Goal: Information Seeking & Learning: Check status

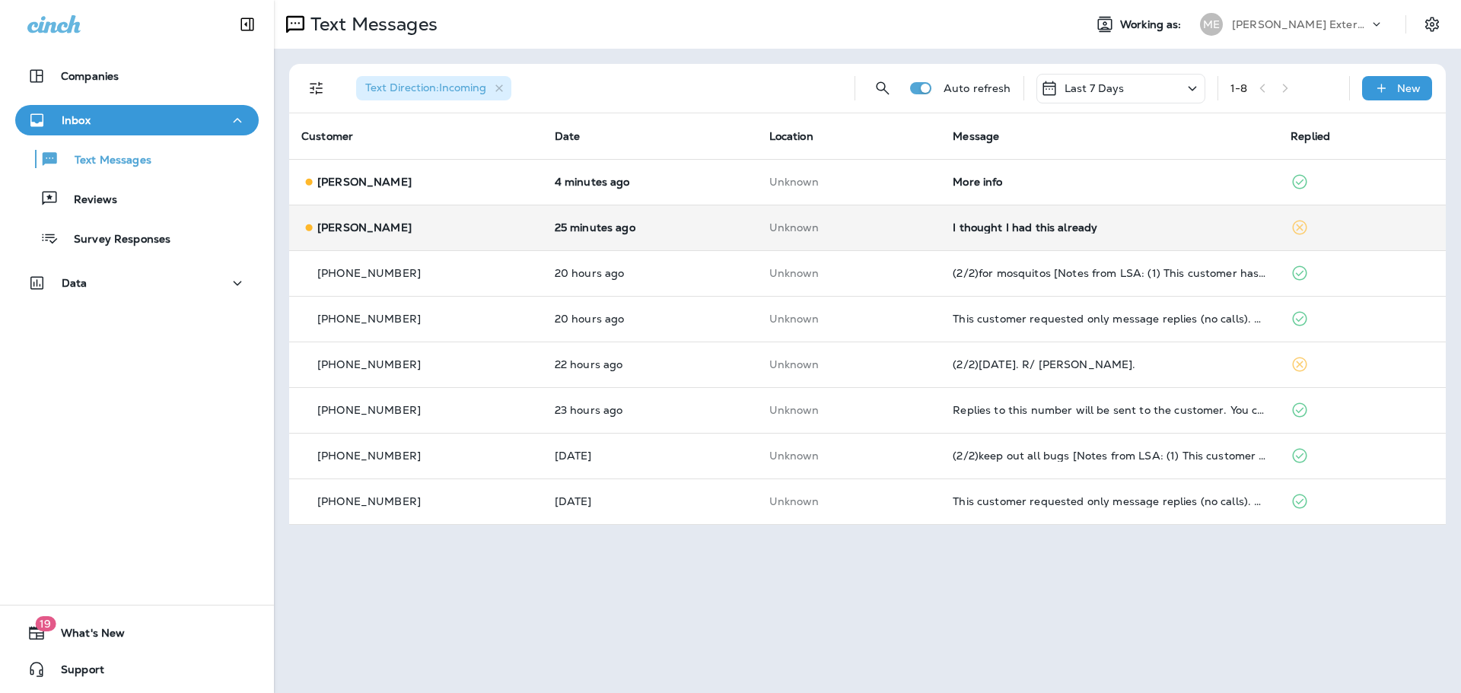
click at [855, 219] on td "Unknown" at bounding box center [849, 228] width 184 height 46
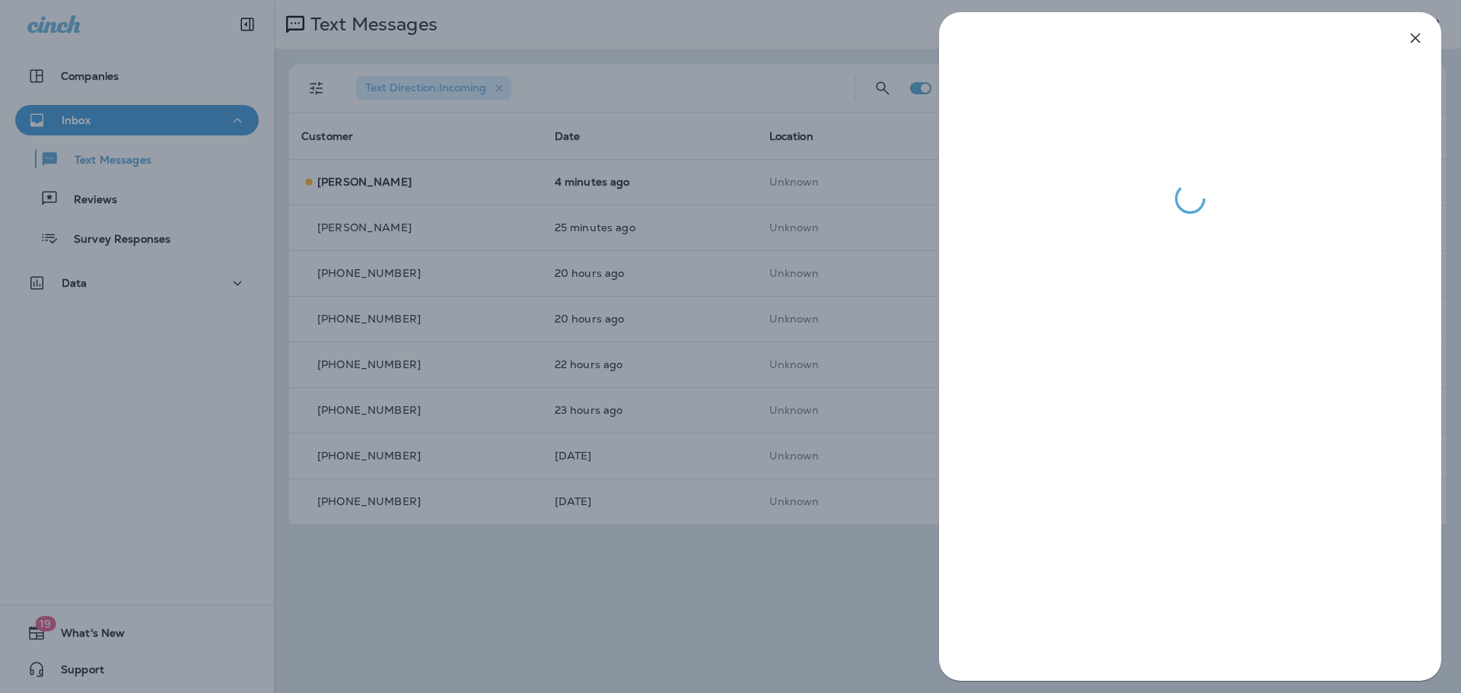
click at [793, 605] on div at bounding box center [730, 346] width 1461 height 693
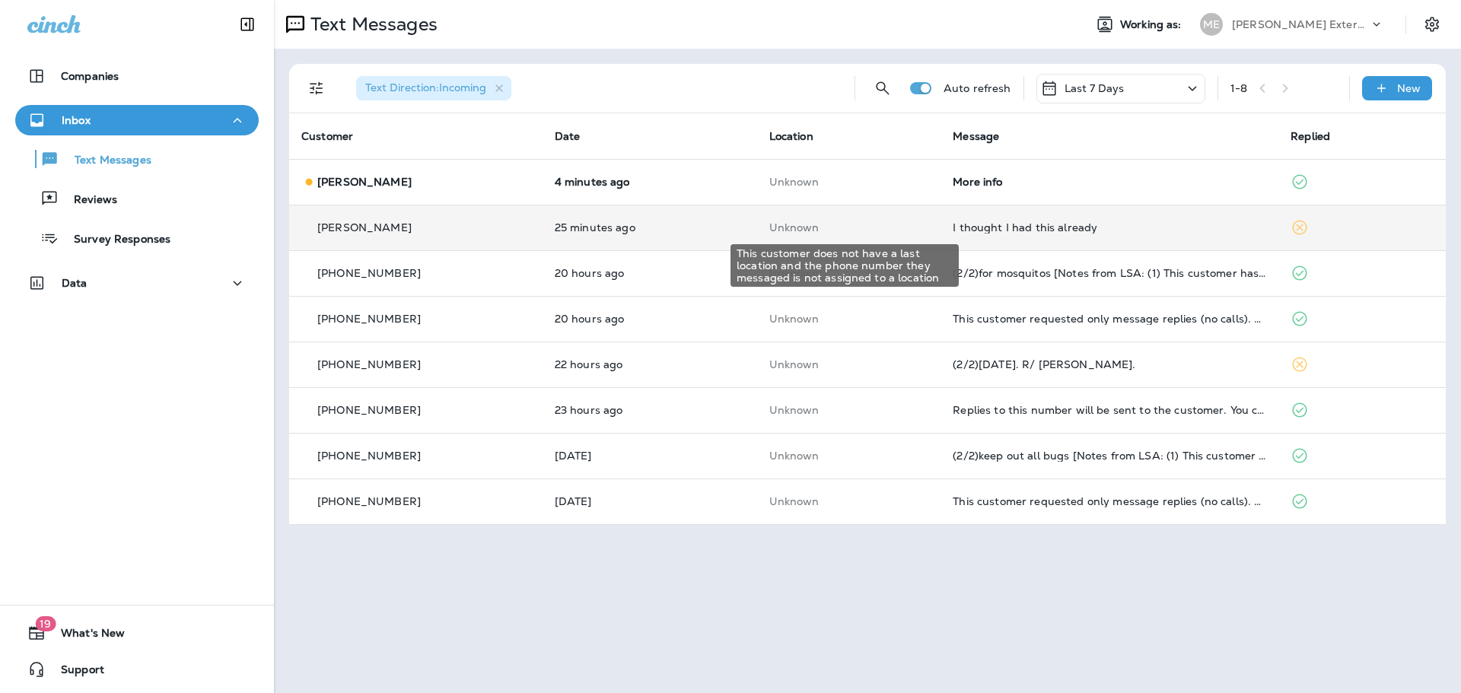
click at [870, 223] on p "Unknown" at bounding box center [849, 227] width 160 height 12
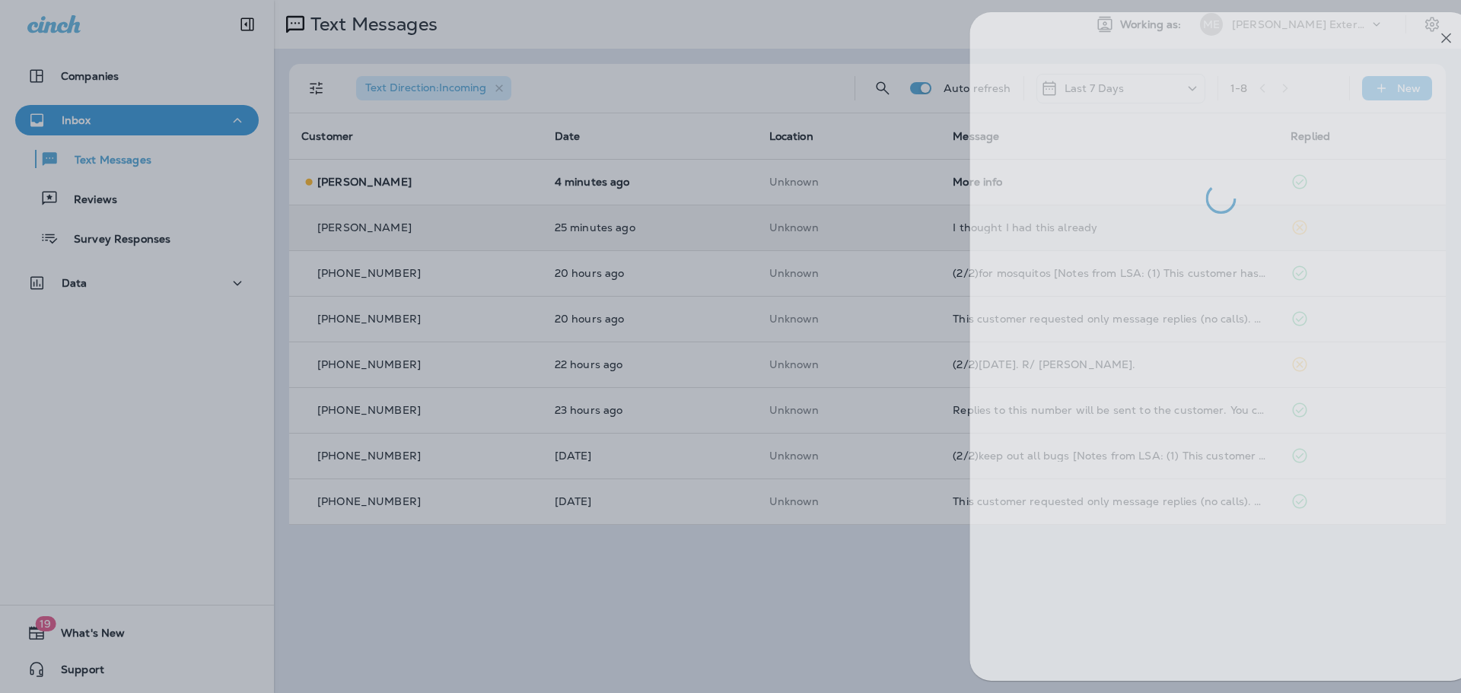
click at [688, 607] on div at bounding box center [761, 346] width 1461 height 693
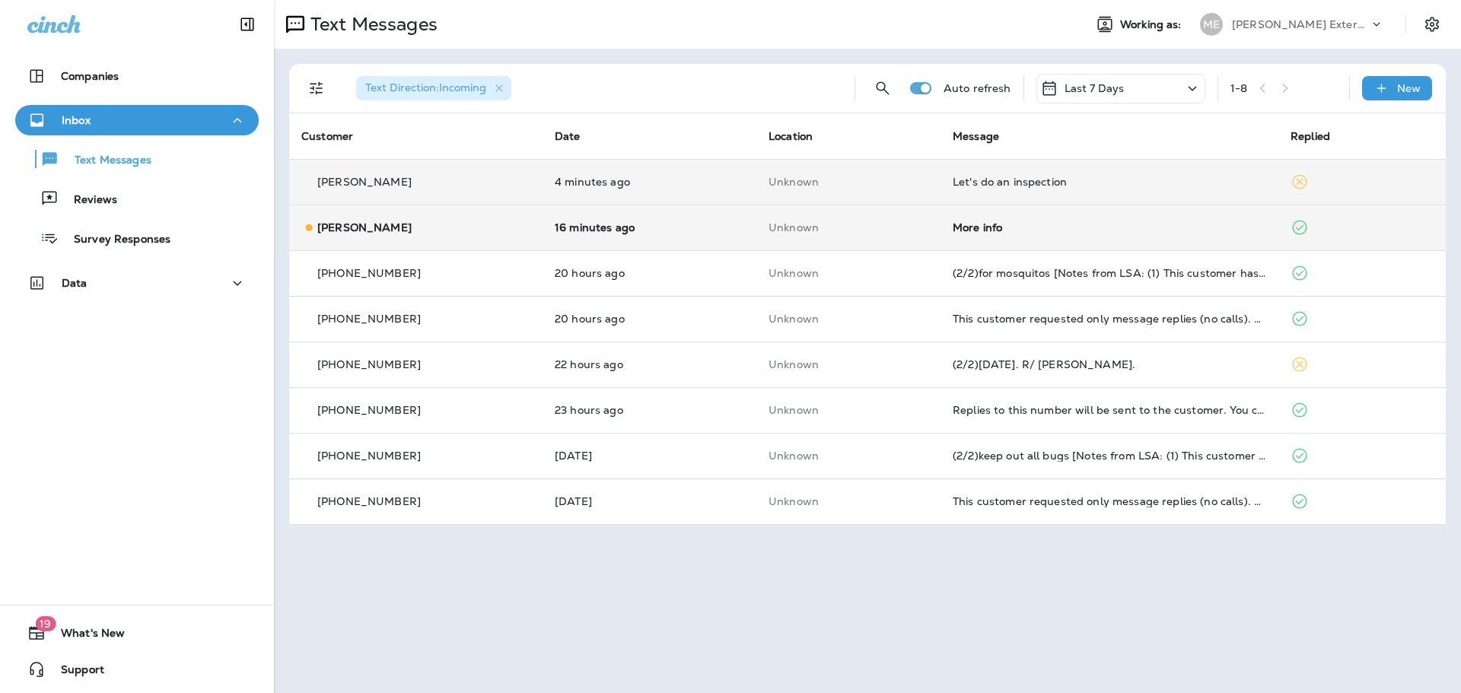
click at [690, 173] on td "4 minutes ago" at bounding box center [650, 182] width 214 height 46
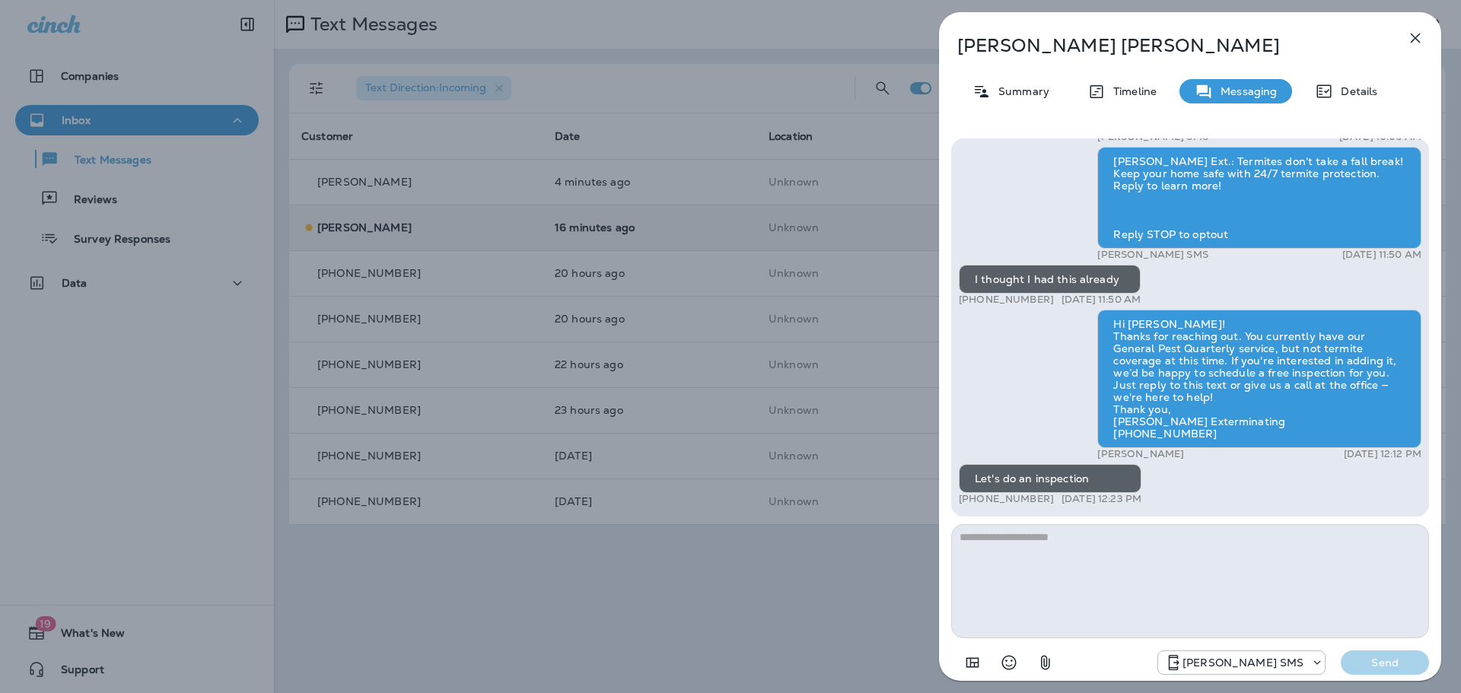
click at [809, 560] on div "John Beavers Summary Timeline Messaging Details Mares Ext.: Termite damage can …" at bounding box center [730, 346] width 1461 height 693
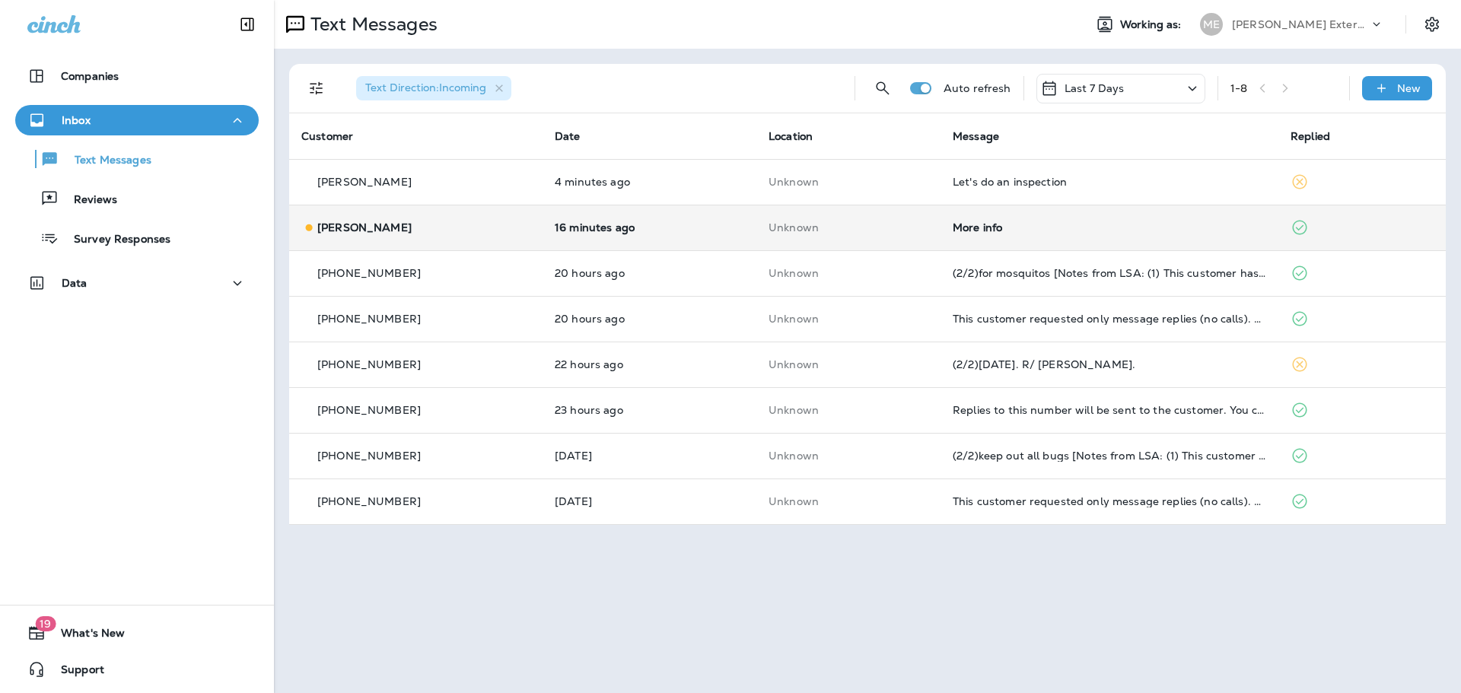
click at [711, 211] on td "16 minutes ago" at bounding box center [650, 228] width 214 height 46
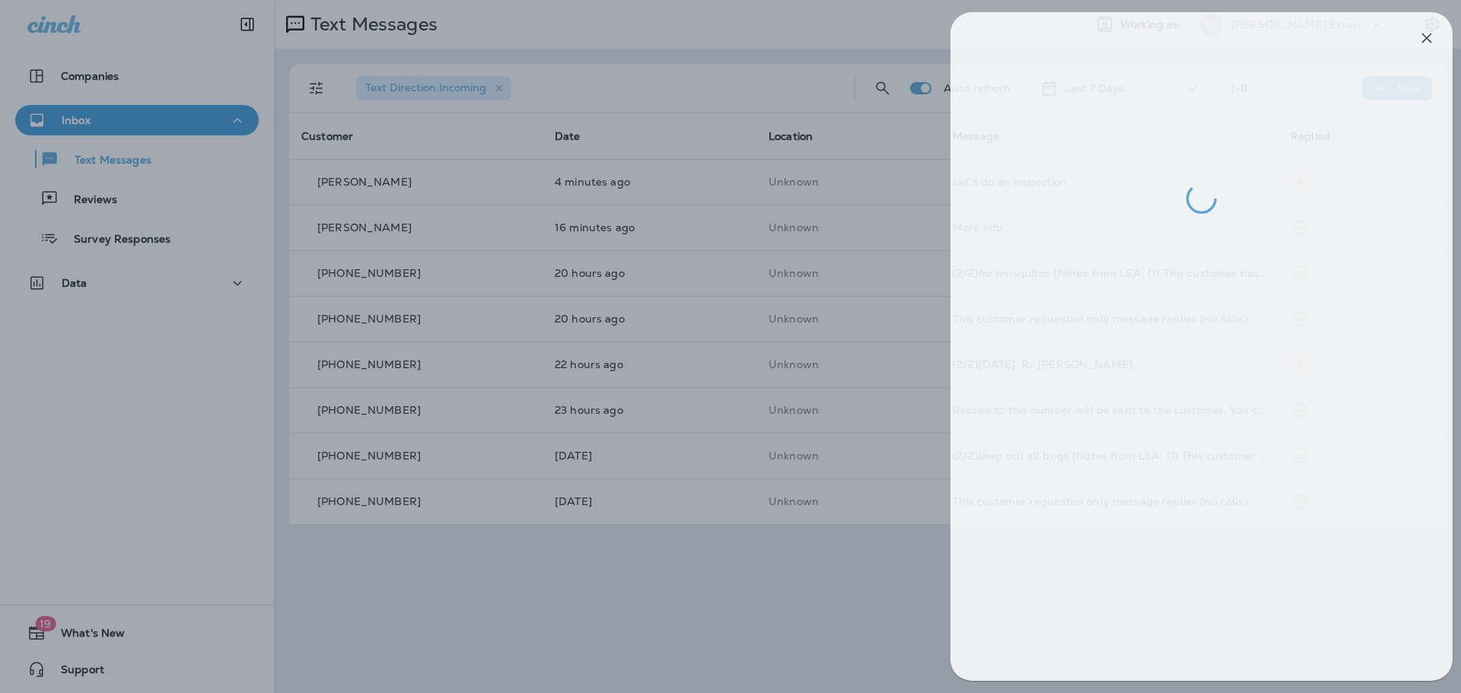
click at [763, 279] on div at bounding box center [741, 346] width 1461 height 693
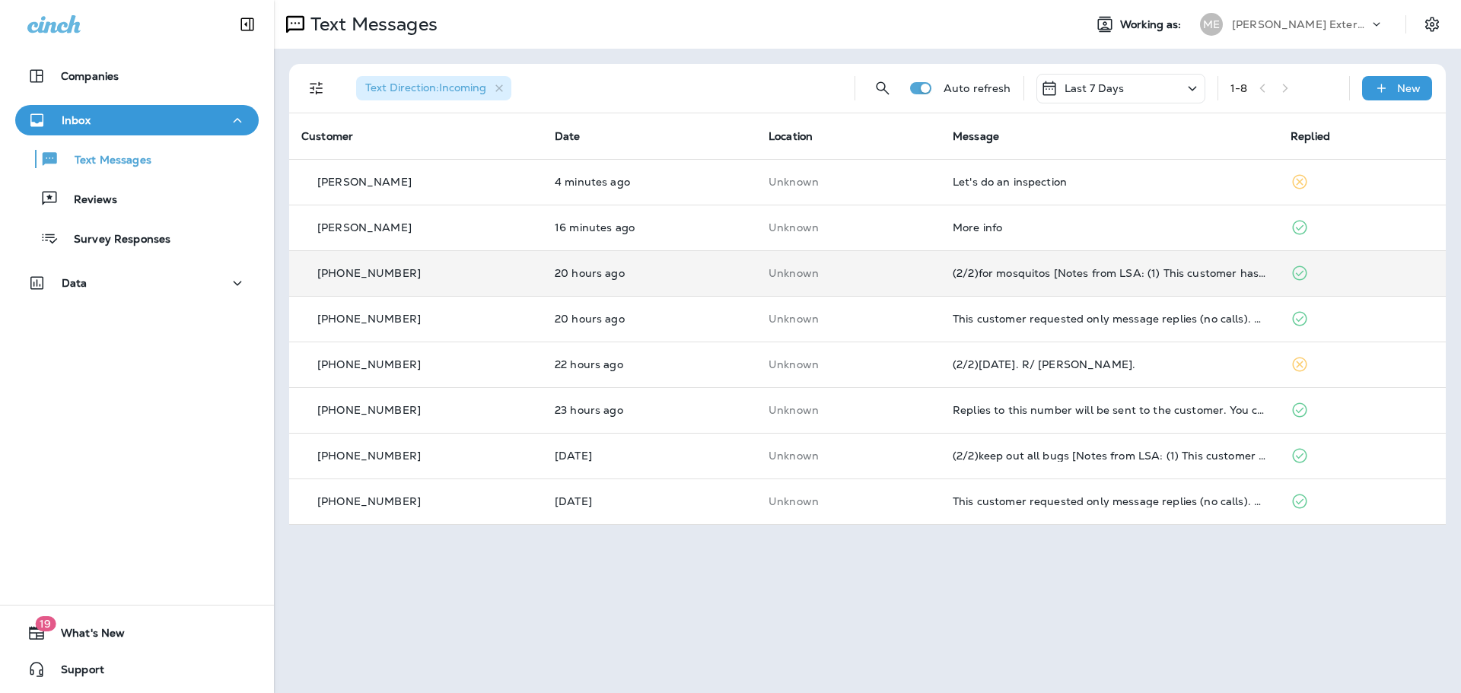
click at [690, 283] on td "20 hours ago" at bounding box center [650, 273] width 214 height 46
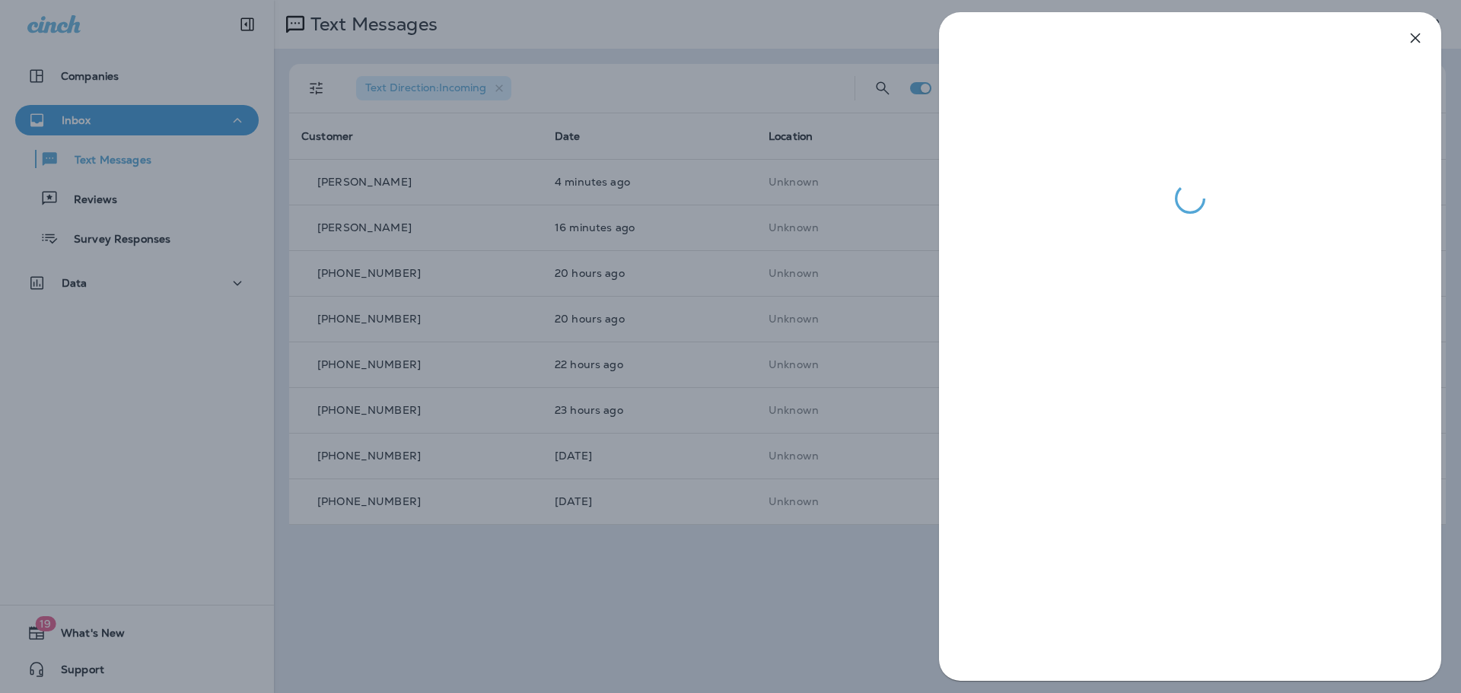
click at [689, 314] on div at bounding box center [730, 346] width 1461 height 693
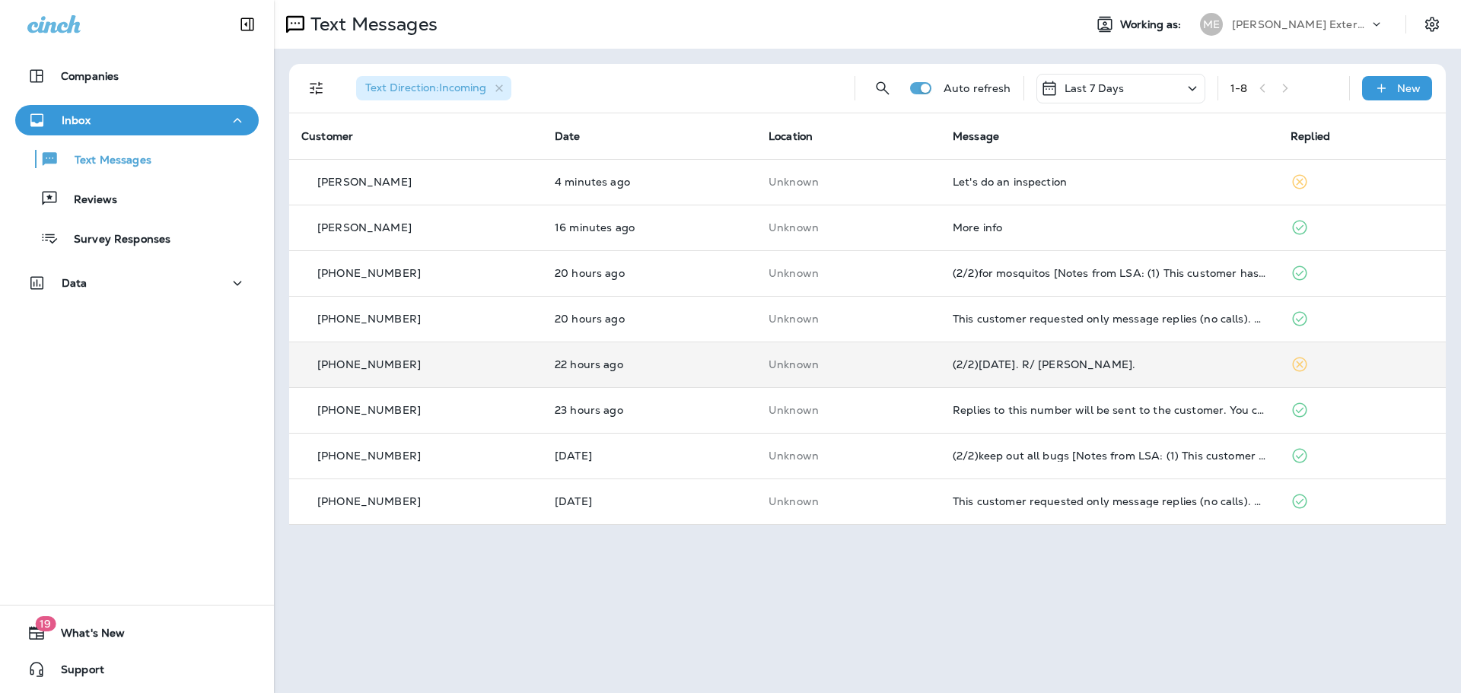
click at [809, 345] on td "Unknown" at bounding box center [849, 365] width 184 height 46
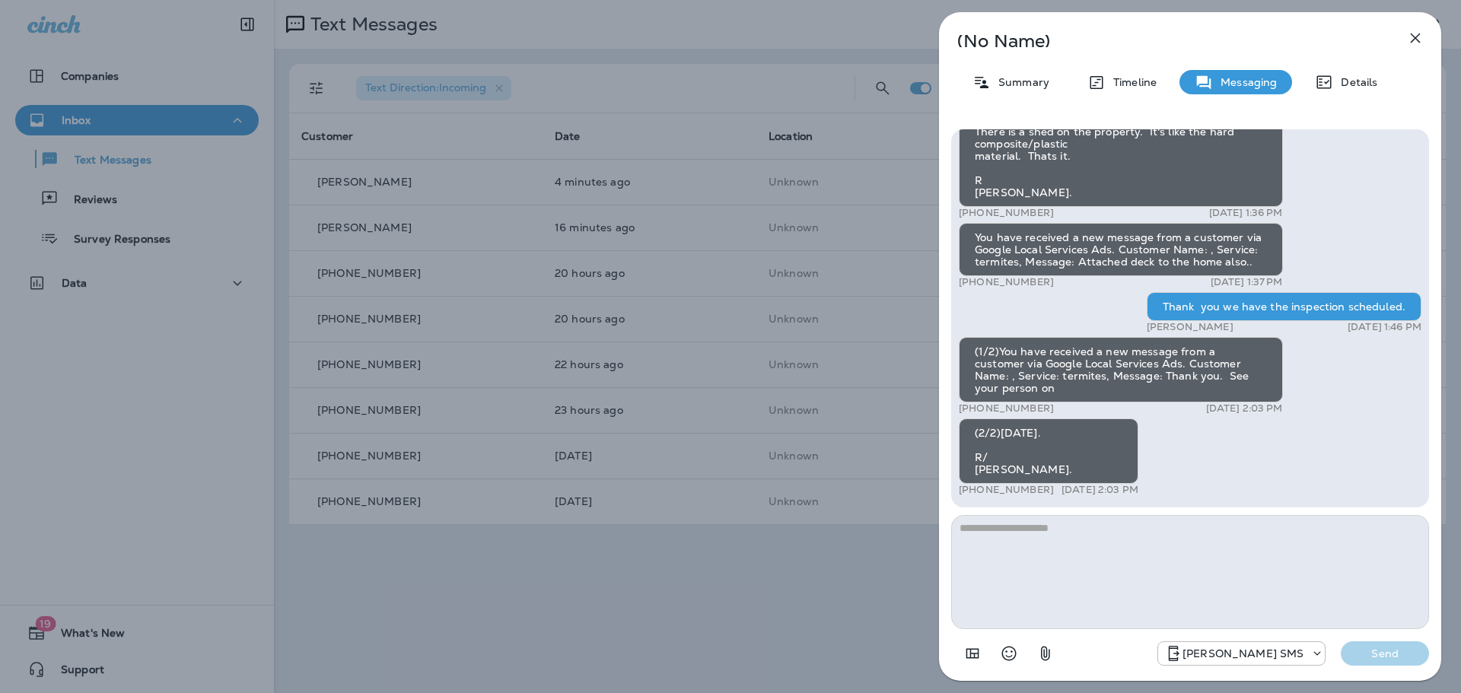
click at [809, 312] on div "(No Name) Summary Timeline Messaging Details (1/3)You have received a new messa…" at bounding box center [730, 346] width 1461 height 693
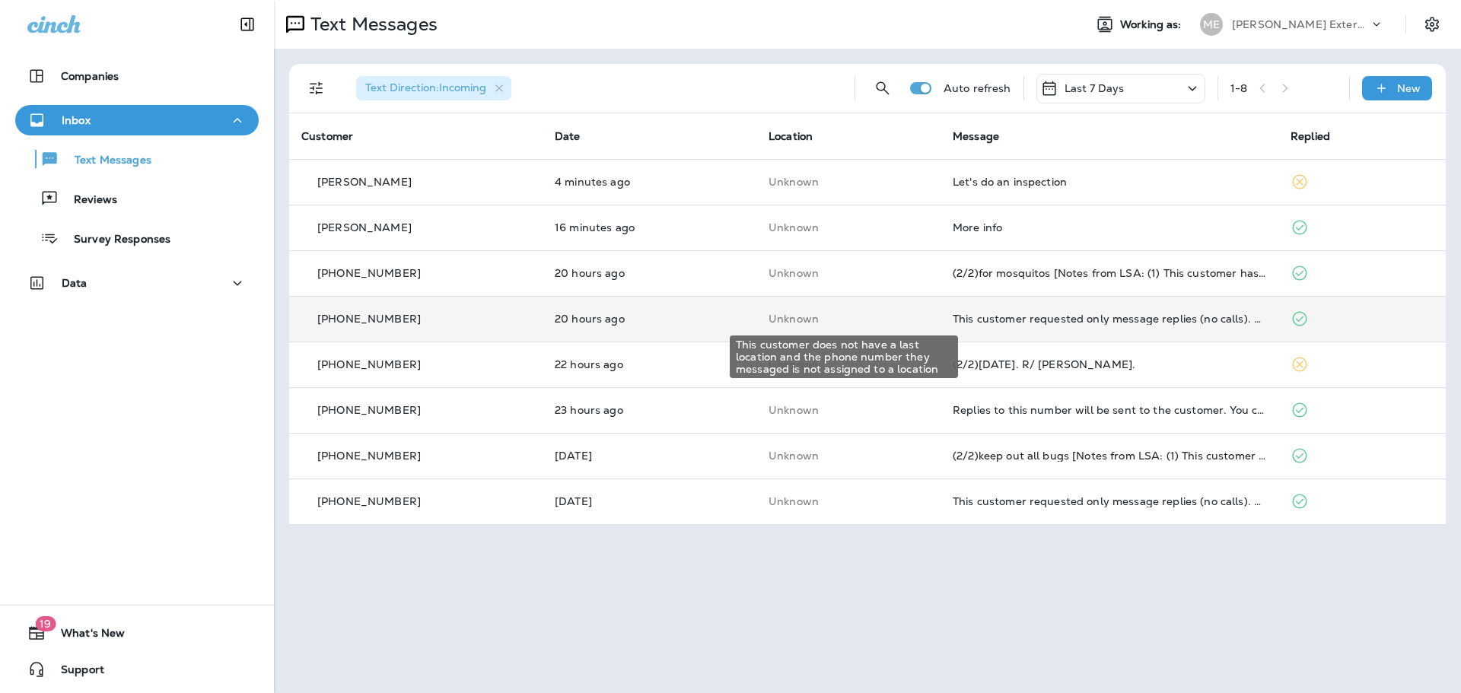
click at [842, 321] on p "Unknown" at bounding box center [849, 319] width 160 height 12
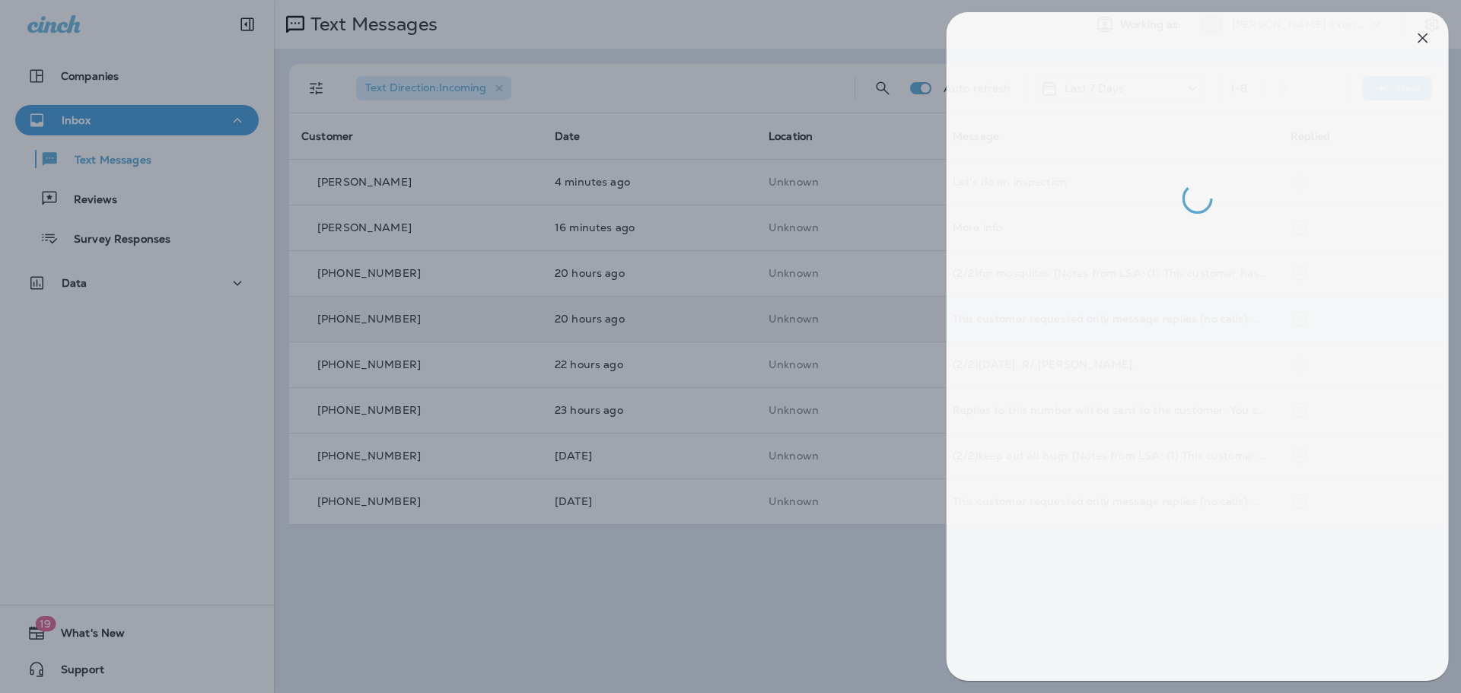
click at [804, 358] on div at bounding box center [738, 346] width 1461 height 693
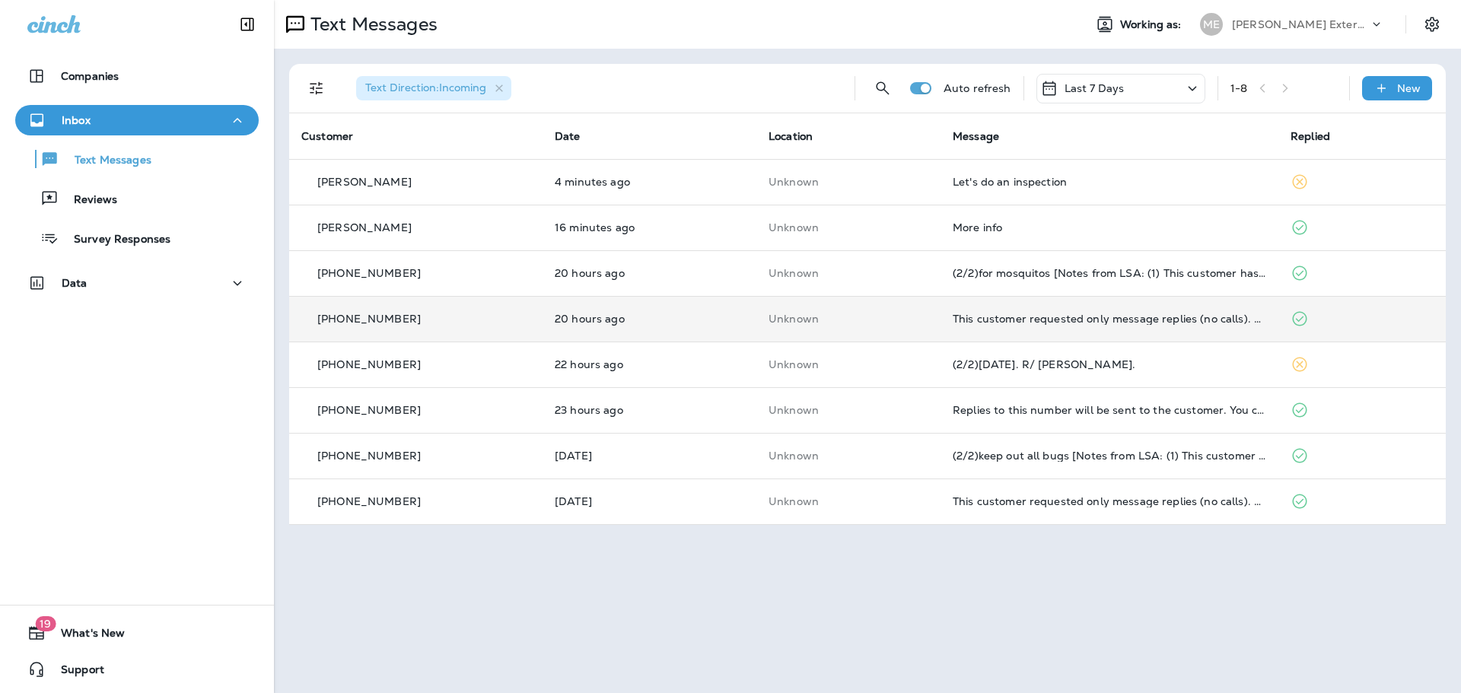
click at [865, 372] on td "Unknown" at bounding box center [849, 365] width 184 height 46
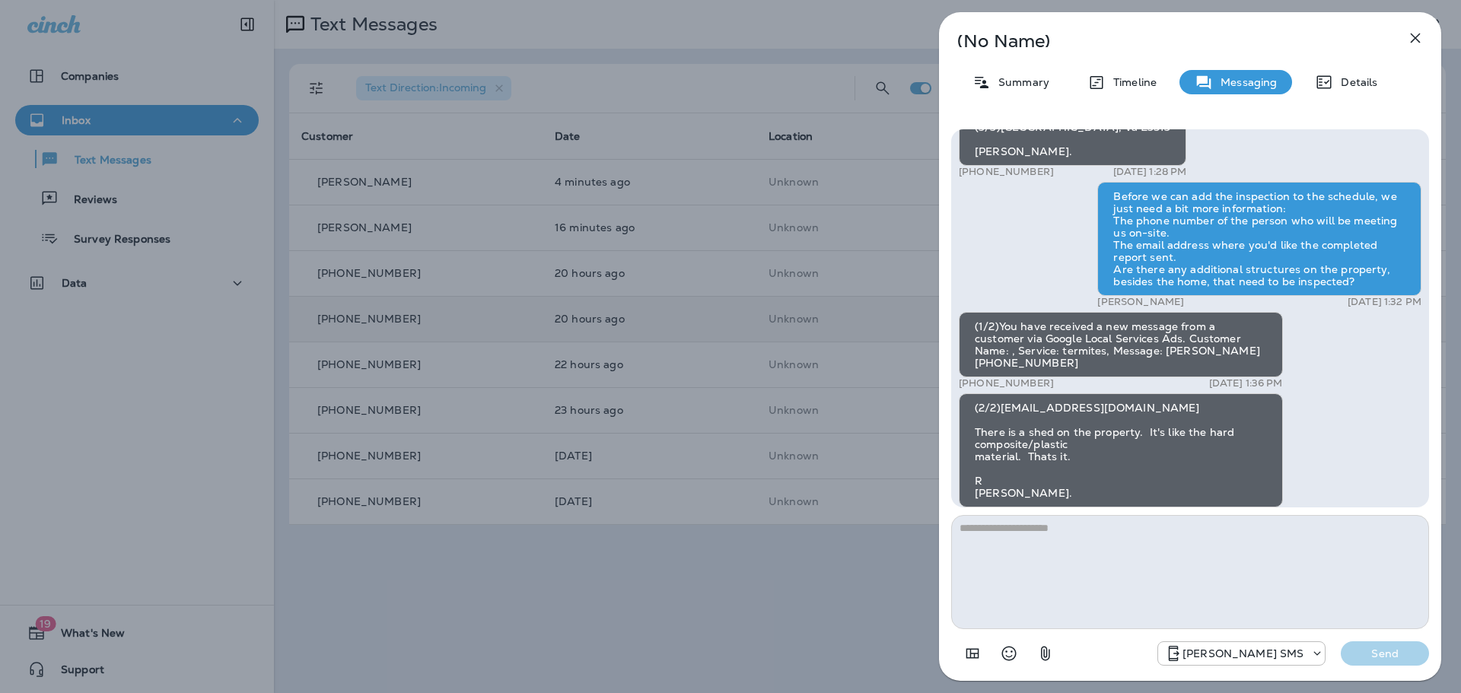
scroll to position [-381, 0]
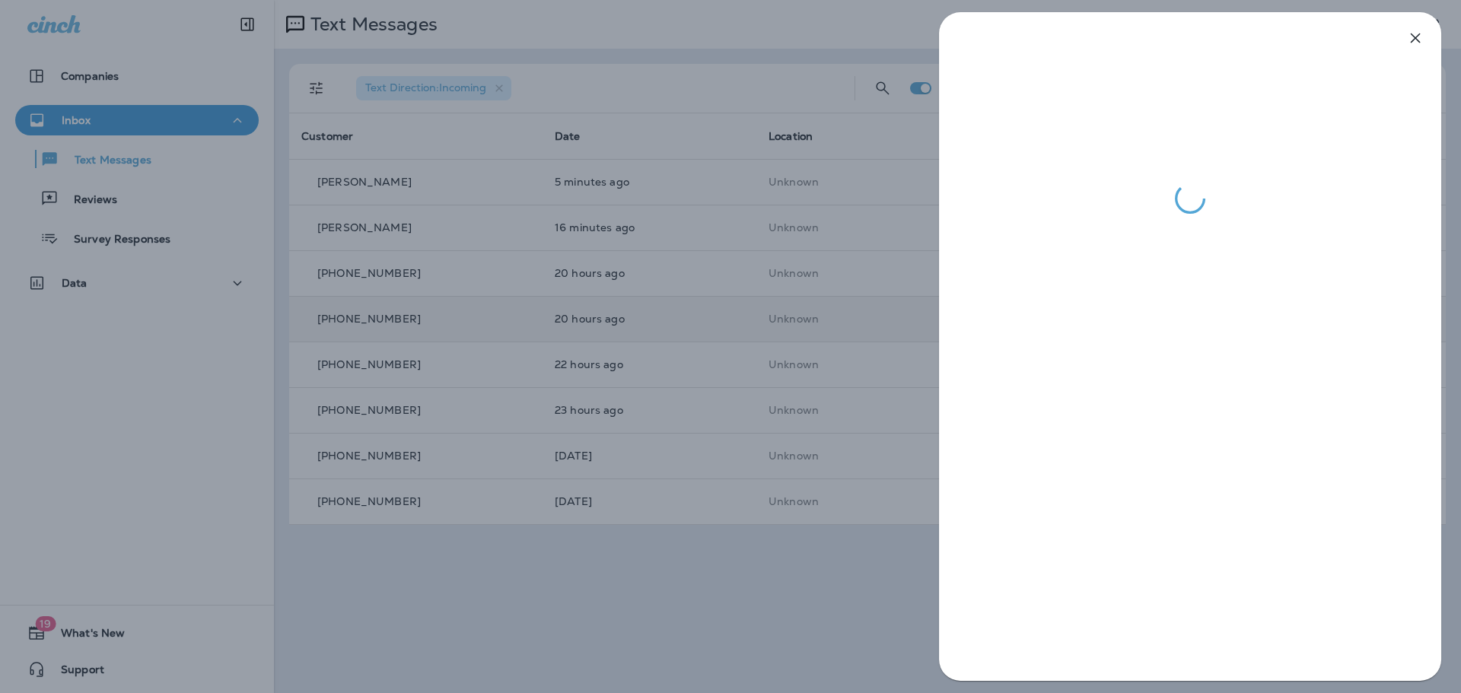
click at [738, 427] on div at bounding box center [730, 346] width 1461 height 693
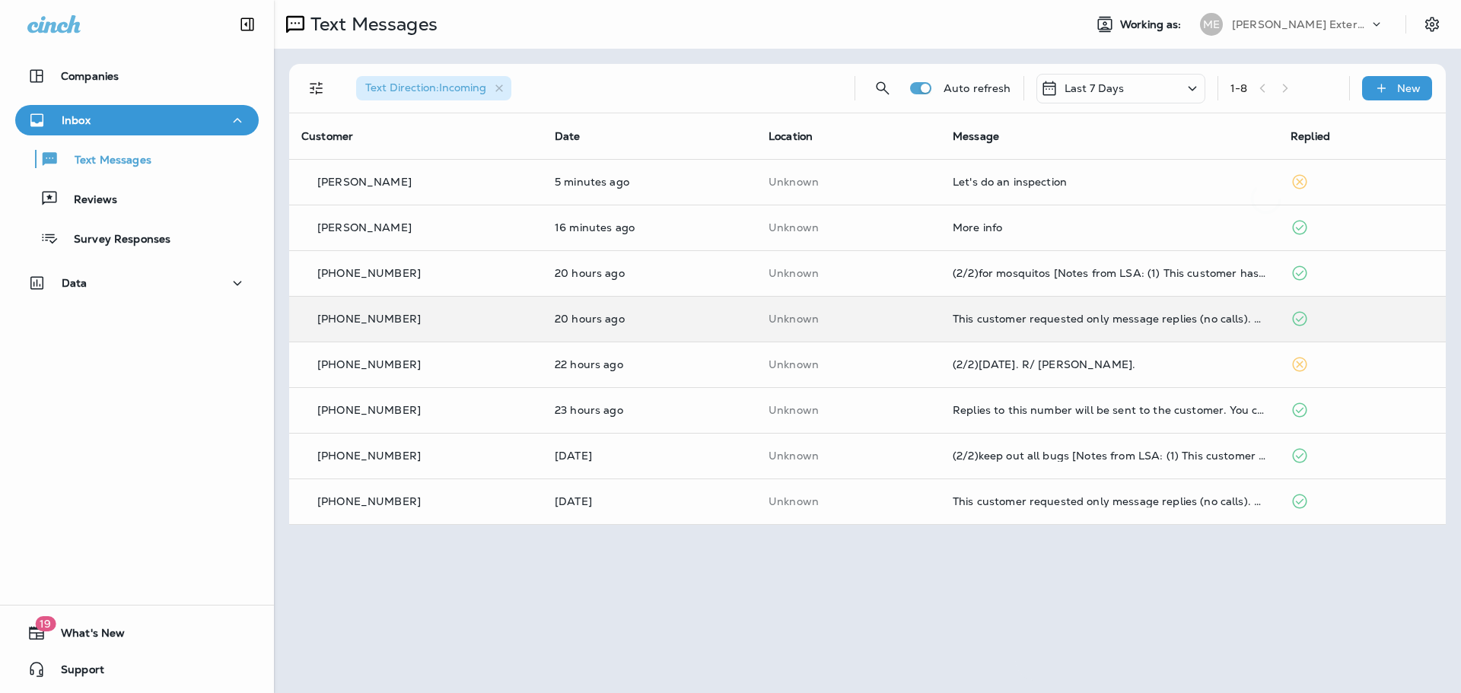
click at [707, 412] on div at bounding box center [806, 346] width 1461 height 693
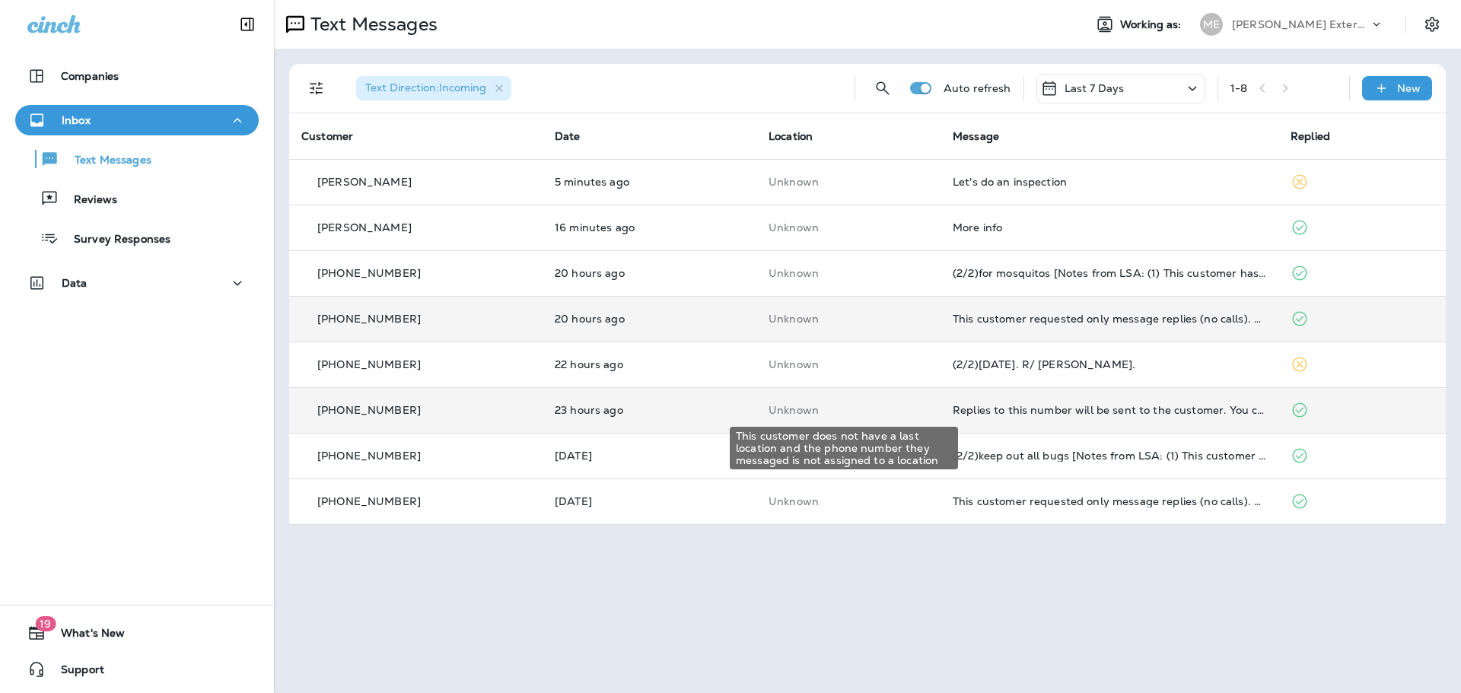
click at [801, 416] on p "Unknown" at bounding box center [849, 410] width 160 height 12
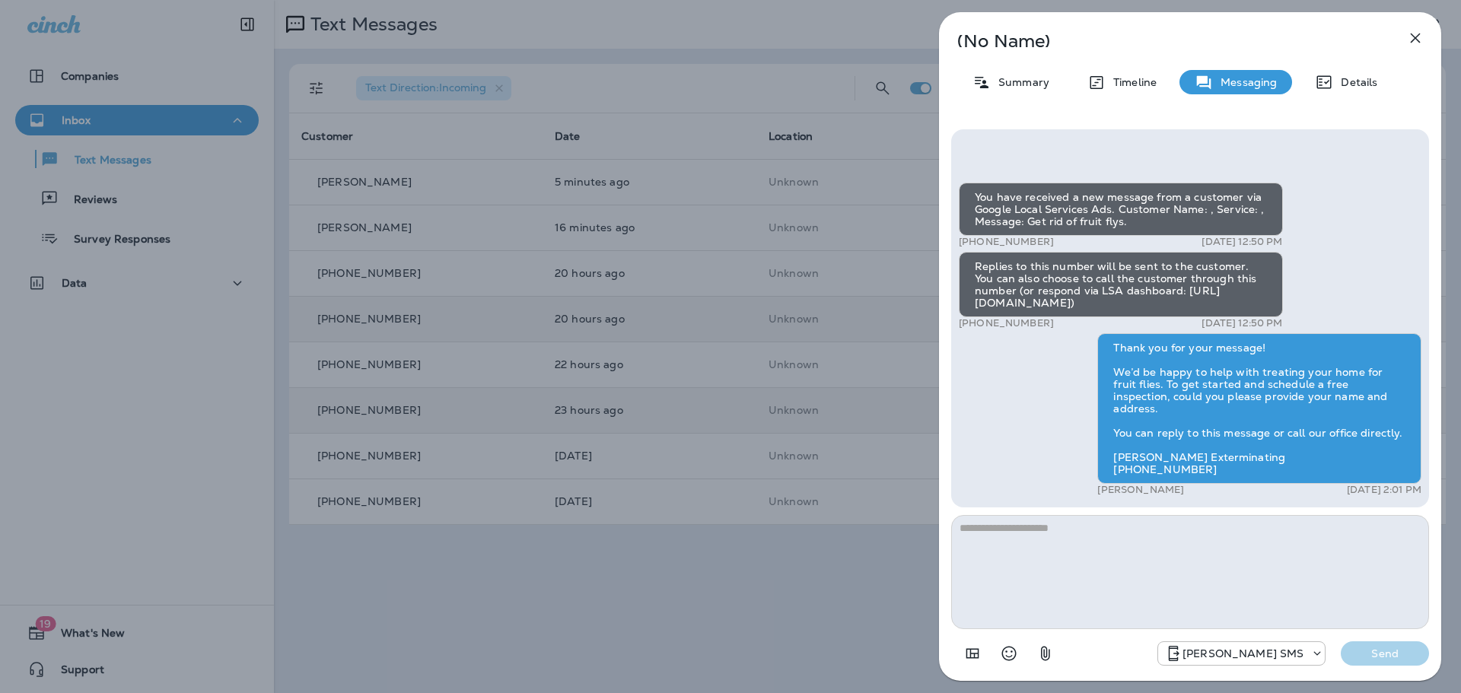
click at [755, 186] on div "(No Name) Summary Timeline Messaging Details You have received a new message fr…" at bounding box center [730, 346] width 1461 height 693
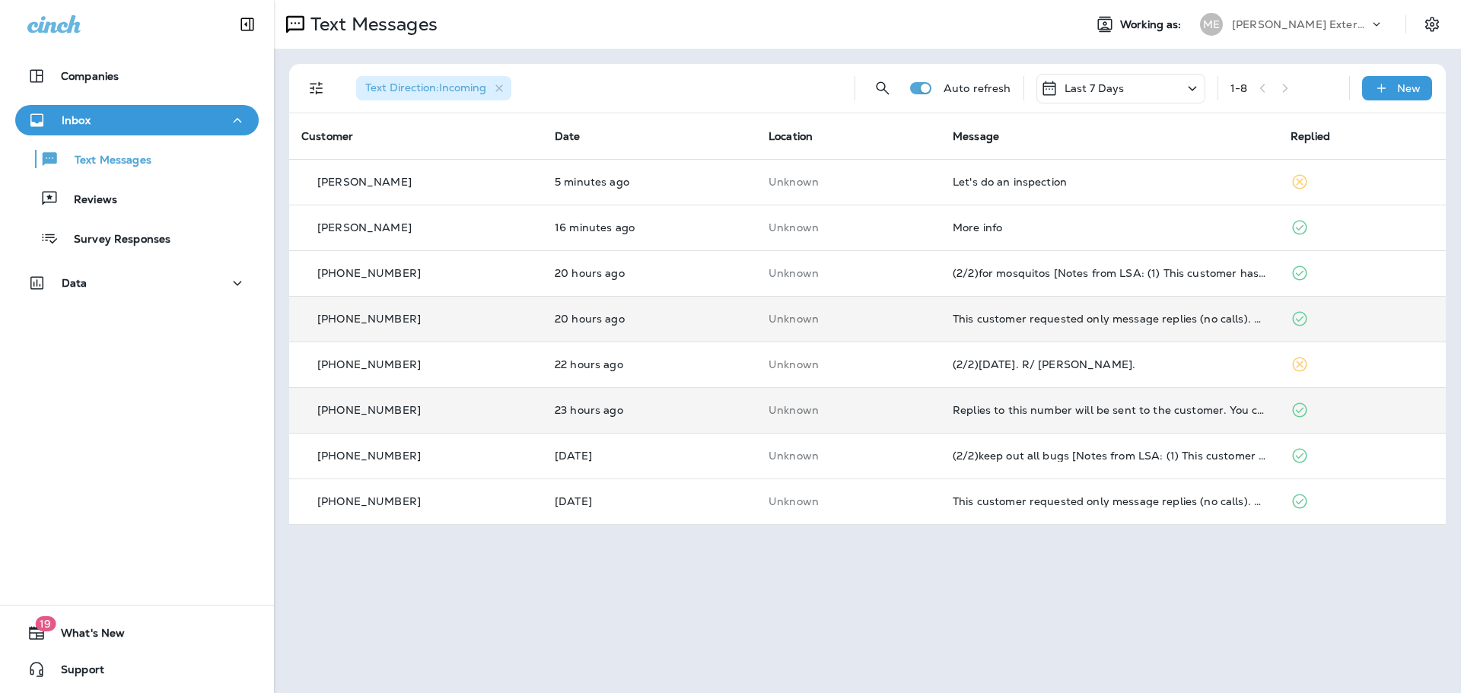
click at [737, 180] on div at bounding box center [730, 346] width 1461 height 693
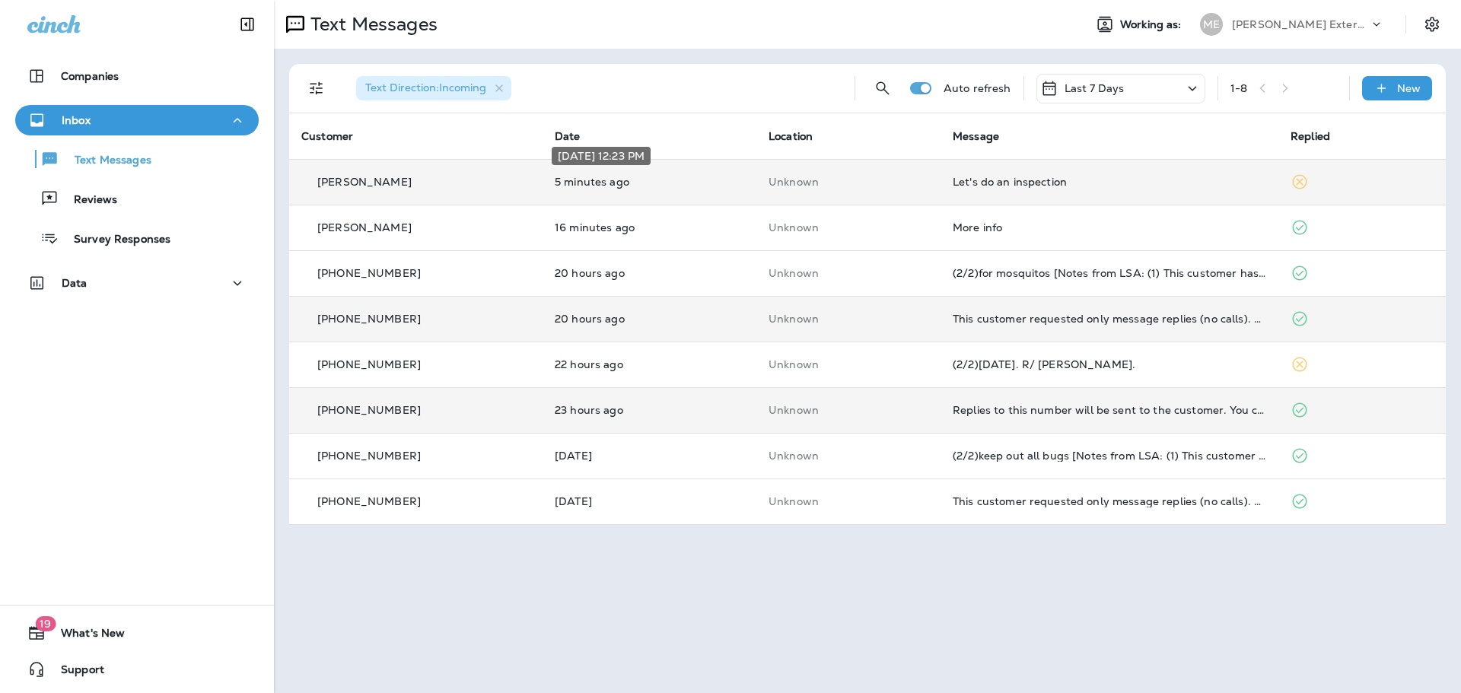
click at [735, 180] on p "5 minutes ago" at bounding box center [650, 182] width 190 height 12
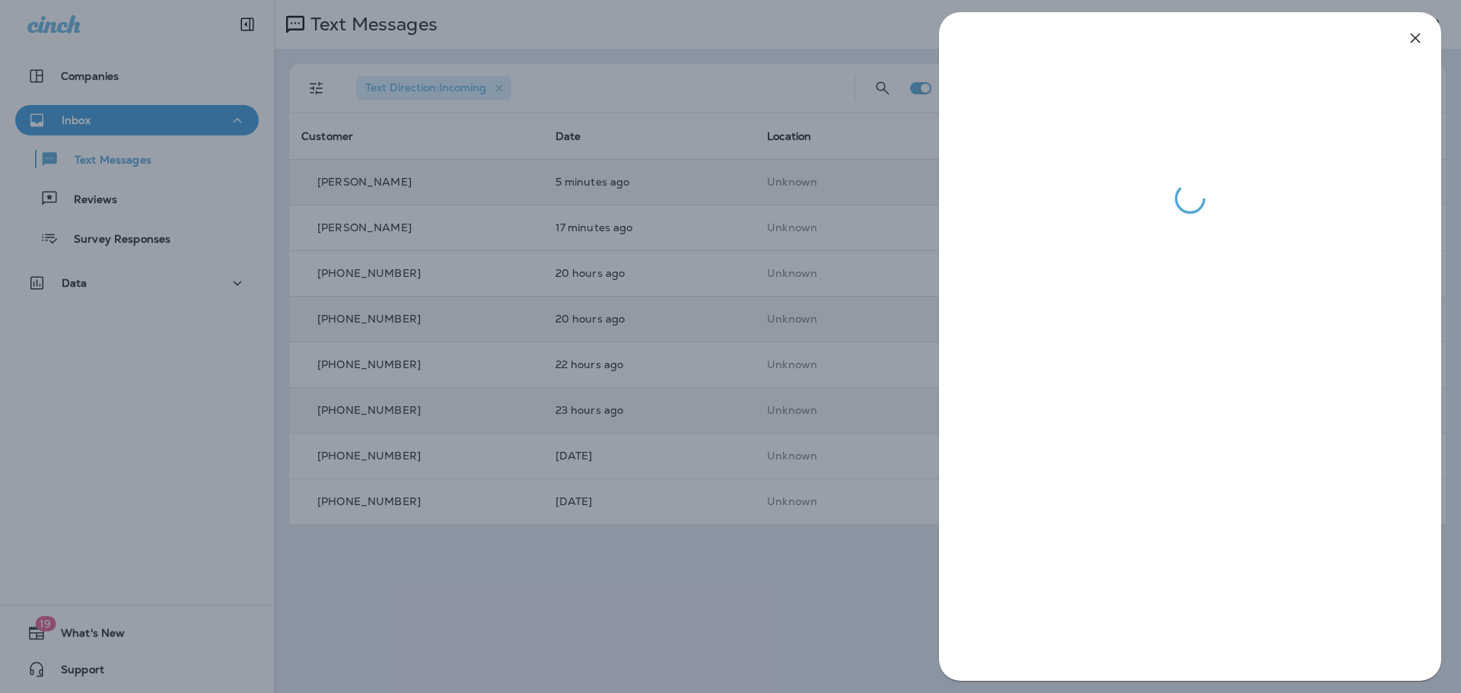
click at [664, 551] on div at bounding box center [730, 346] width 1461 height 693
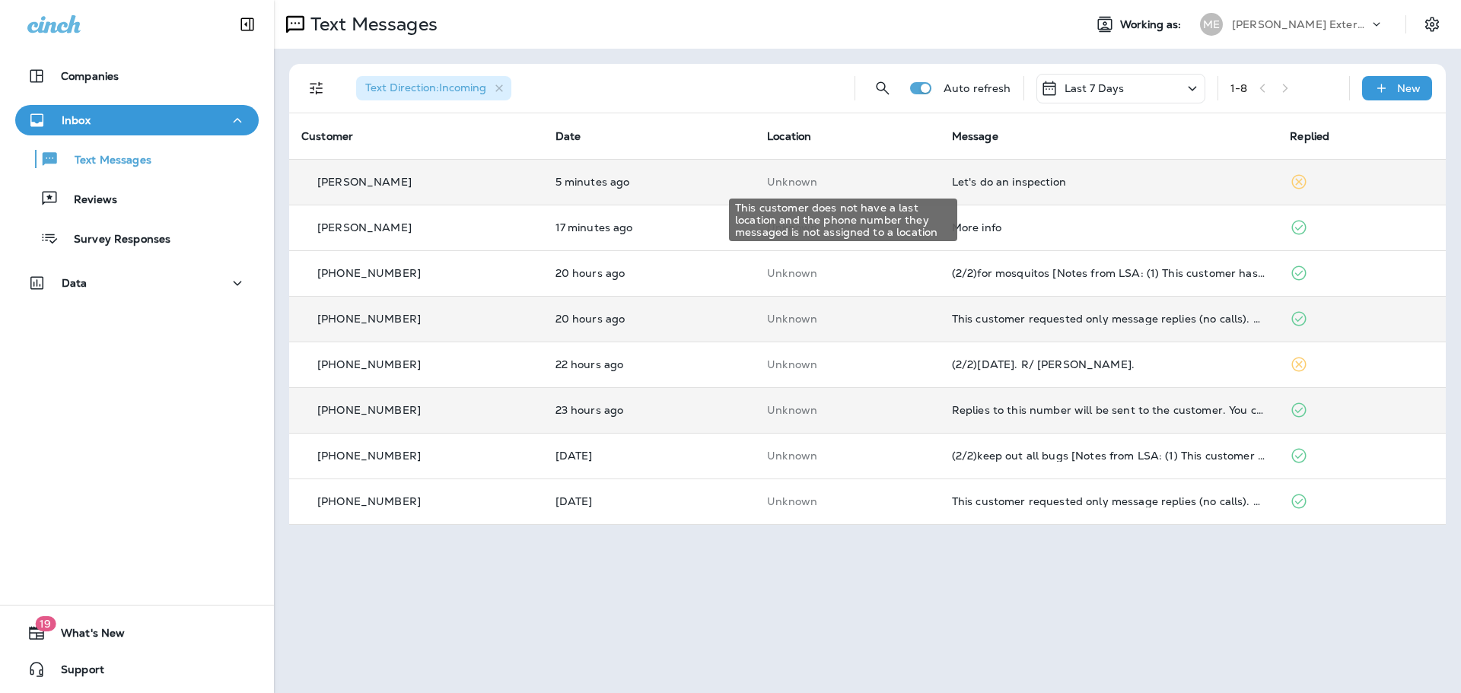
click at [891, 185] on p "Unknown" at bounding box center [847, 182] width 161 height 12
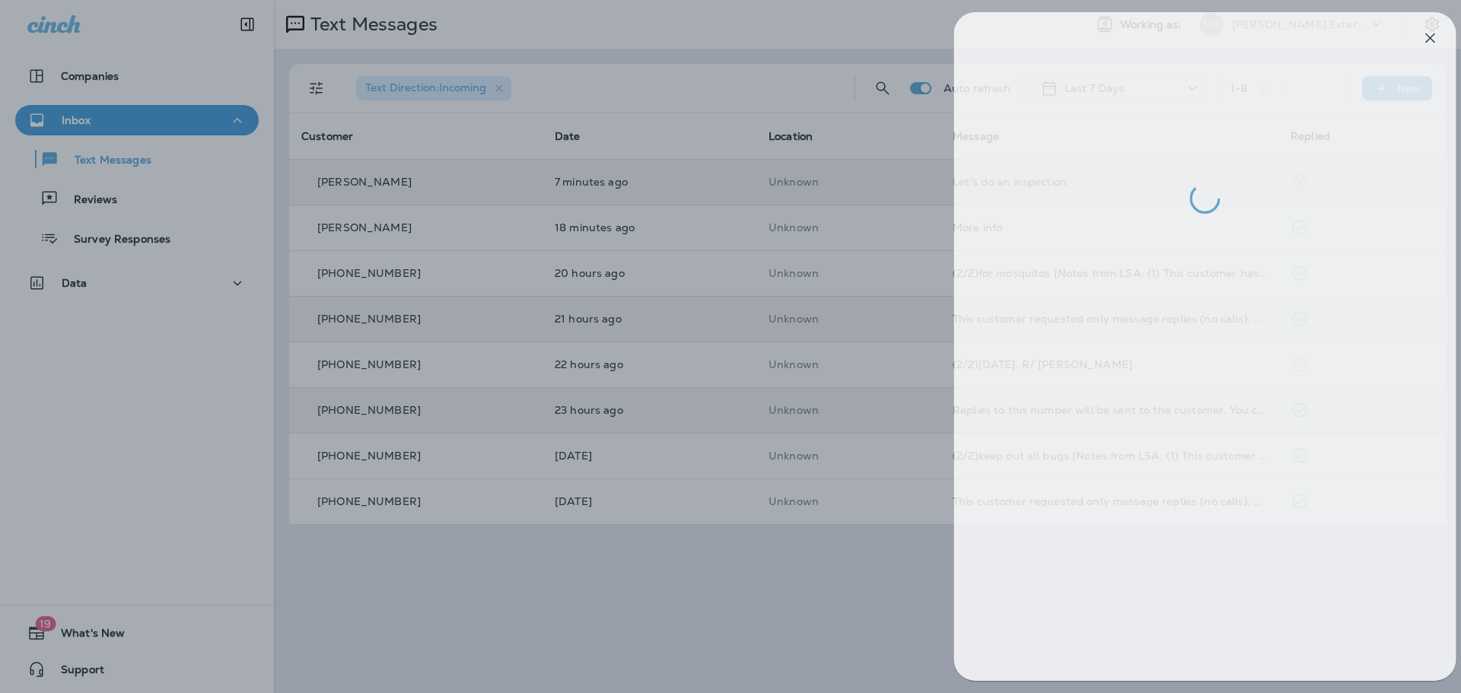
click at [785, 51] on div at bounding box center [745, 346] width 1461 height 693
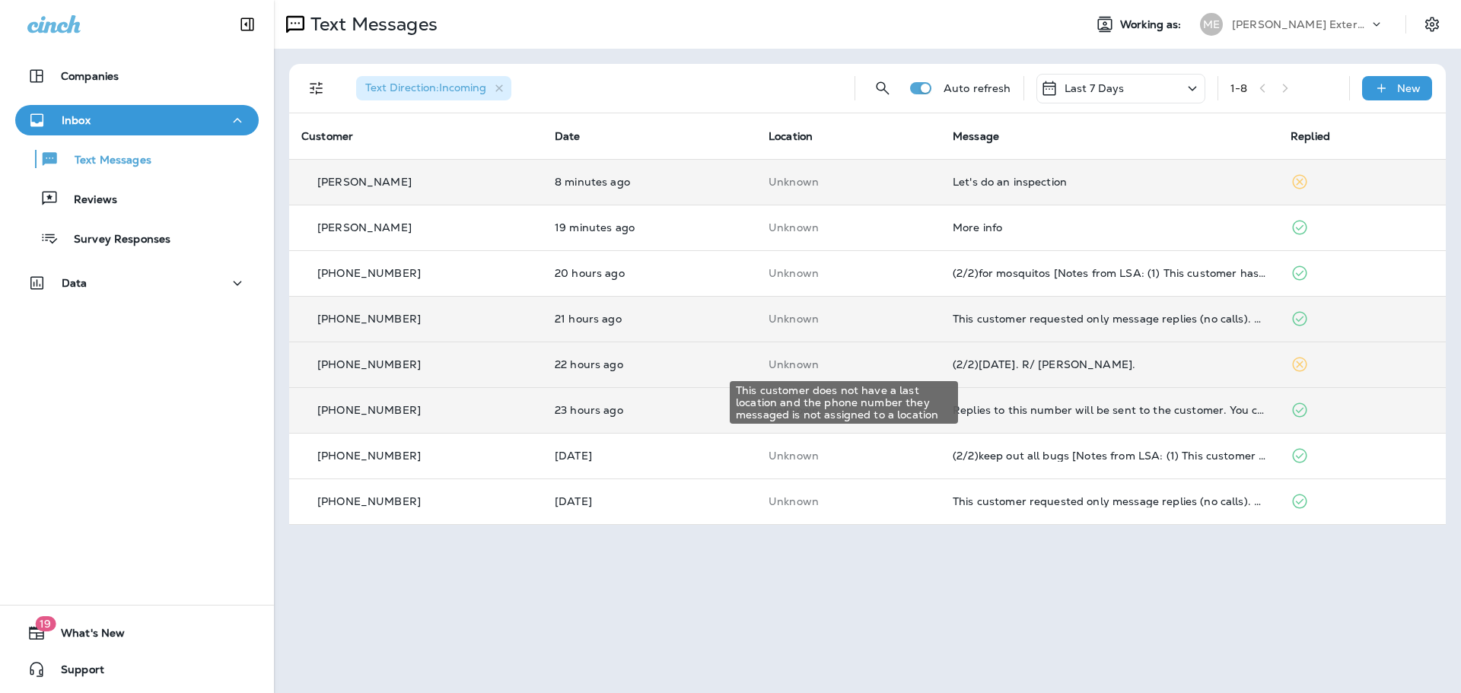
click at [884, 362] on p "Unknown" at bounding box center [849, 364] width 160 height 12
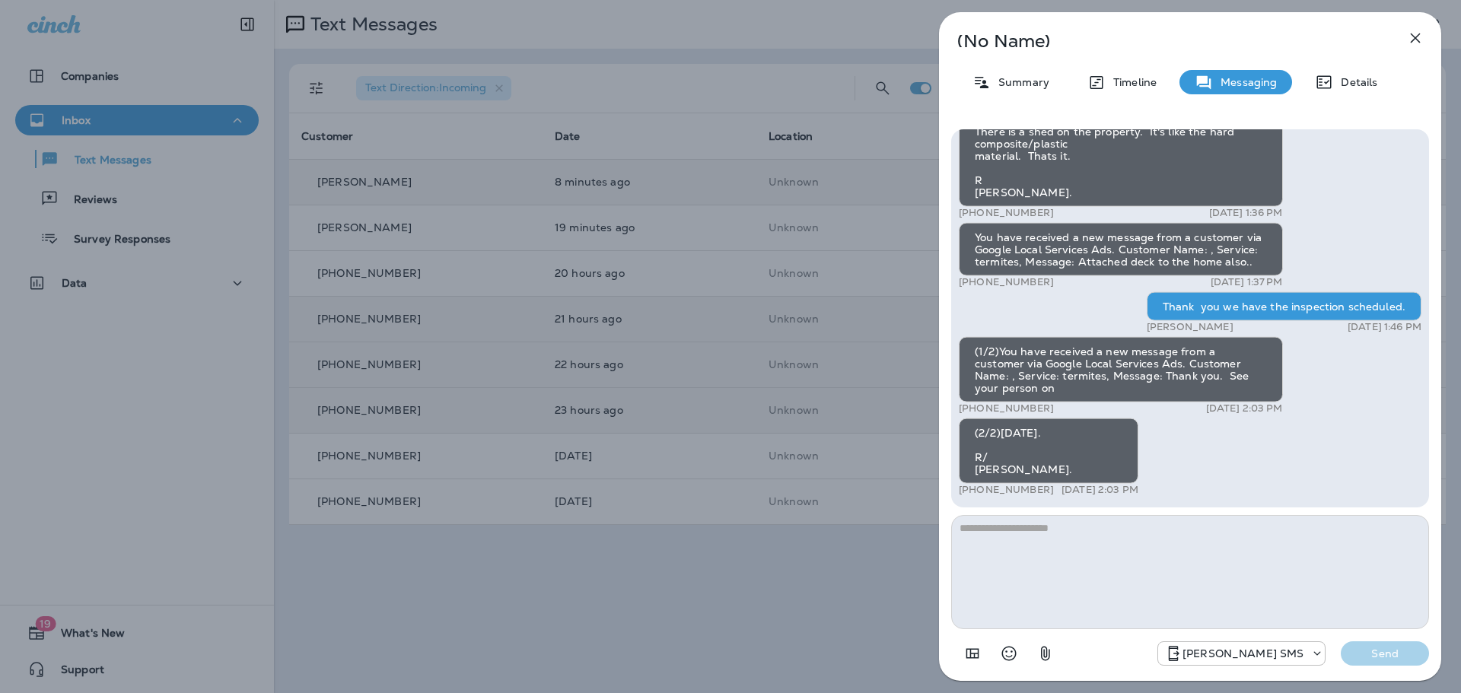
click at [709, 346] on div "(No Name) Summary Timeline Messaging Details (1/3)You have received a new messa…" at bounding box center [730, 346] width 1461 height 693
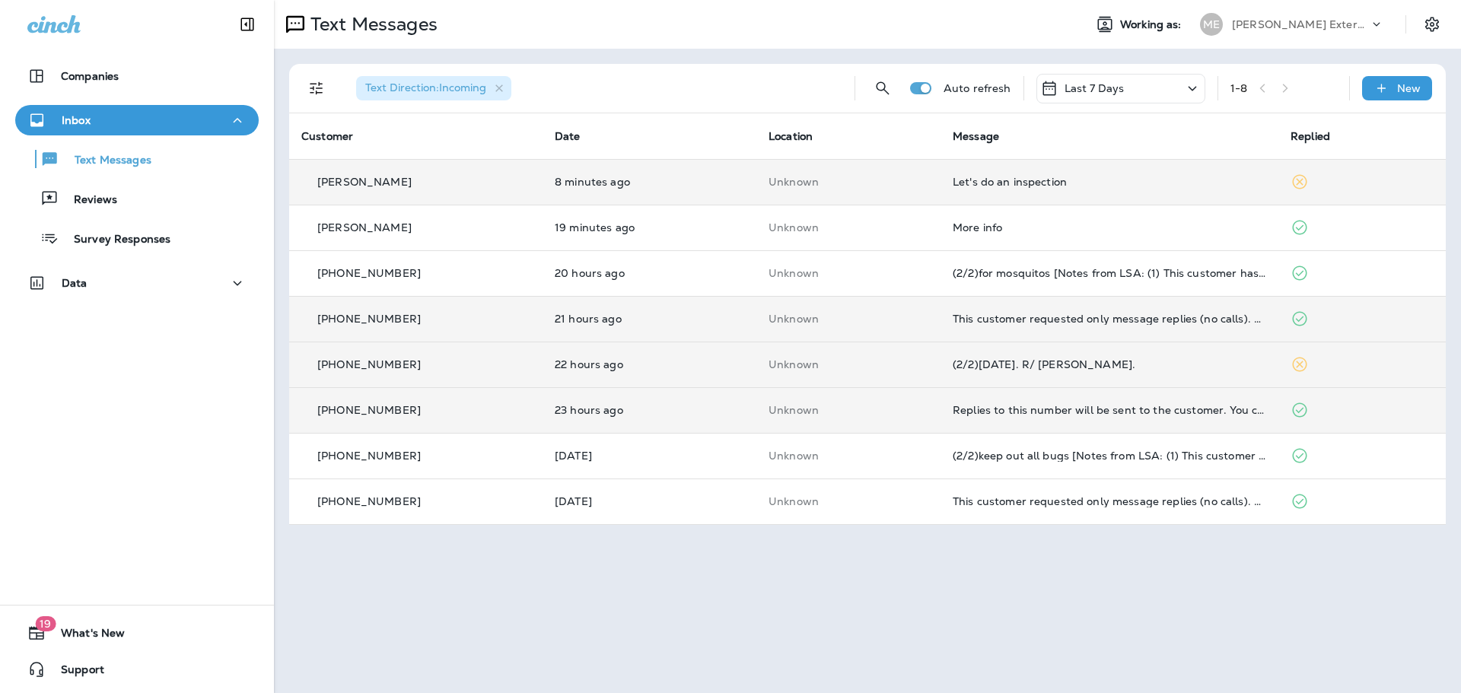
click at [706, 382] on td "22 hours ago" at bounding box center [650, 365] width 214 height 46
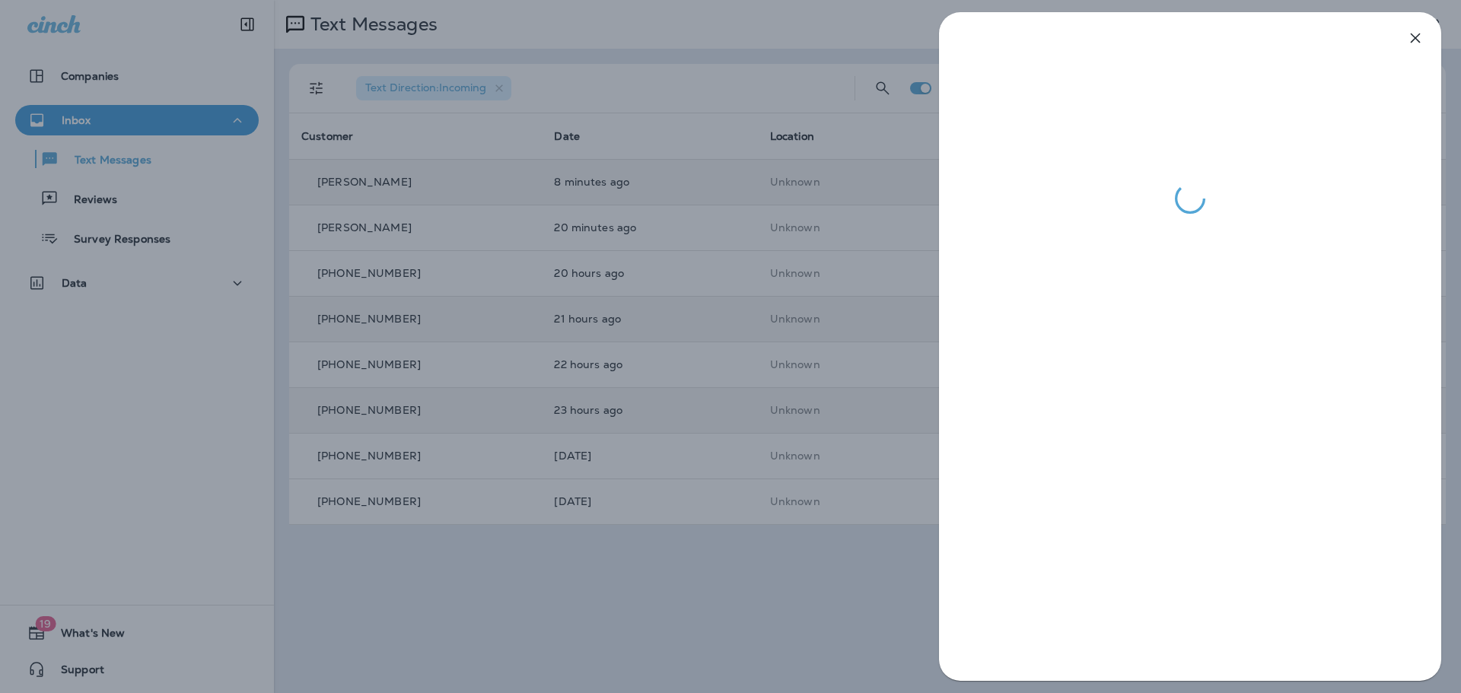
click at [722, 406] on div at bounding box center [730, 346] width 1461 height 693
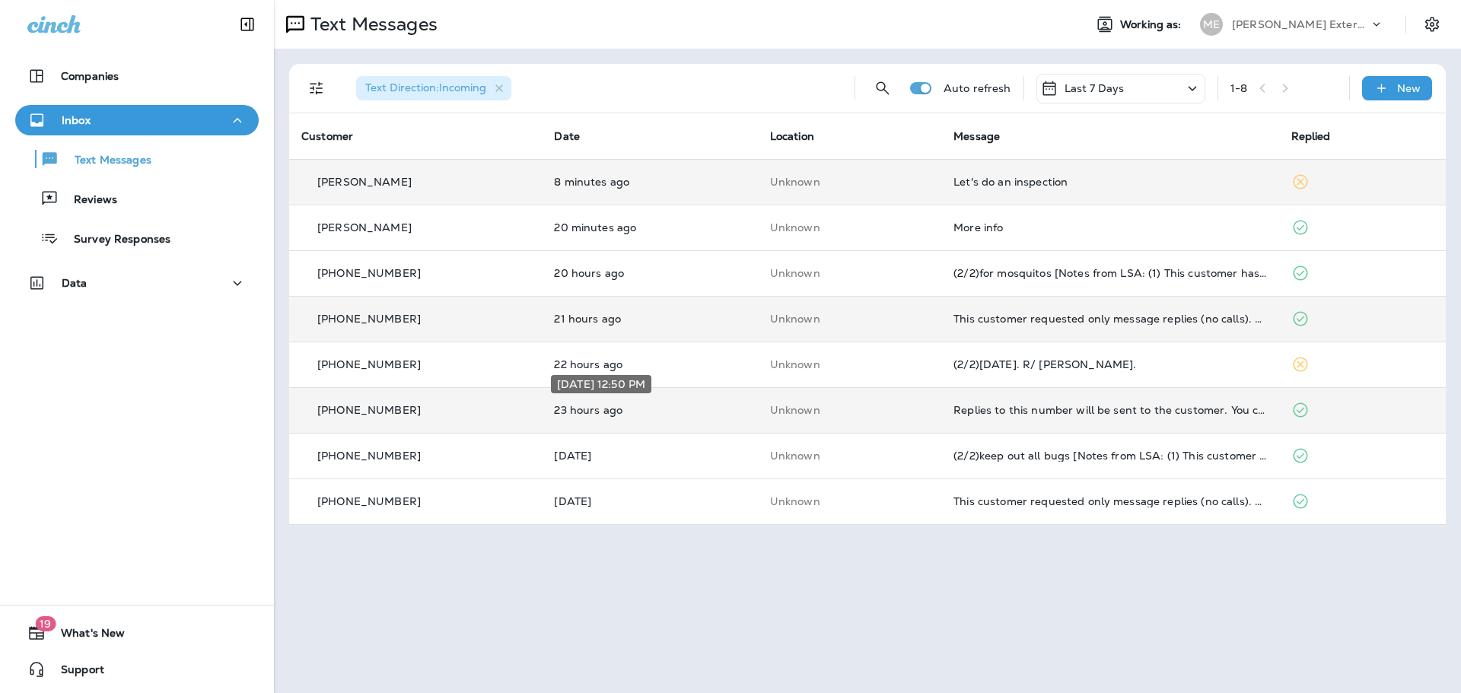
click at [730, 406] on p "23 hours ago" at bounding box center [649, 410] width 191 height 12
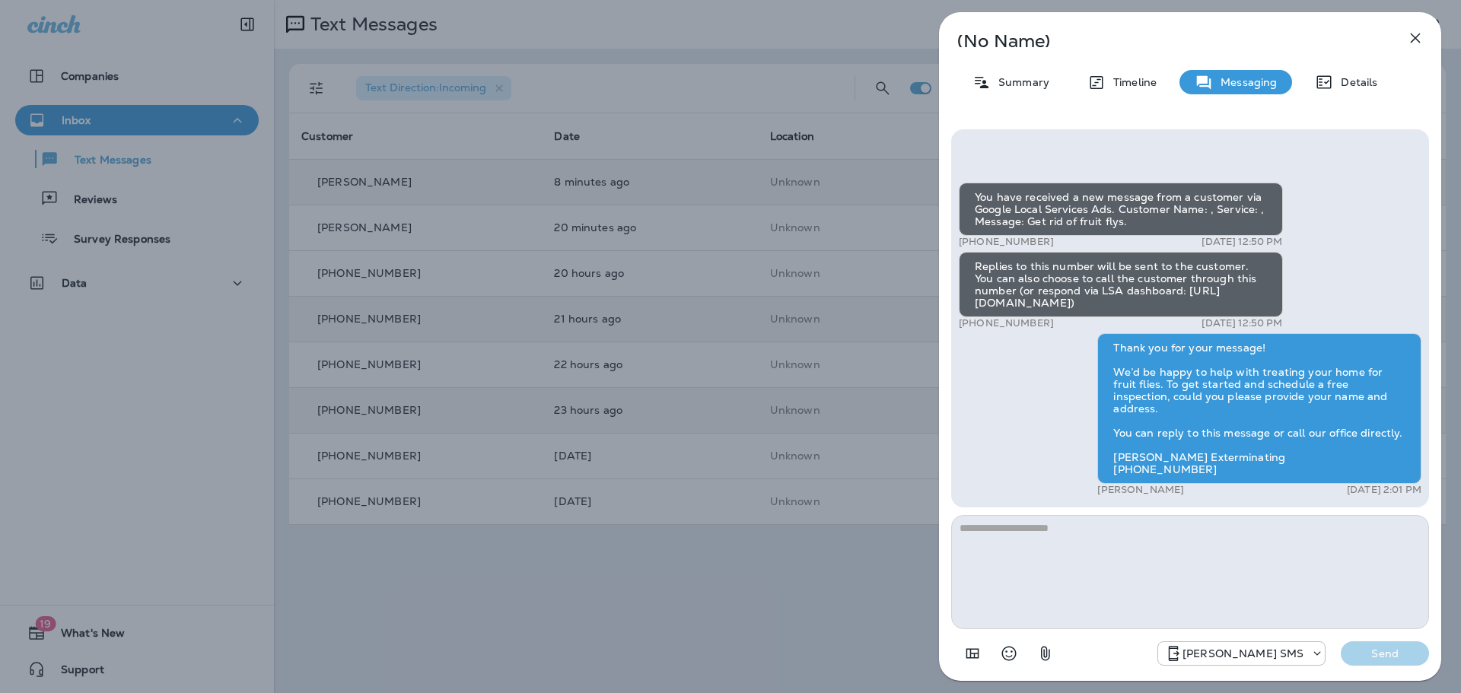
click at [730, 406] on div "(No Name) Summary Timeline Messaging Details You have received a new message fr…" at bounding box center [730, 346] width 1461 height 693
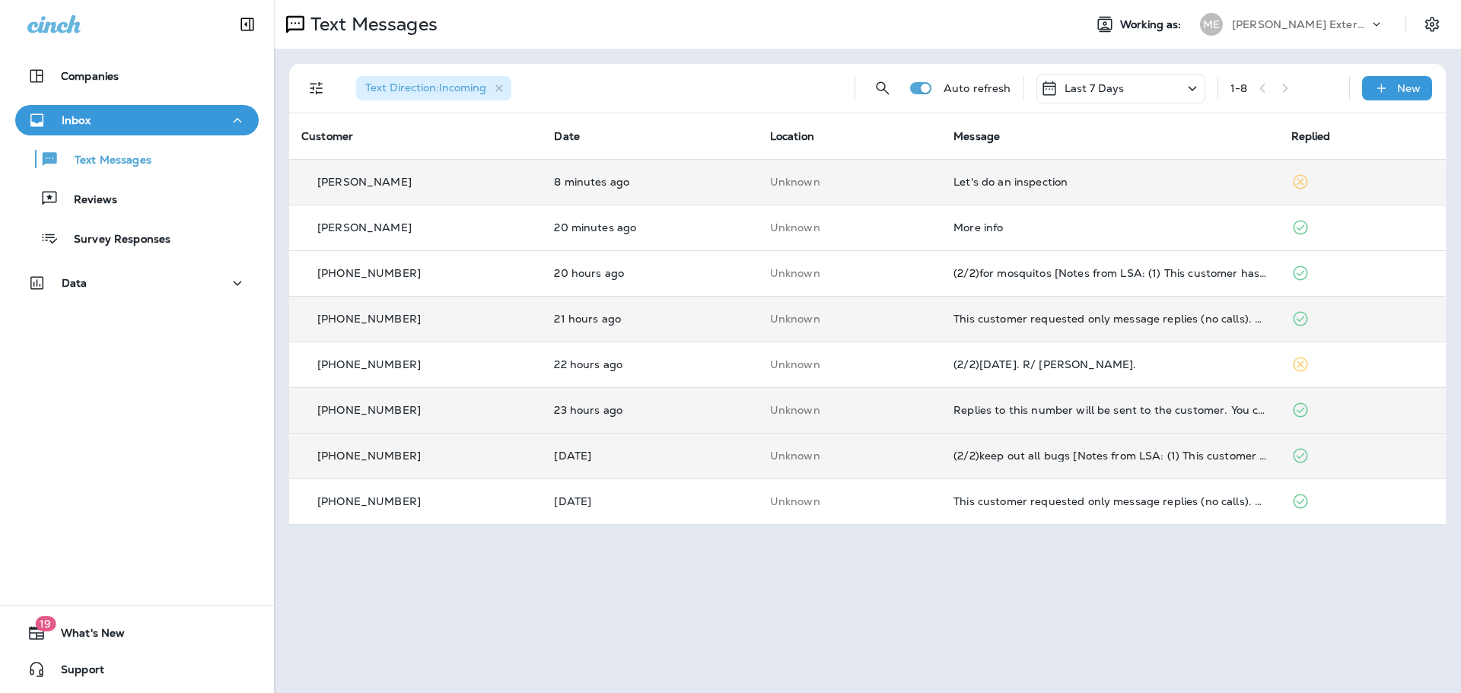
click at [751, 447] on td "[DATE]" at bounding box center [649, 456] width 215 height 46
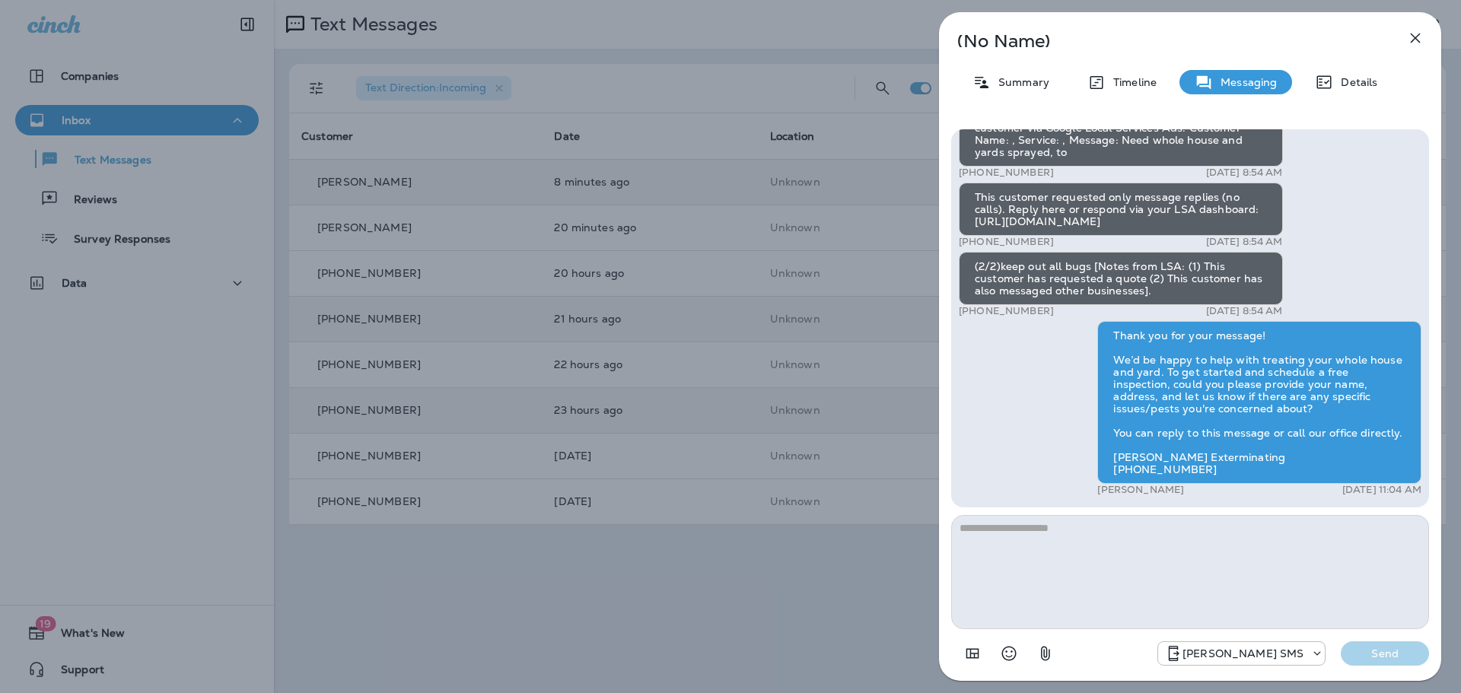
click at [712, 191] on div "(No Name) Summary Timeline Messaging Details (1/2)You have received a new messa…" at bounding box center [730, 346] width 1461 height 693
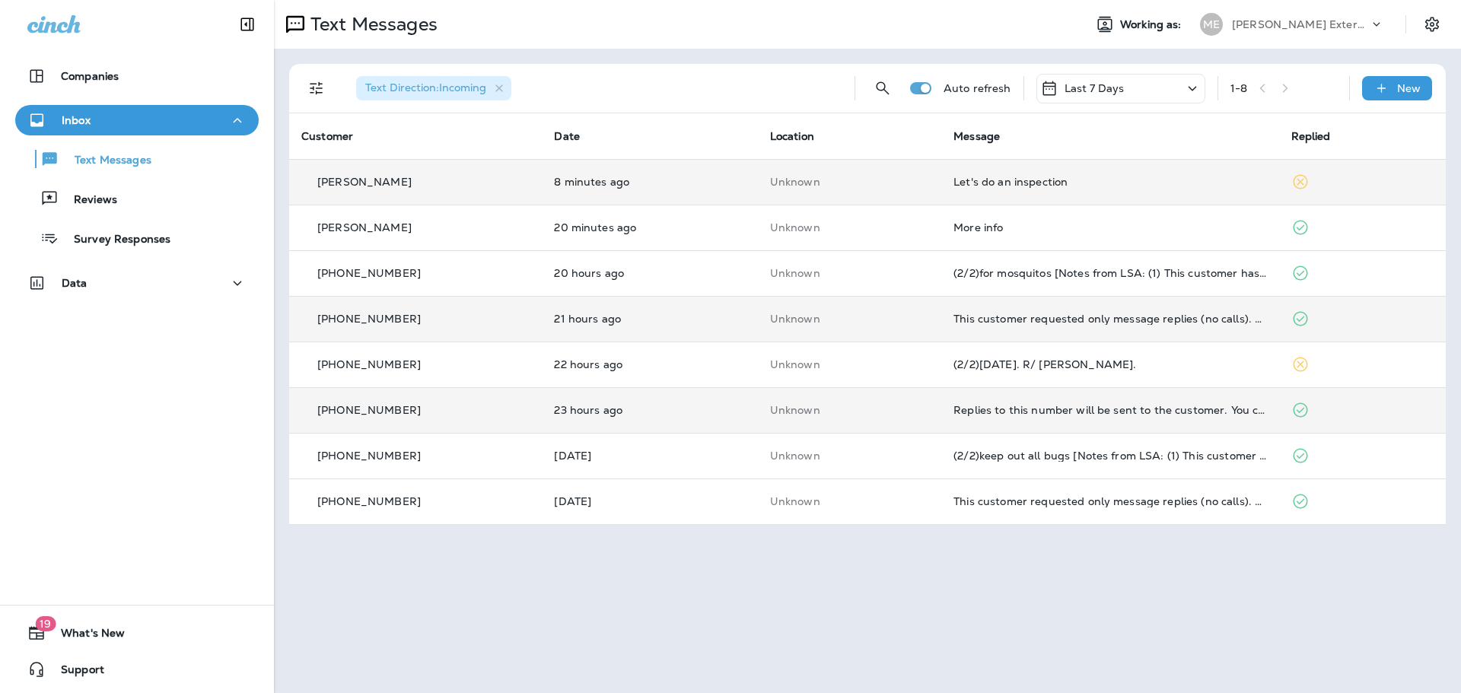
click at [715, 190] on td "8 minutes ago" at bounding box center [649, 182] width 215 height 46
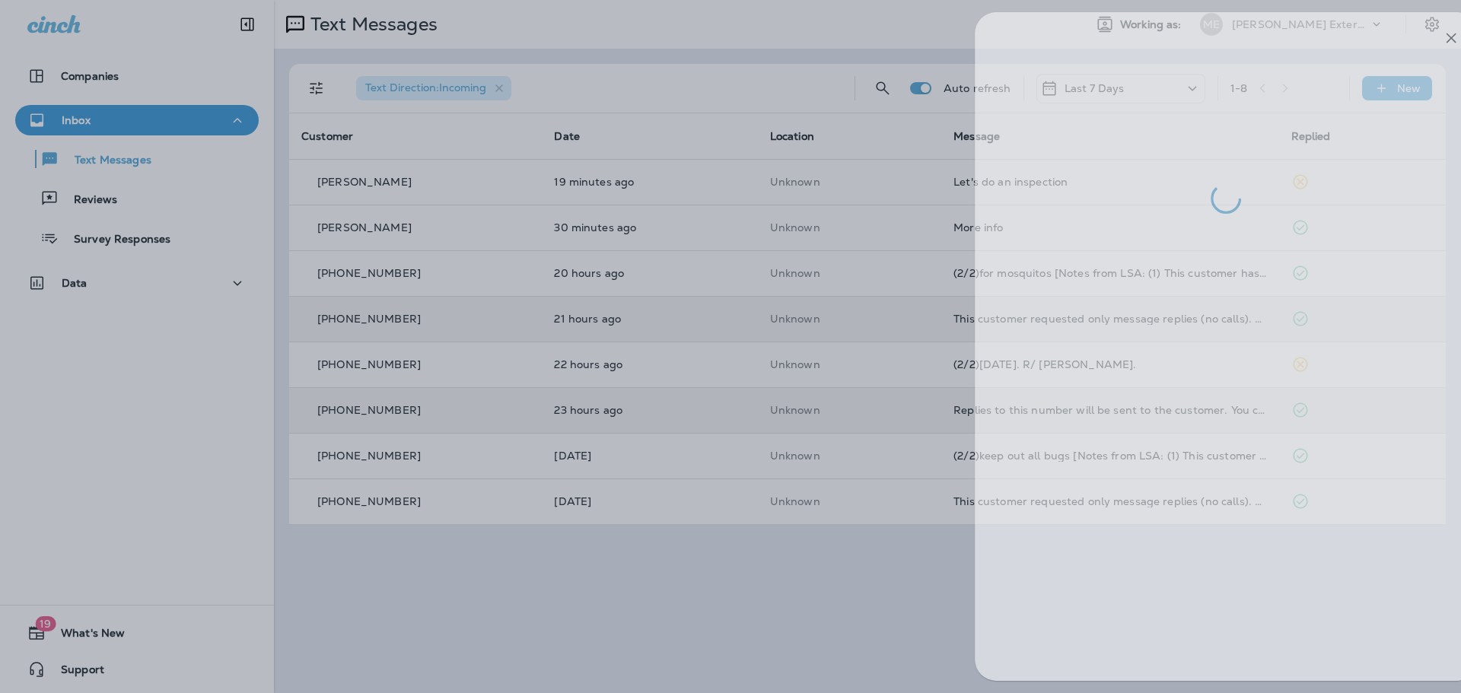
click at [713, 616] on div at bounding box center [766, 346] width 1461 height 693
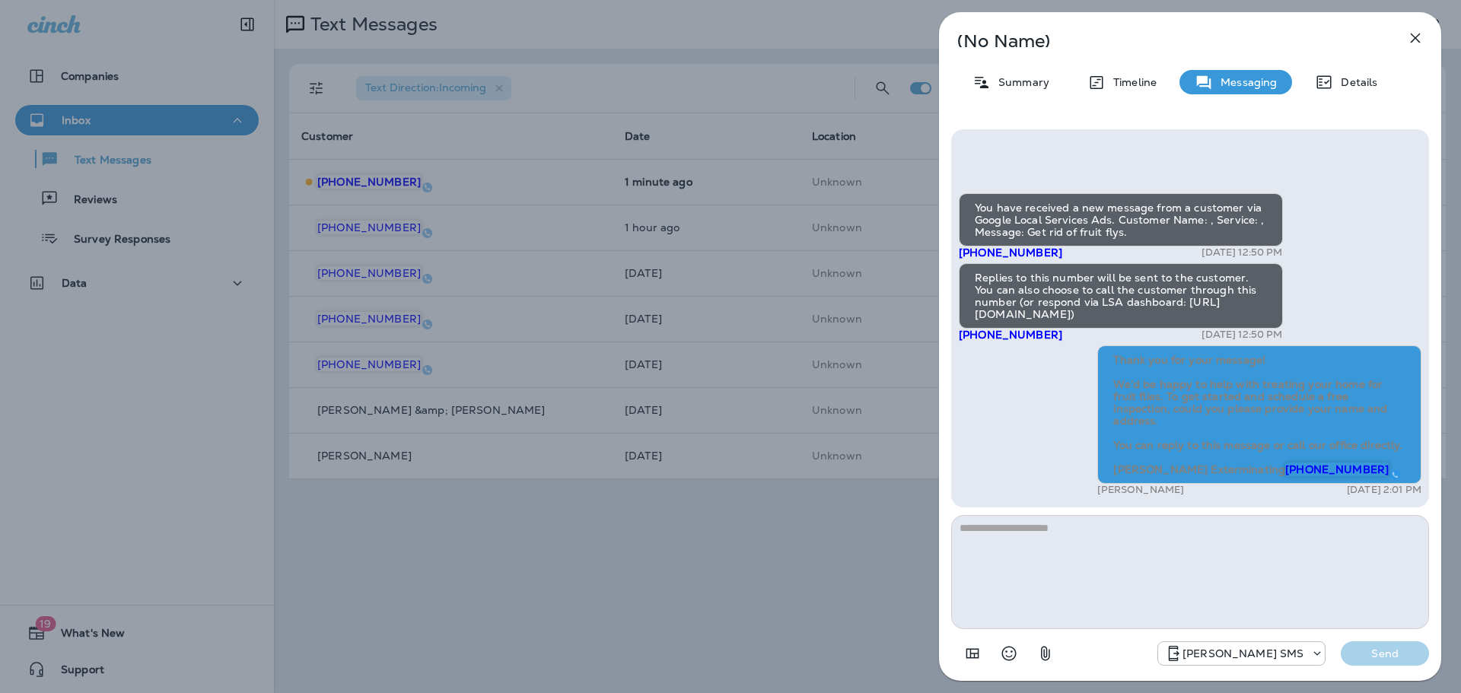
drag, startPoint x: 1413, startPoint y: 34, endPoint x: 1183, endPoint y: 2, distance: 232.1
click at [1413, 33] on icon "button" at bounding box center [1416, 38] width 18 height 18
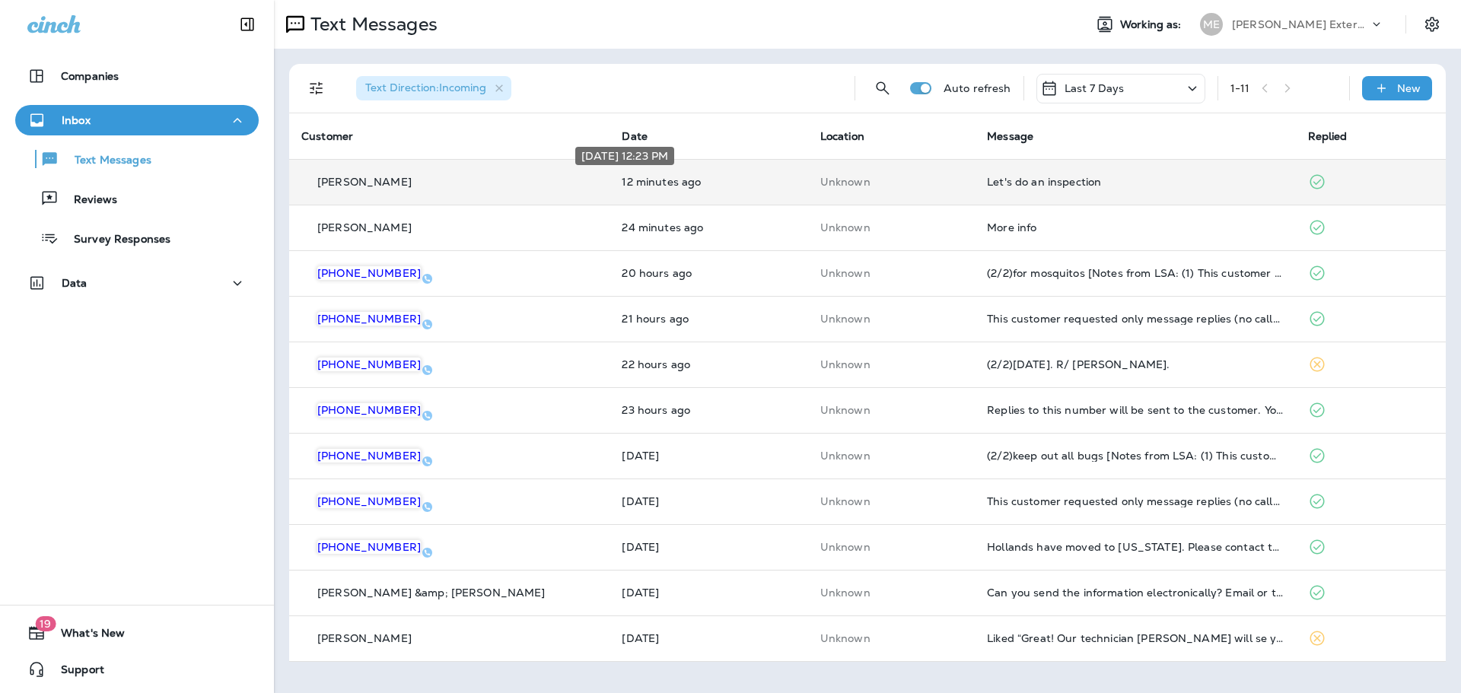
click at [727, 186] on p "12 minutes ago" at bounding box center [709, 182] width 174 height 12
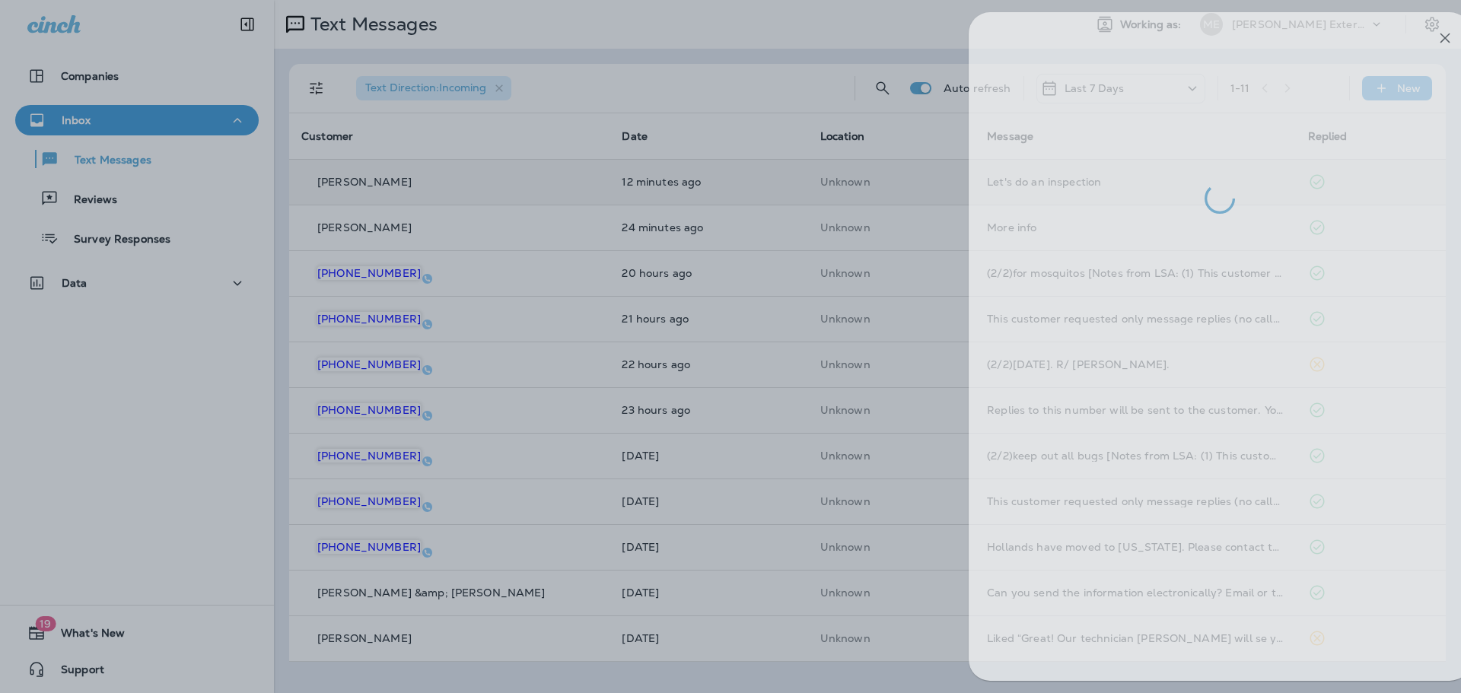
click at [773, 31] on div at bounding box center [760, 346] width 1461 height 693
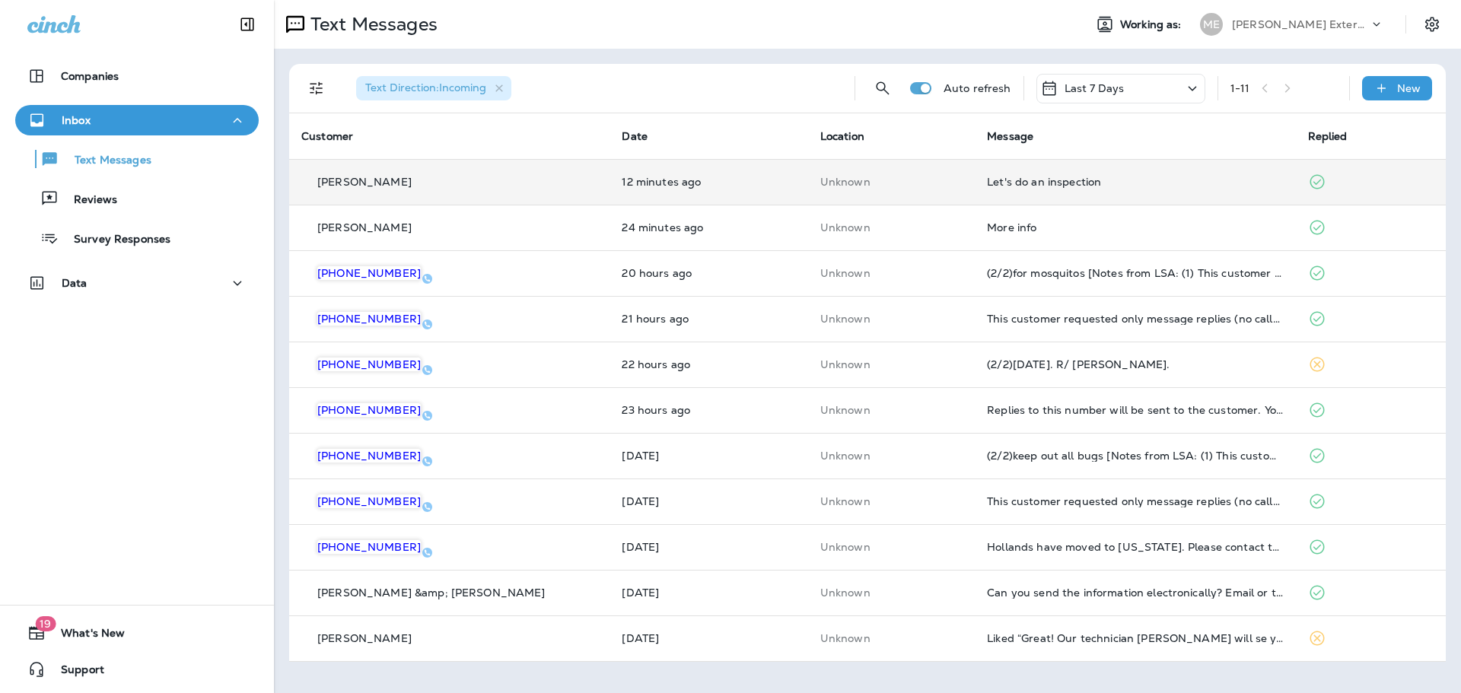
click at [996, 235] on td "More info" at bounding box center [1135, 228] width 320 height 46
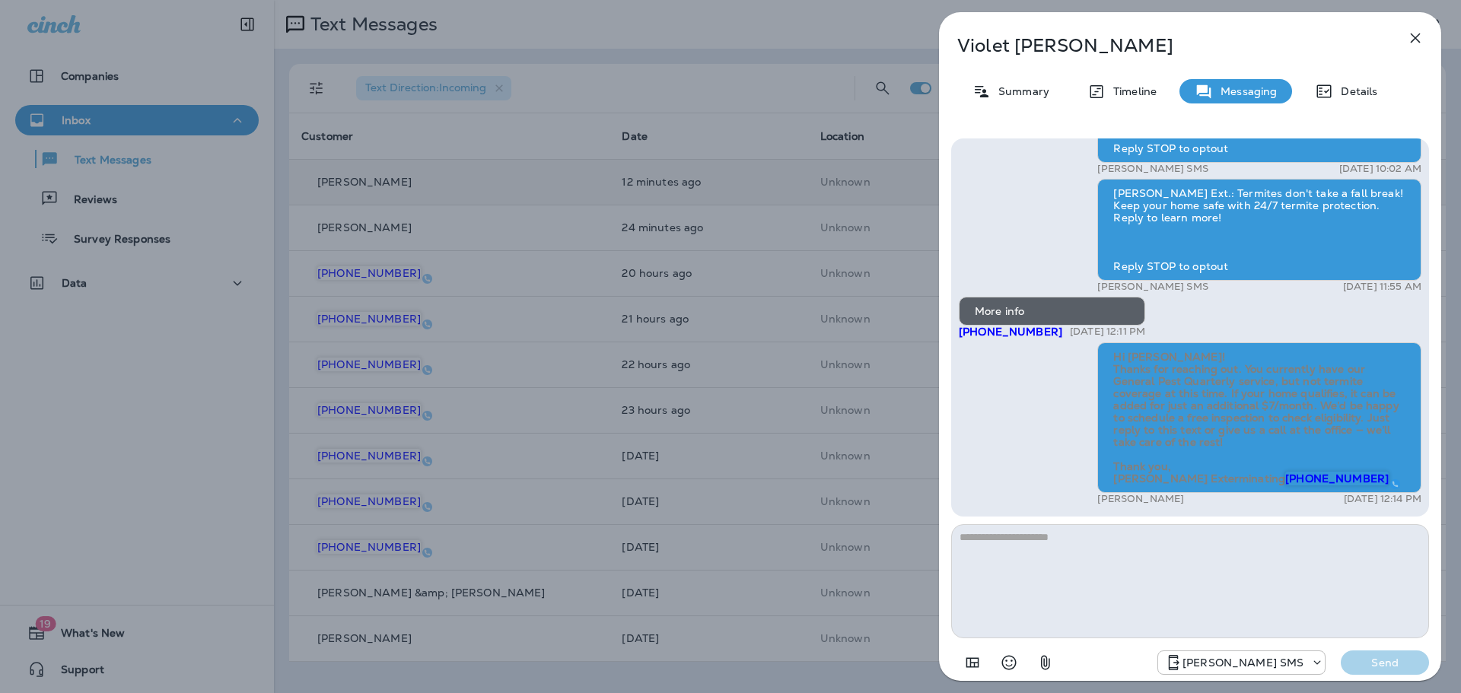
click at [823, 79] on div "Violet Shackleford Summary Timeline Messaging Details Mares Ext.: Protect your …" at bounding box center [730, 346] width 1461 height 693
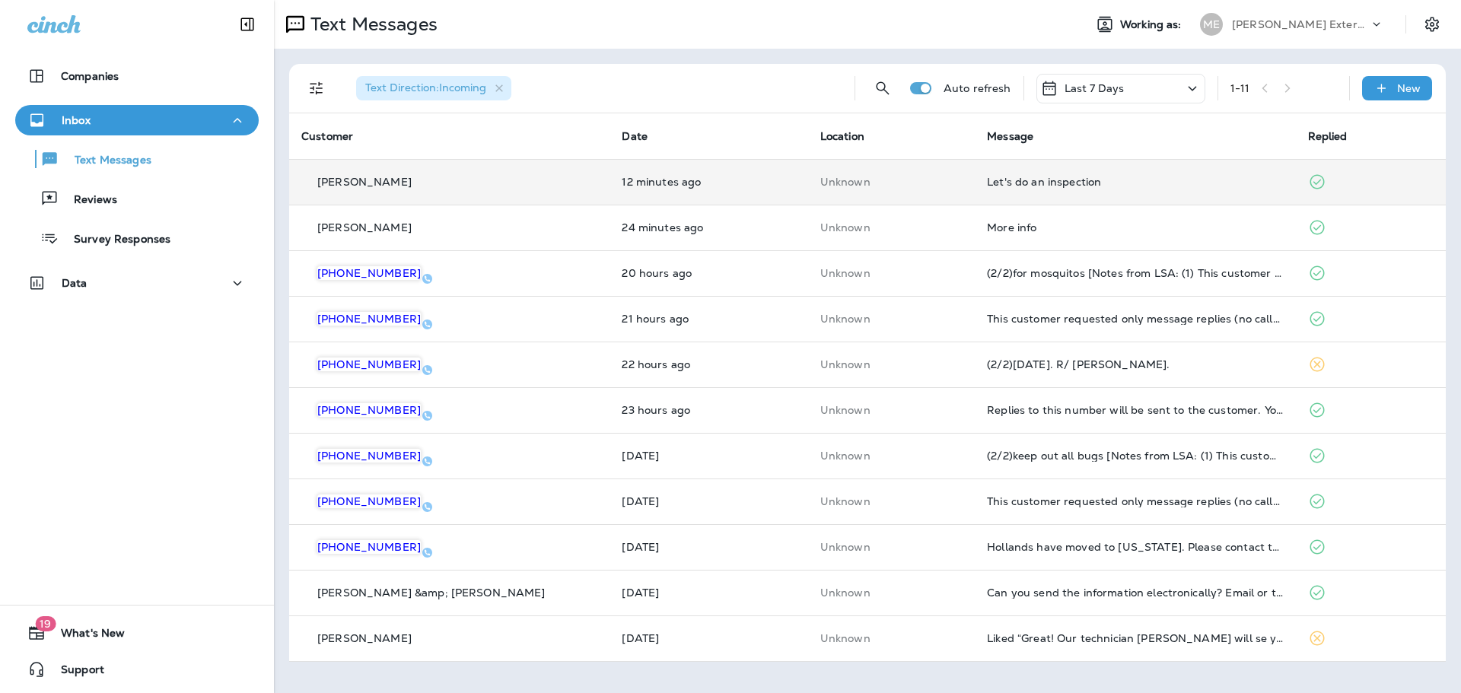
click at [940, 177] on td "Unknown" at bounding box center [891, 182] width 167 height 46
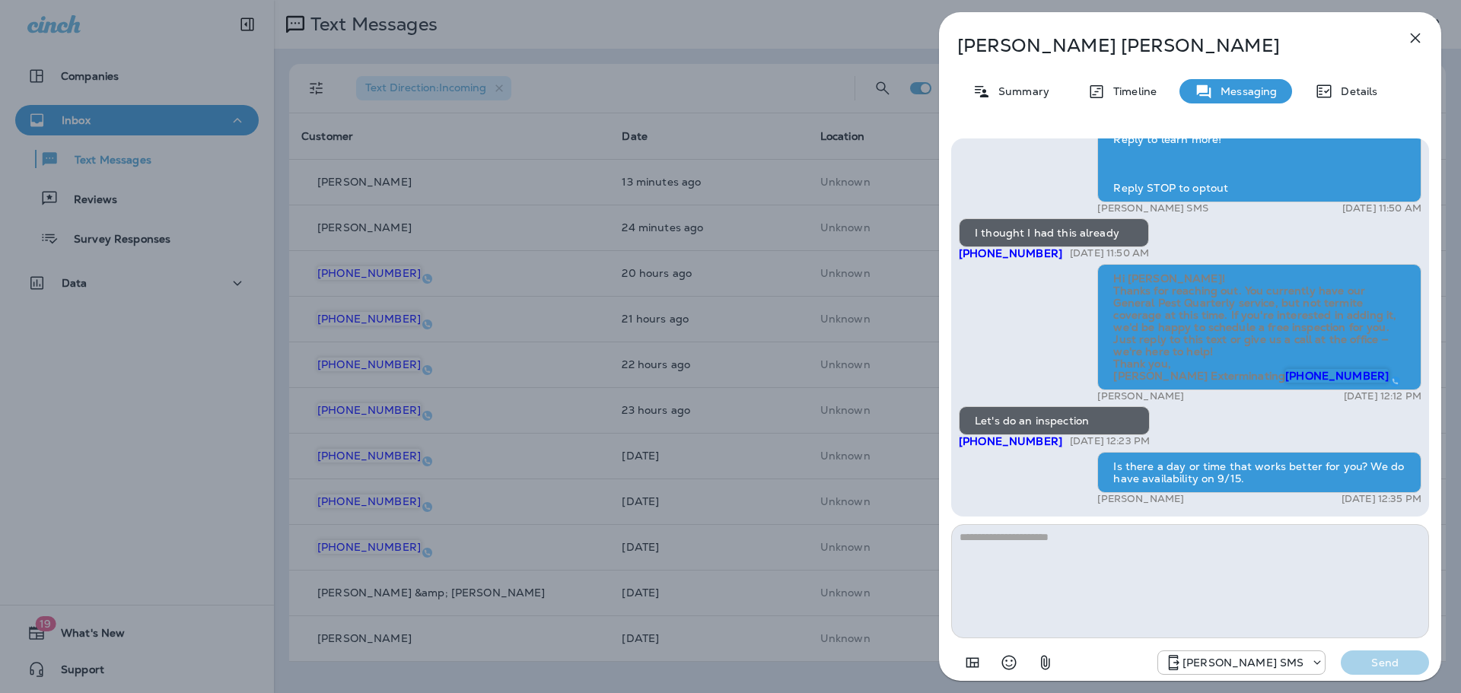
click at [799, 84] on div "John Beavers Summary Timeline Messaging Details Mares Ext.: Termite damage can …" at bounding box center [730, 346] width 1461 height 693
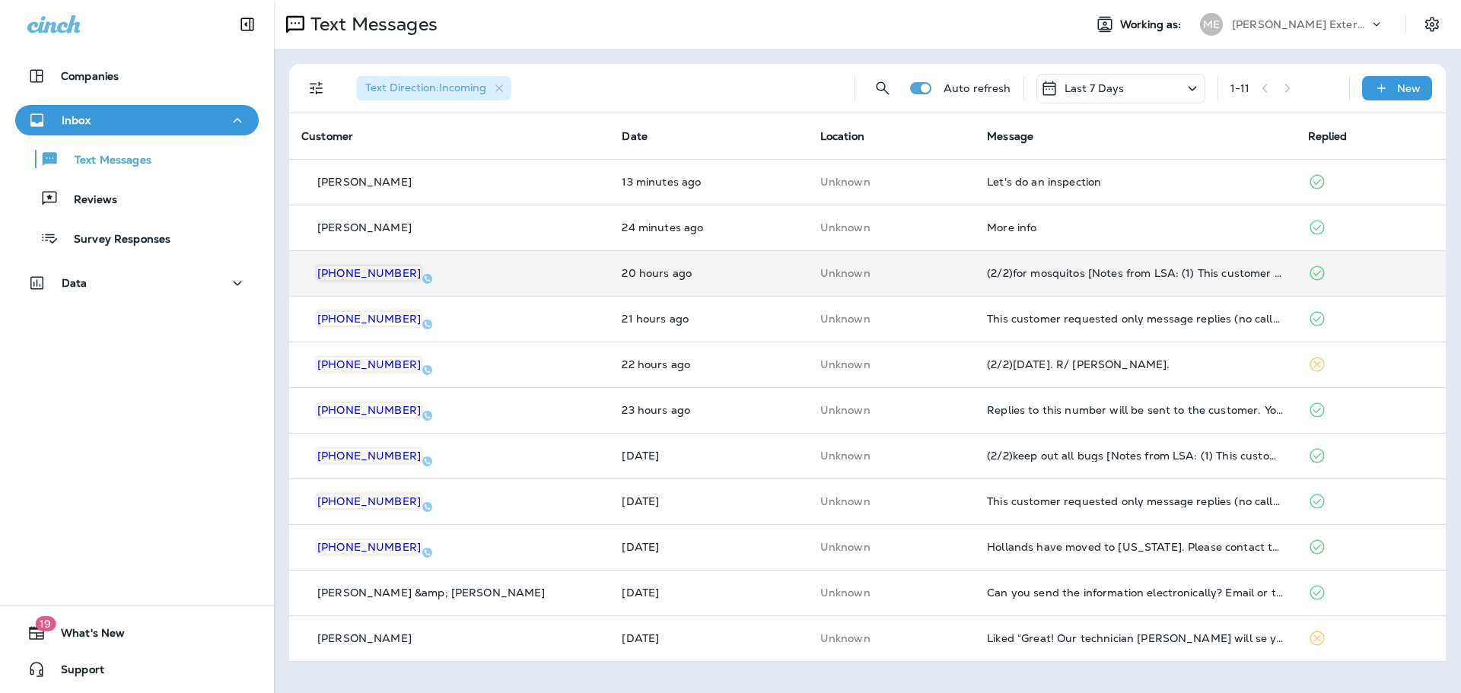
click at [877, 251] on td "Unknown" at bounding box center [891, 273] width 167 height 46
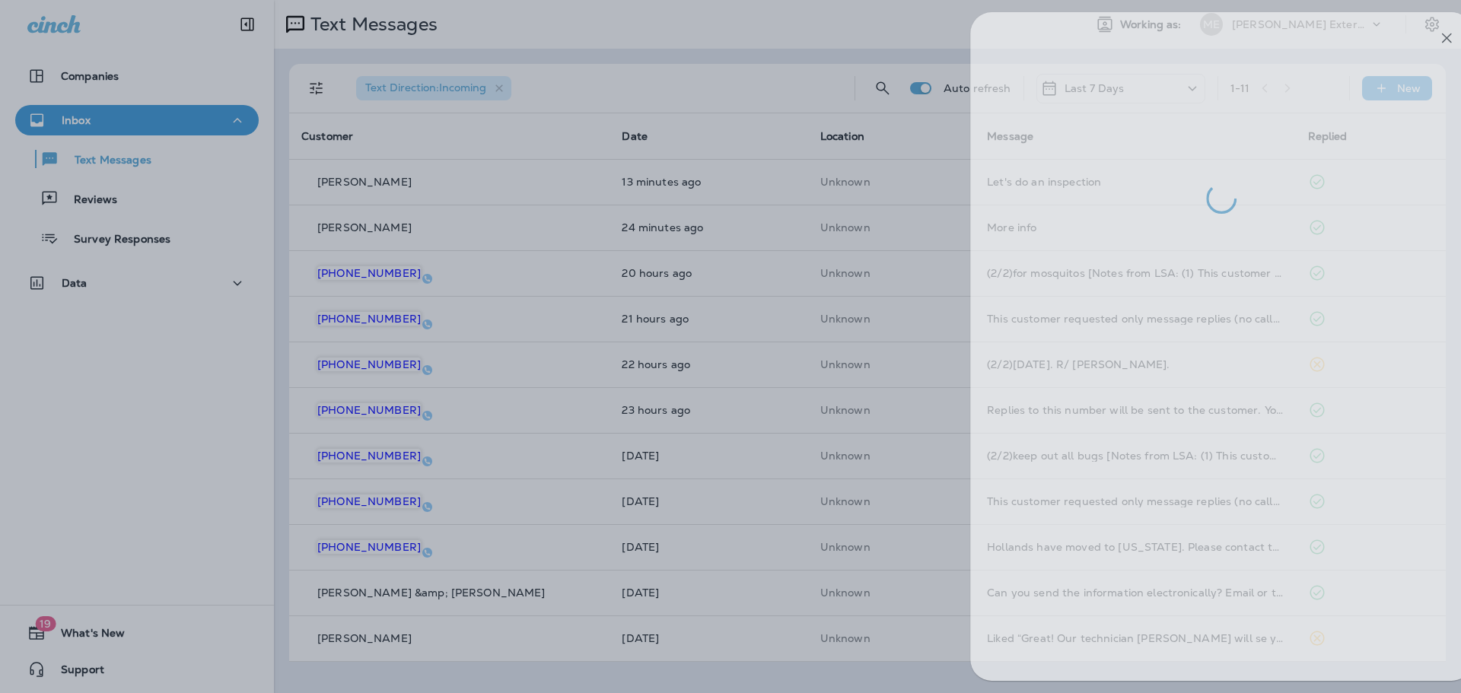
click at [782, 84] on div at bounding box center [761, 346] width 1461 height 693
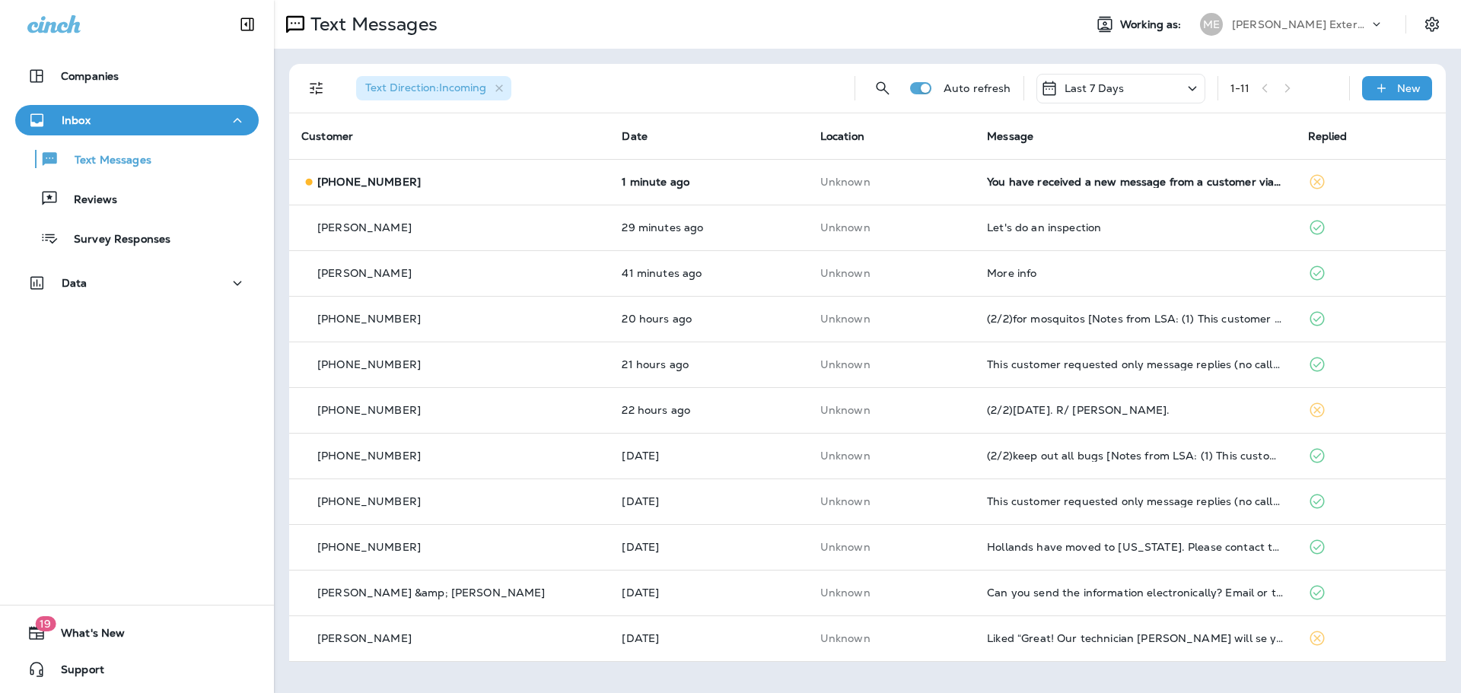
click at [693, 177] on p "1 minute ago" at bounding box center [709, 182] width 174 height 12
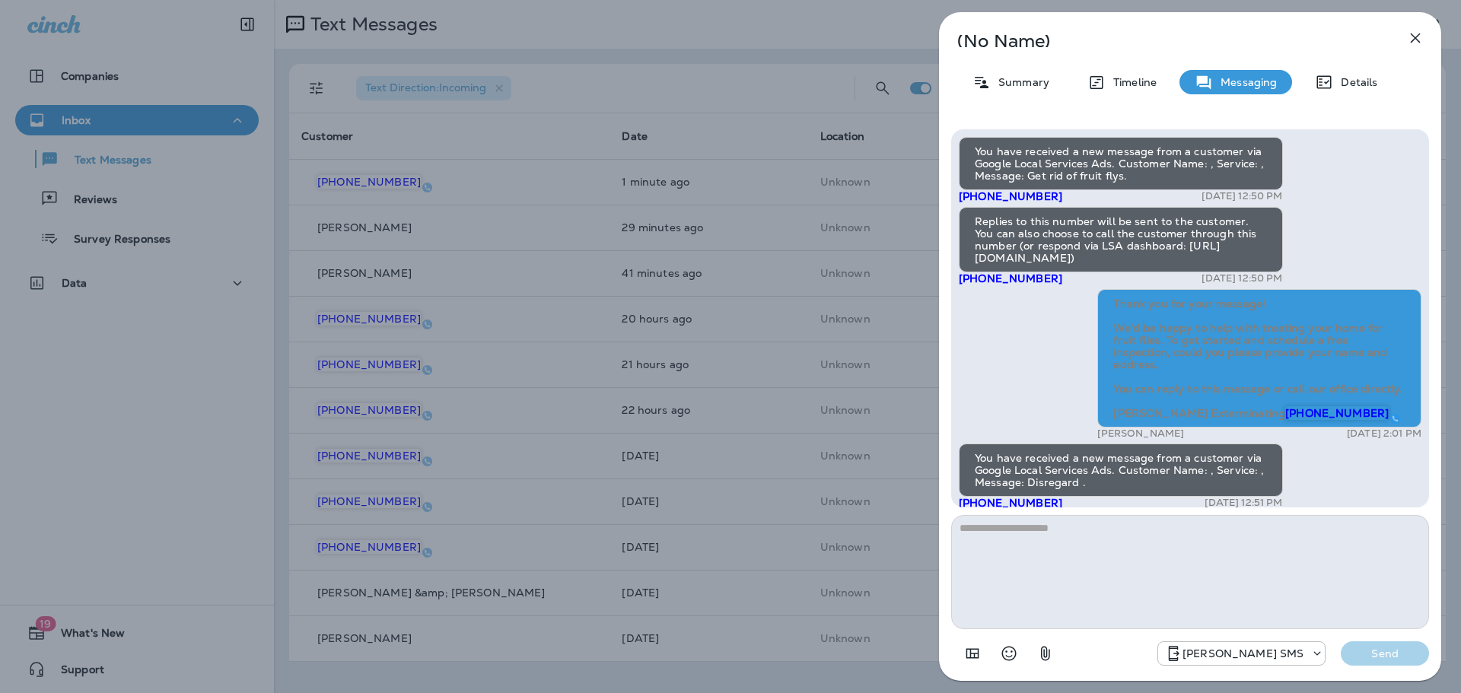
scroll to position [-26, 0]
click at [850, 69] on div "(No Name) Summary Timeline Messaging Details You have received a new message fr…" at bounding box center [730, 346] width 1461 height 693
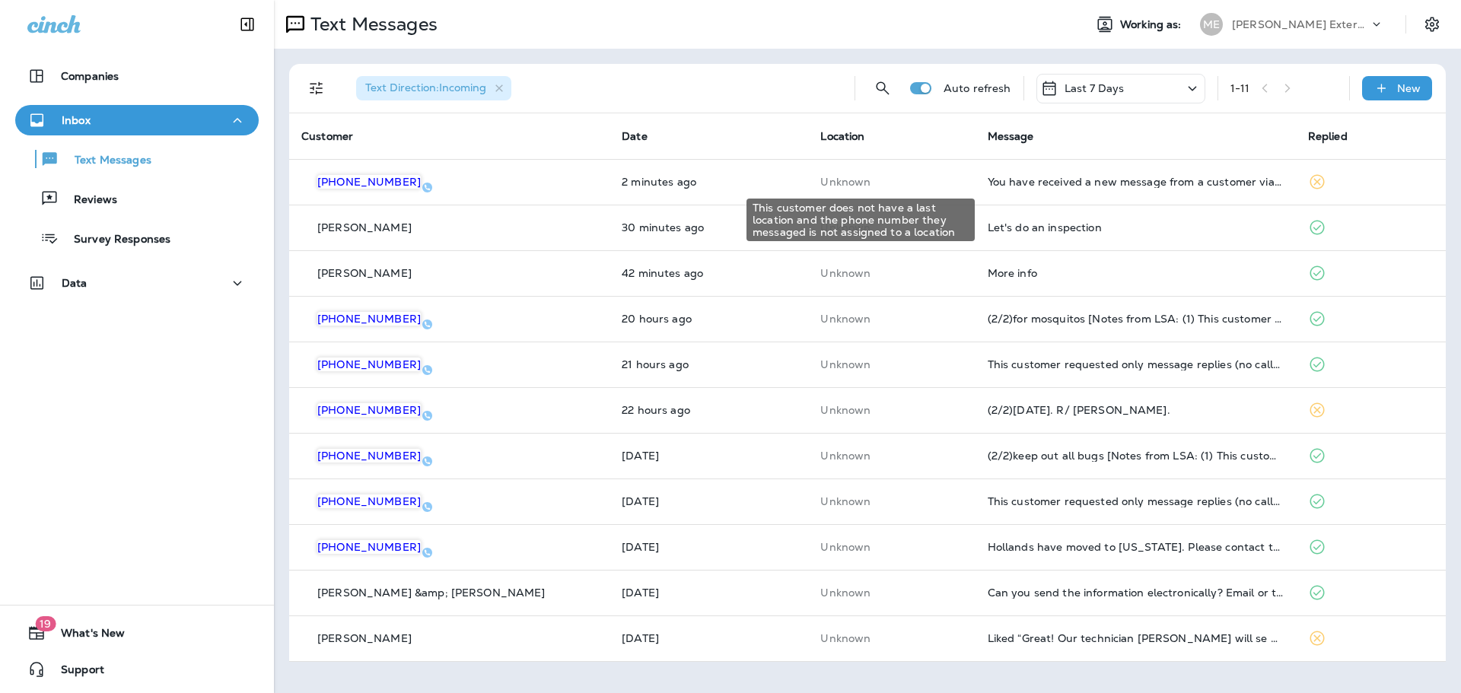
click at [891, 202] on div "This customer does not have a last location and the phone number they messaged …" at bounding box center [861, 220] width 228 height 43
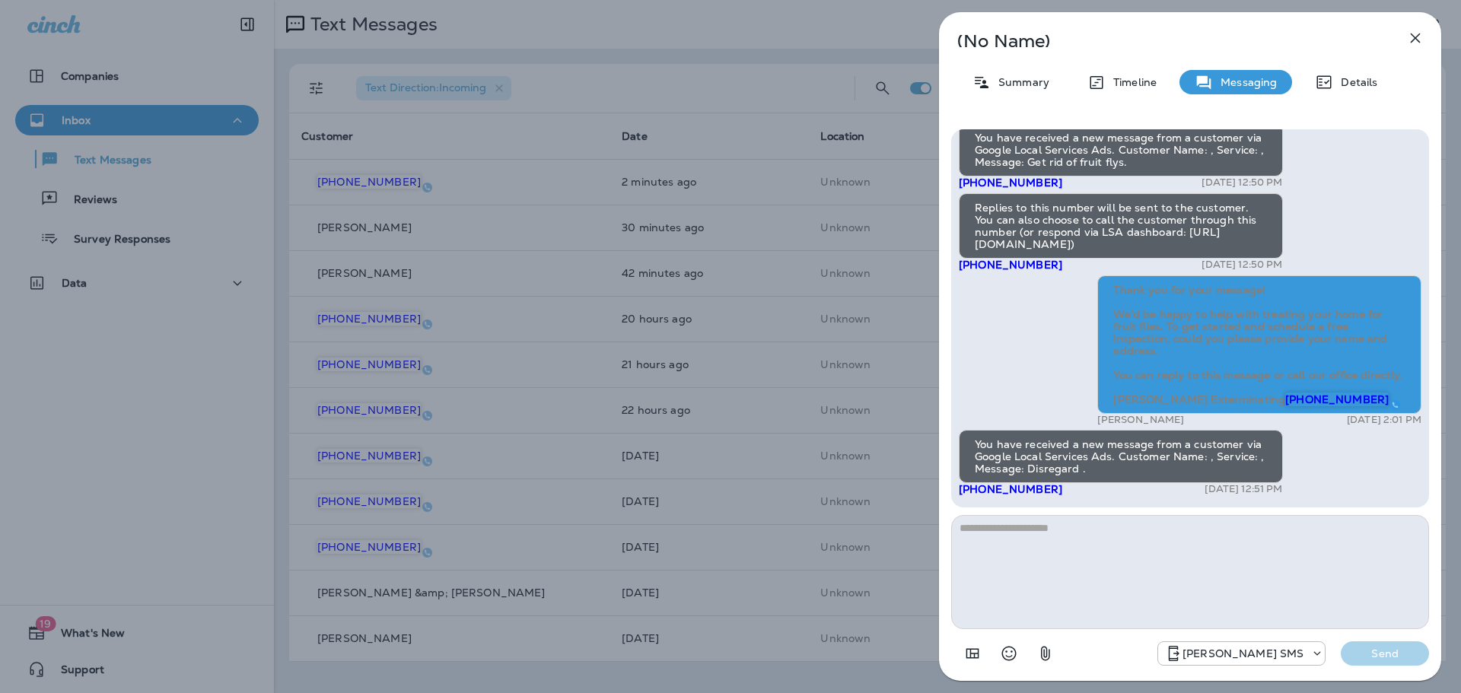
click at [780, 71] on div "(No Name) Summary Timeline Messaging Details You have received a new message fr…" at bounding box center [730, 346] width 1461 height 693
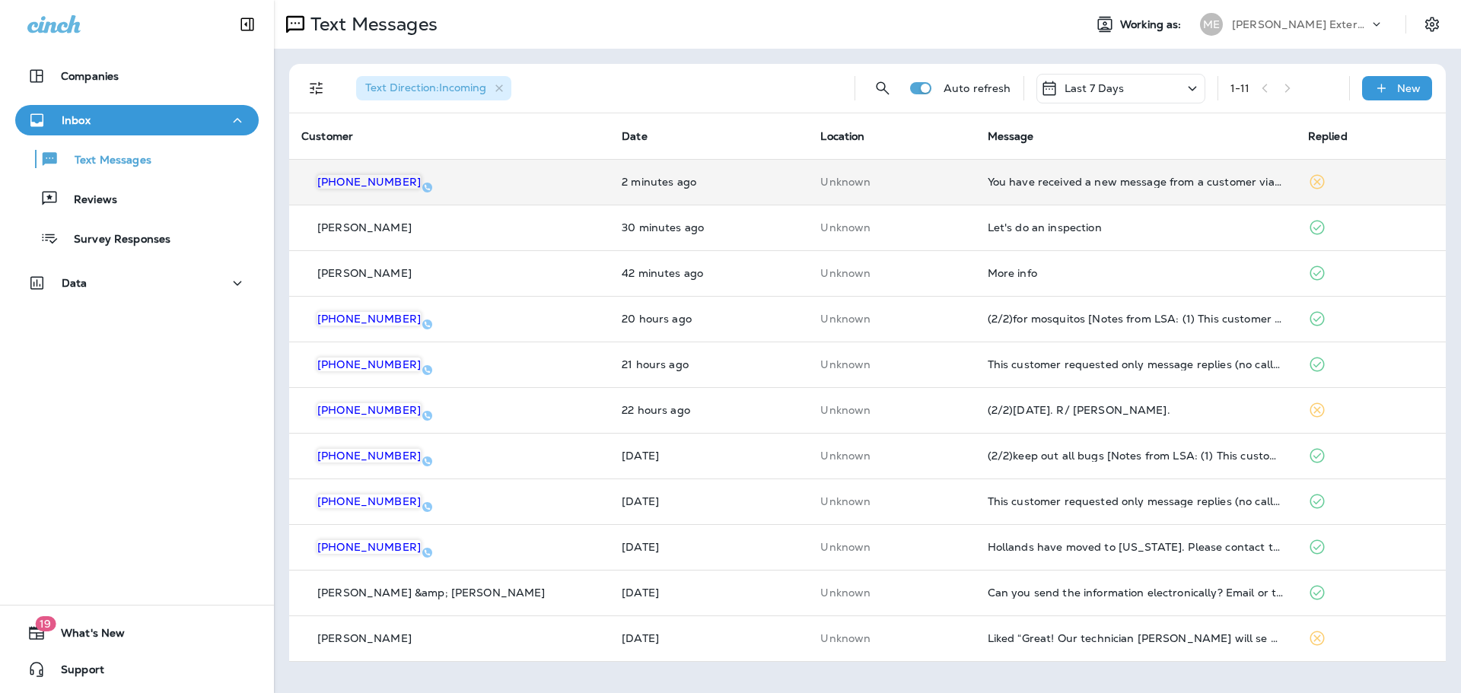
click at [976, 178] on td "You have received a new message from a customer via Google Local Services Ads. …" at bounding box center [1136, 182] width 320 height 46
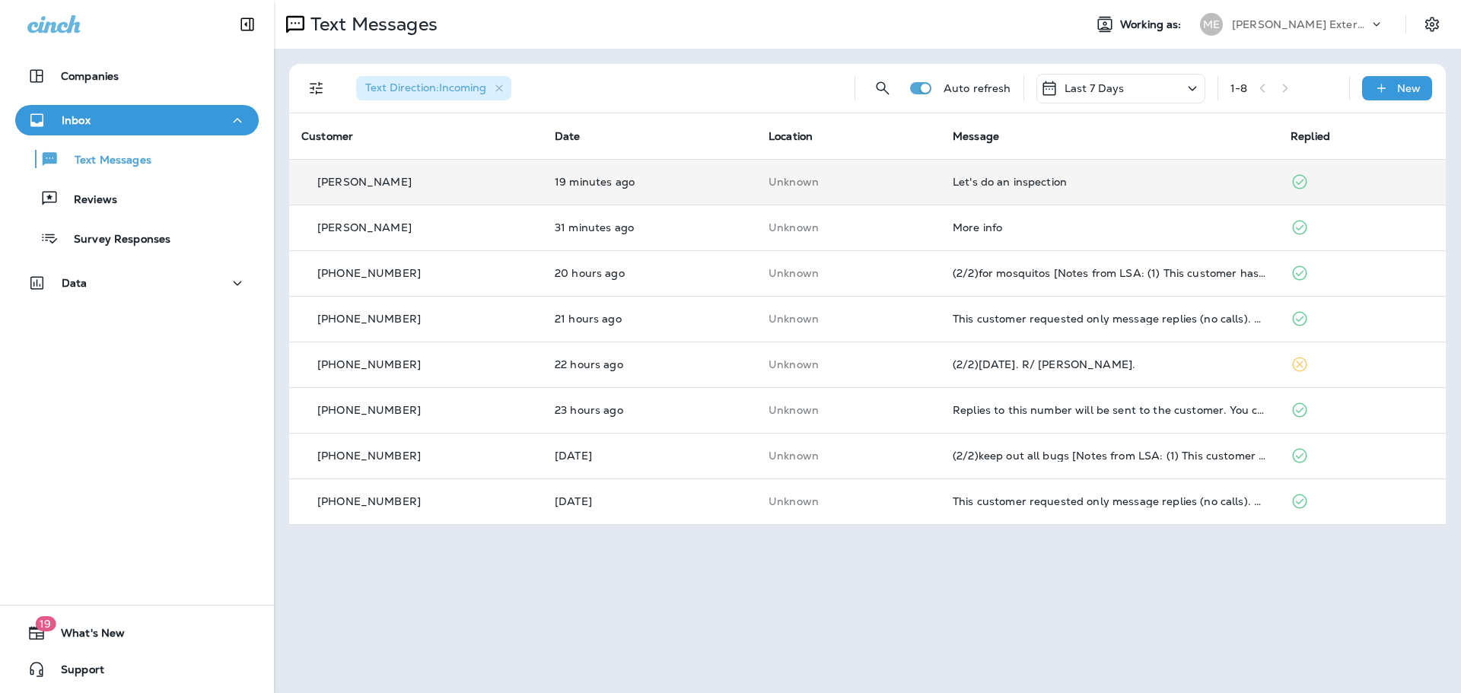
click at [881, 174] on td "Unknown" at bounding box center [849, 182] width 184 height 46
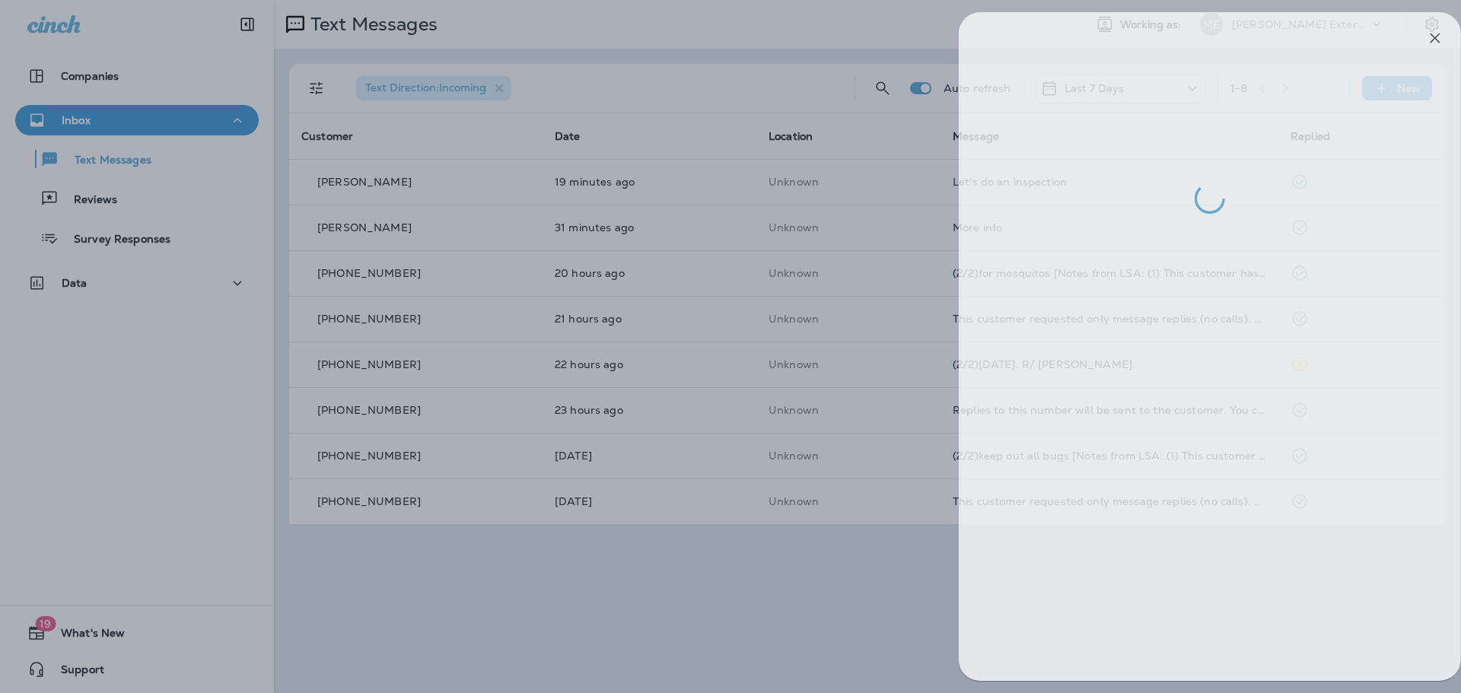
click at [511, 588] on div at bounding box center [750, 346] width 1461 height 693
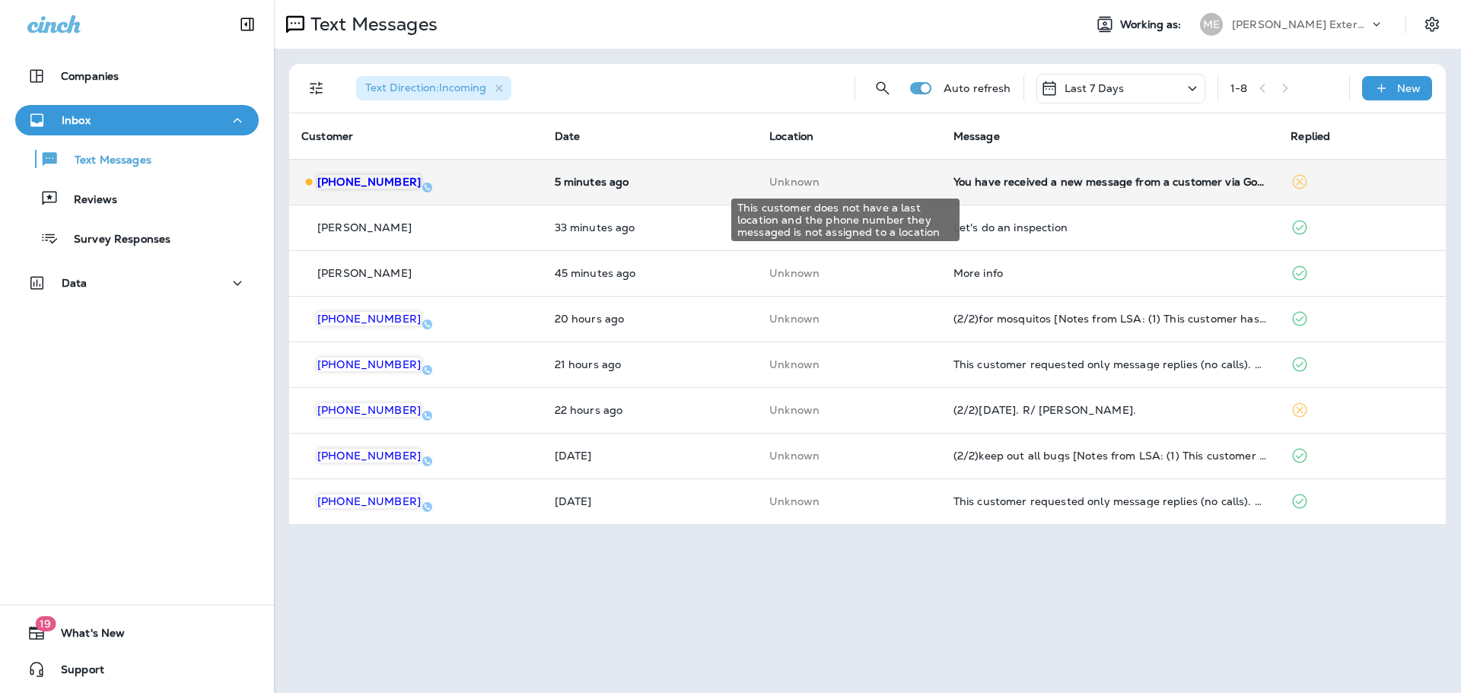
click at [893, 176] on p "Unknown" at bounding box center [849, 182] width 160 height 12
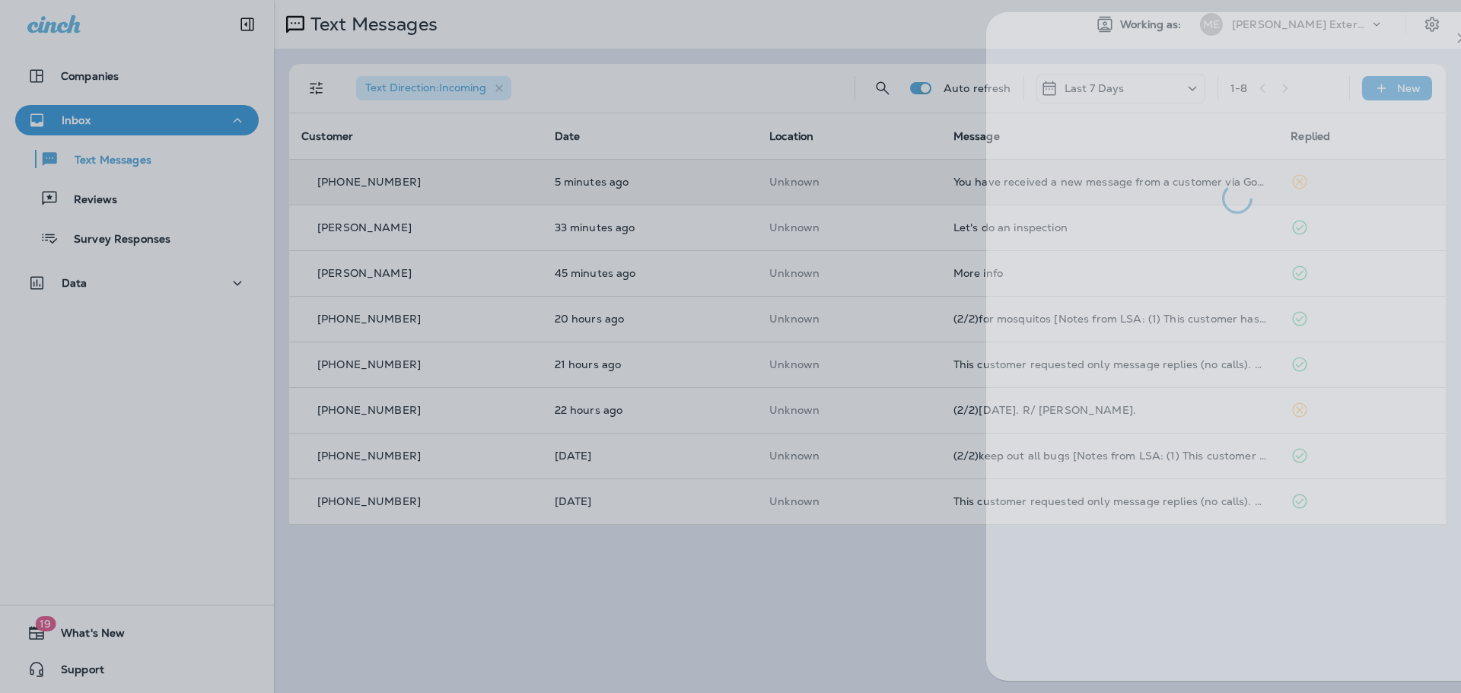
click at [683, 636] on div at bounding box center [777, 346] width 1461 height 693
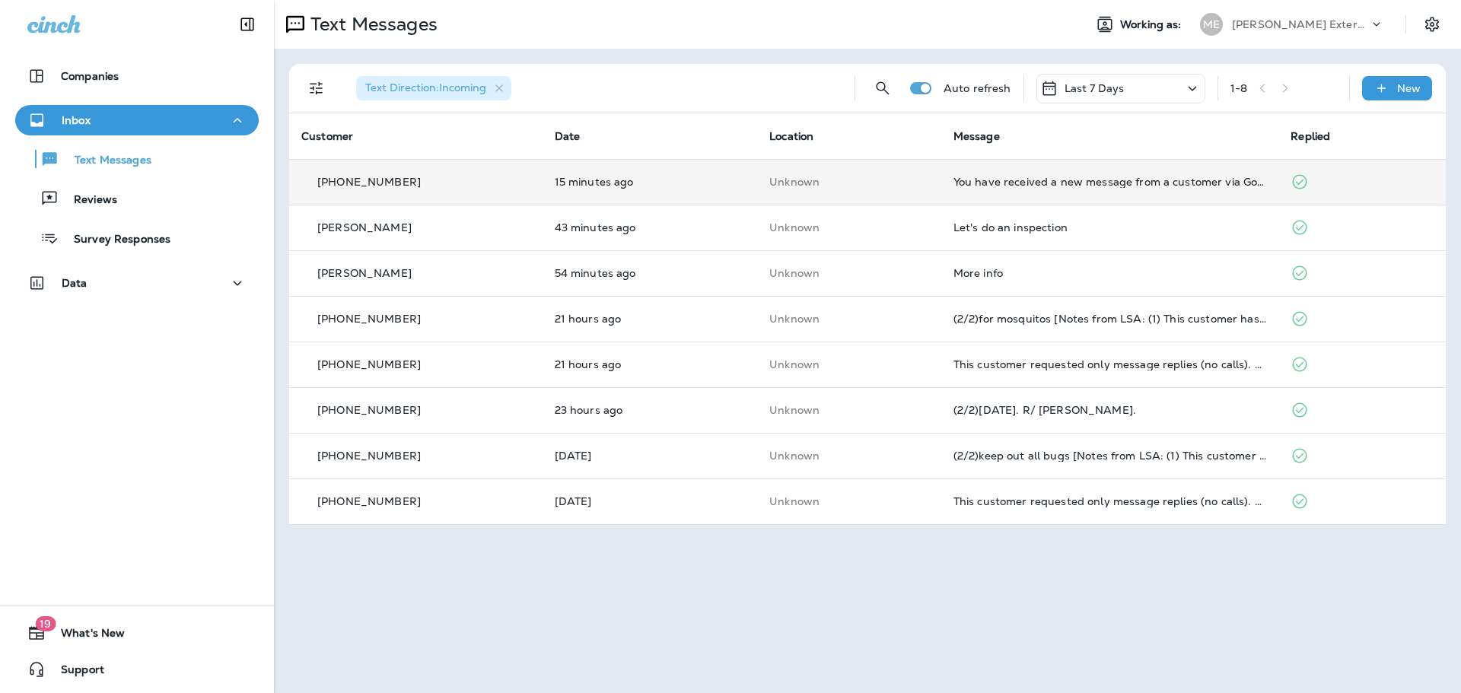
click at [942, 180] on td "You have received a new message from a customer via Google Local Services Ads. …" at bounding box center [1111, 182] width 338 height 46
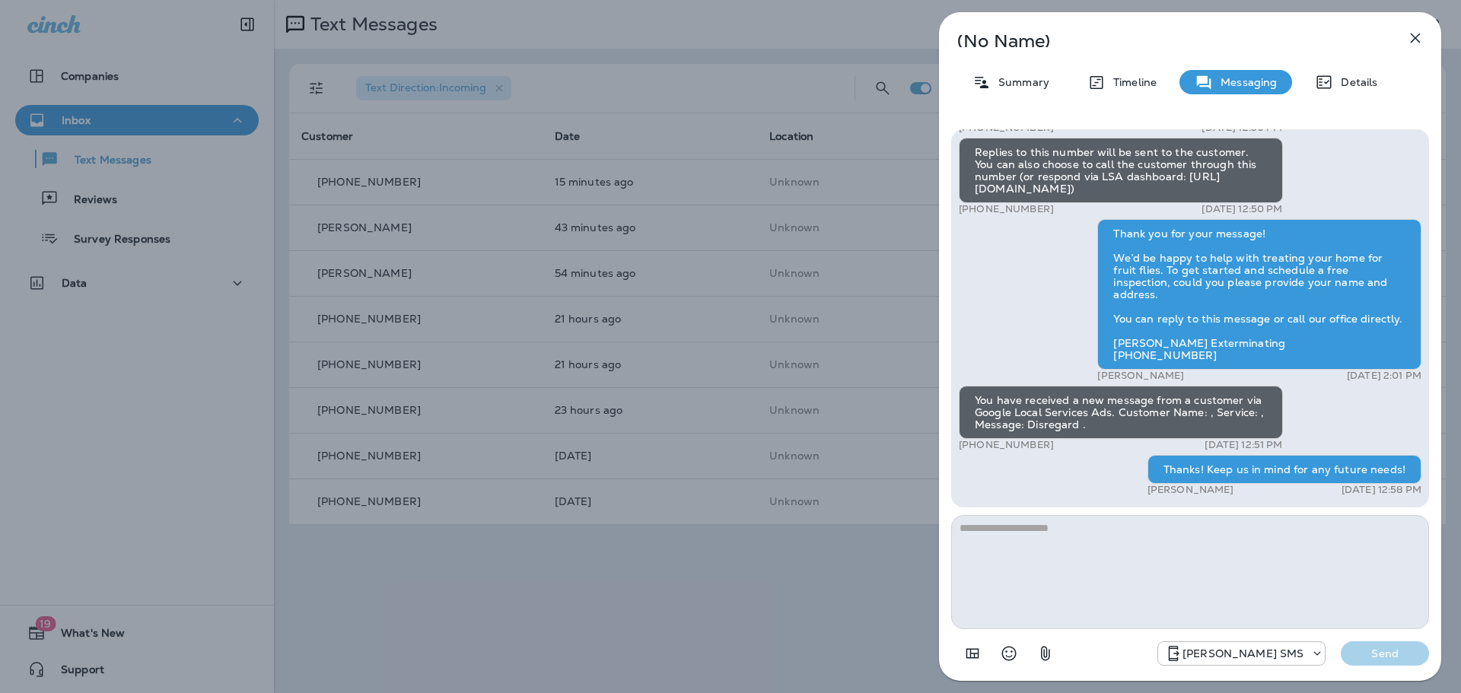
click at [675, 650] on div "(No Name) Summary Timeline Messaging Details You have received a new message fr…" at bounding box center [730, 346] width 1461 height 693
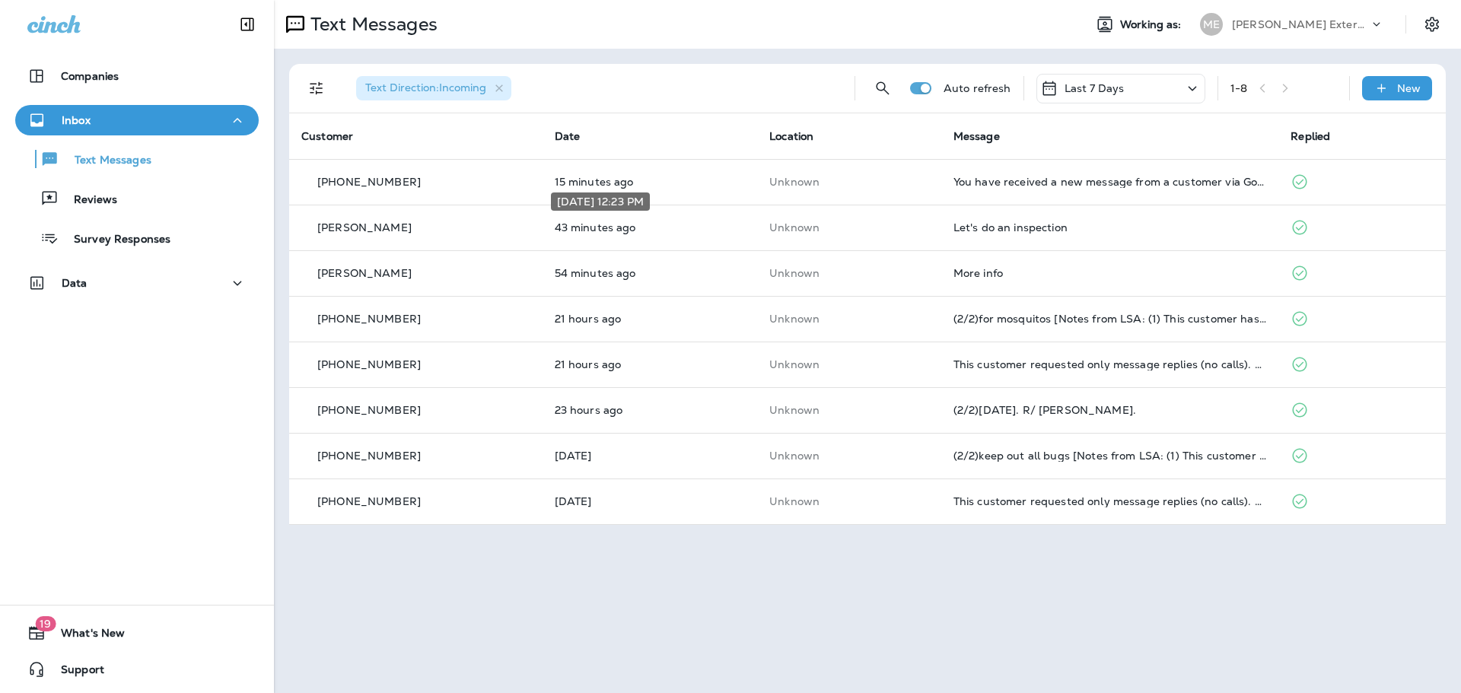
click at [679, 222] on p "43 minutes ago" at bounding box center [650, 227] width 191 height 12
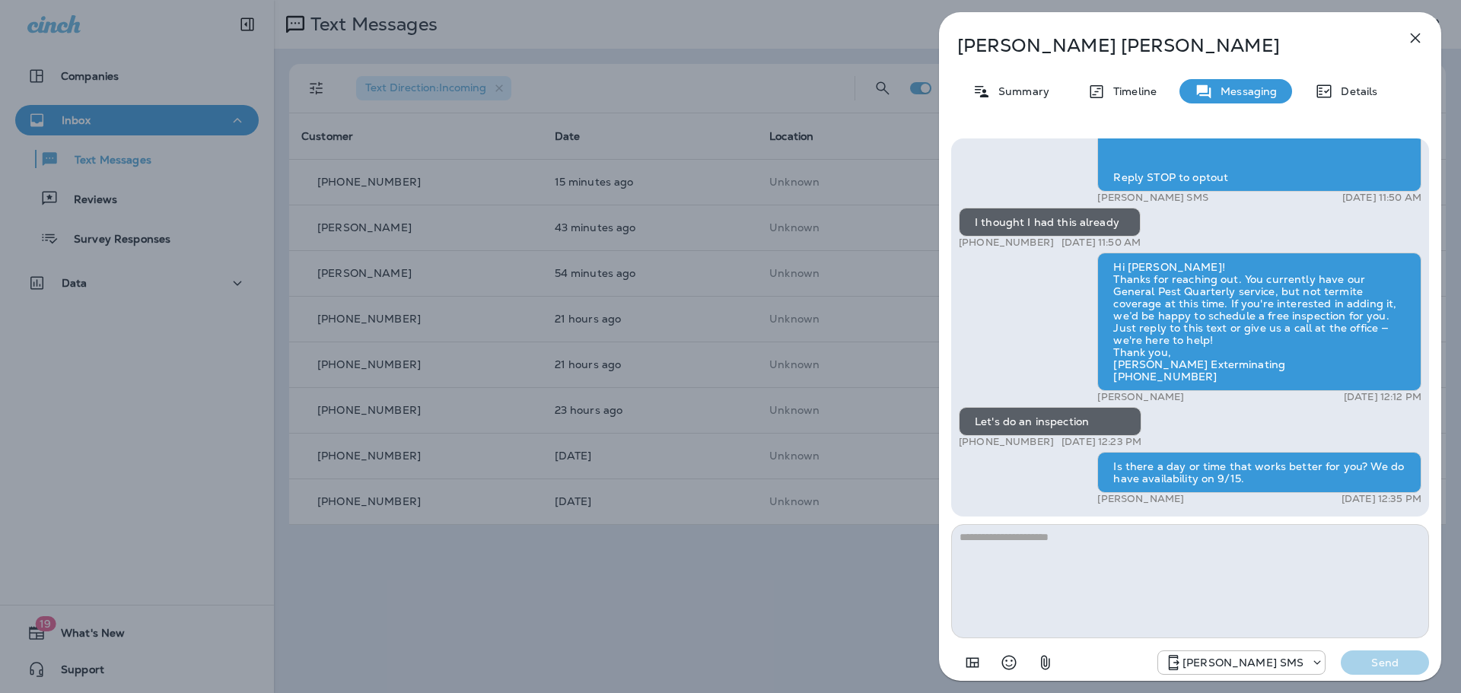
click at [672, 580] on div "John Beavers Summary Timeline Messaging Details Mares Ext.: Termite damage can …" at bounding box center [730, 346] width 1461 height 693
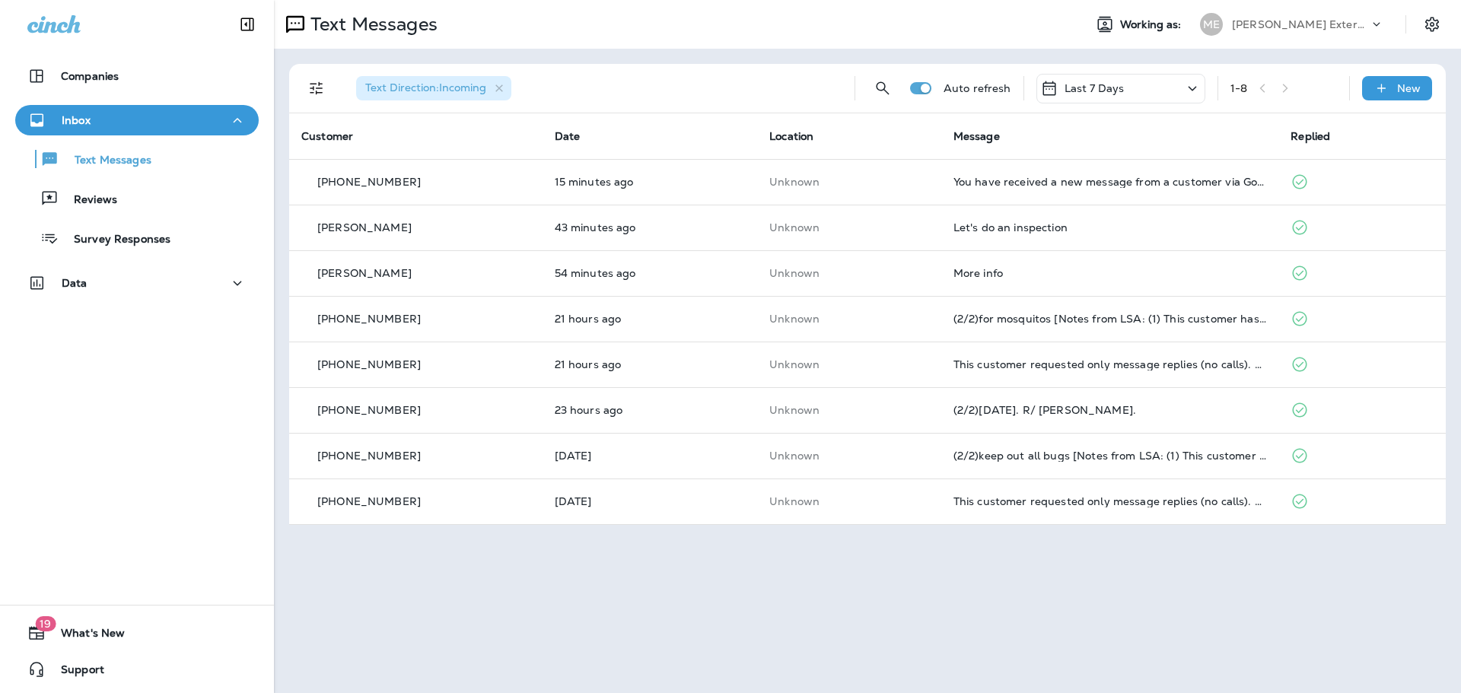
click at [697, 288] on td "54 minutes ago" at bounding box center [650, 273] width 215 height 46
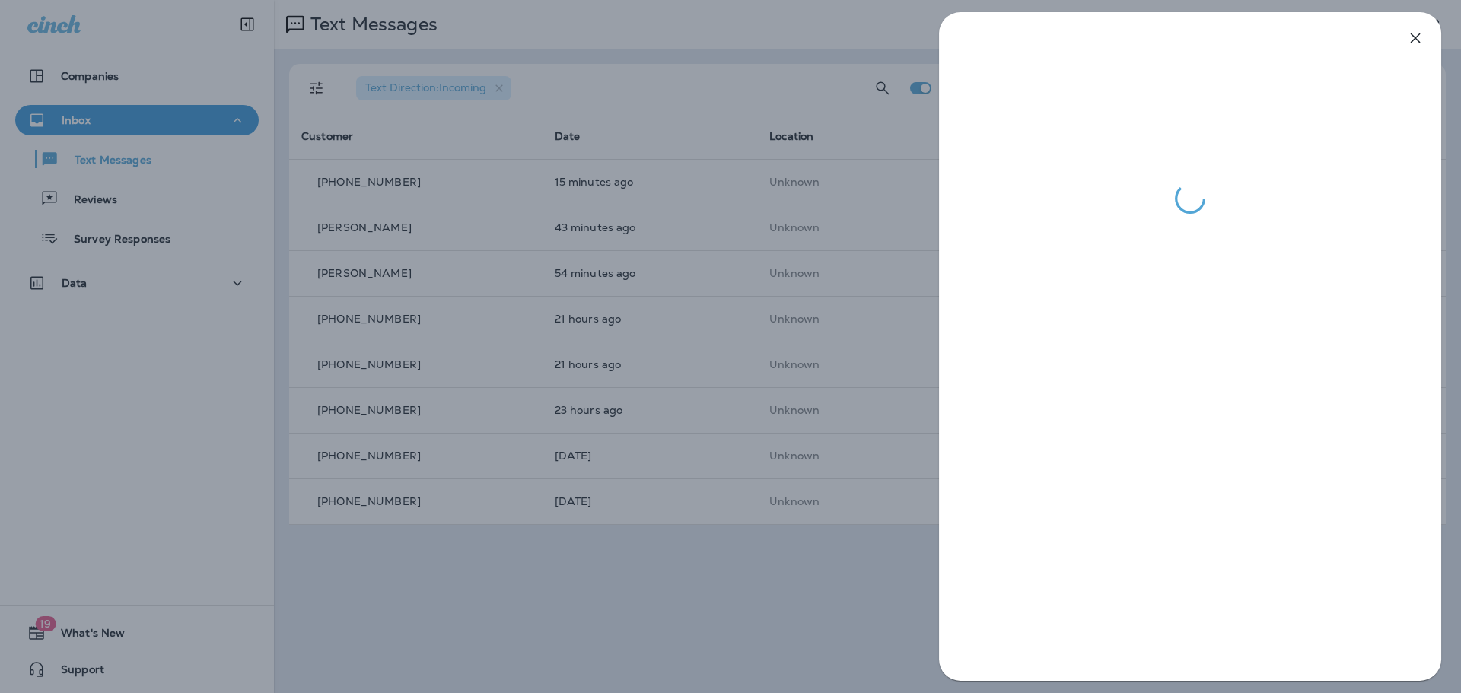
click at [657, 546] on div at bounding box center [730, 346] width 1461 height 693
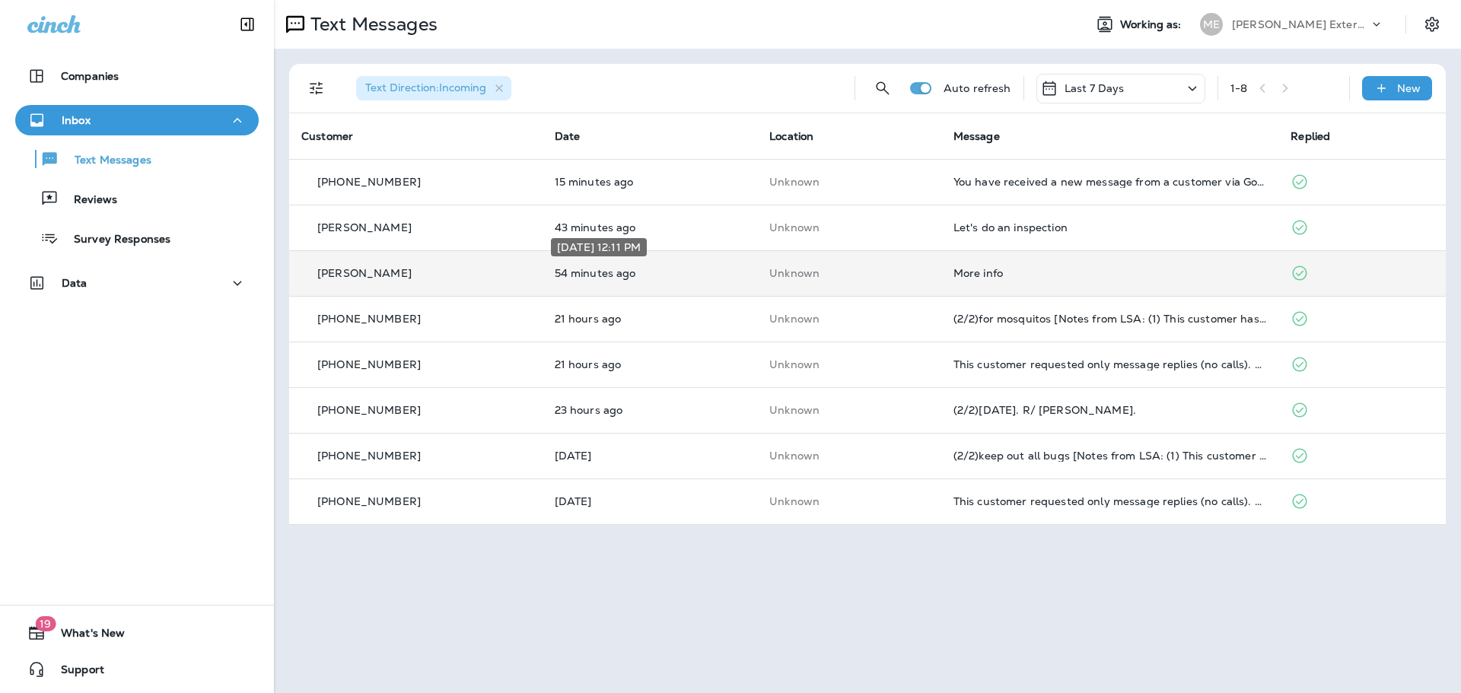
click at [703, 279] on p "54 minutes ago" at bounding box center [650, 273] width 191 height 12
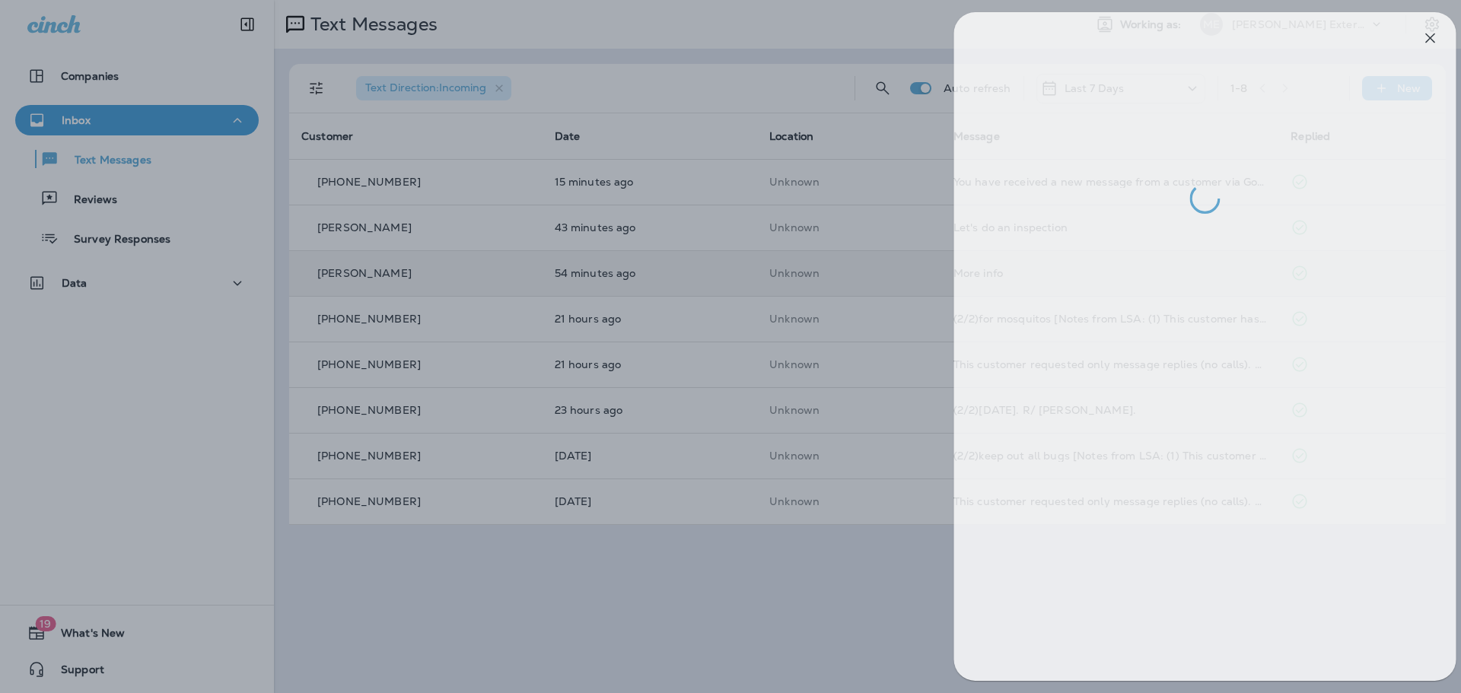
drag, startPoint x: 702, startPoint y: 303, endPoint x: 686, endPoint y: 317, distance: 21.6
click at [701, 304] on div at bounding box center [745, 346] width 1461 height 693
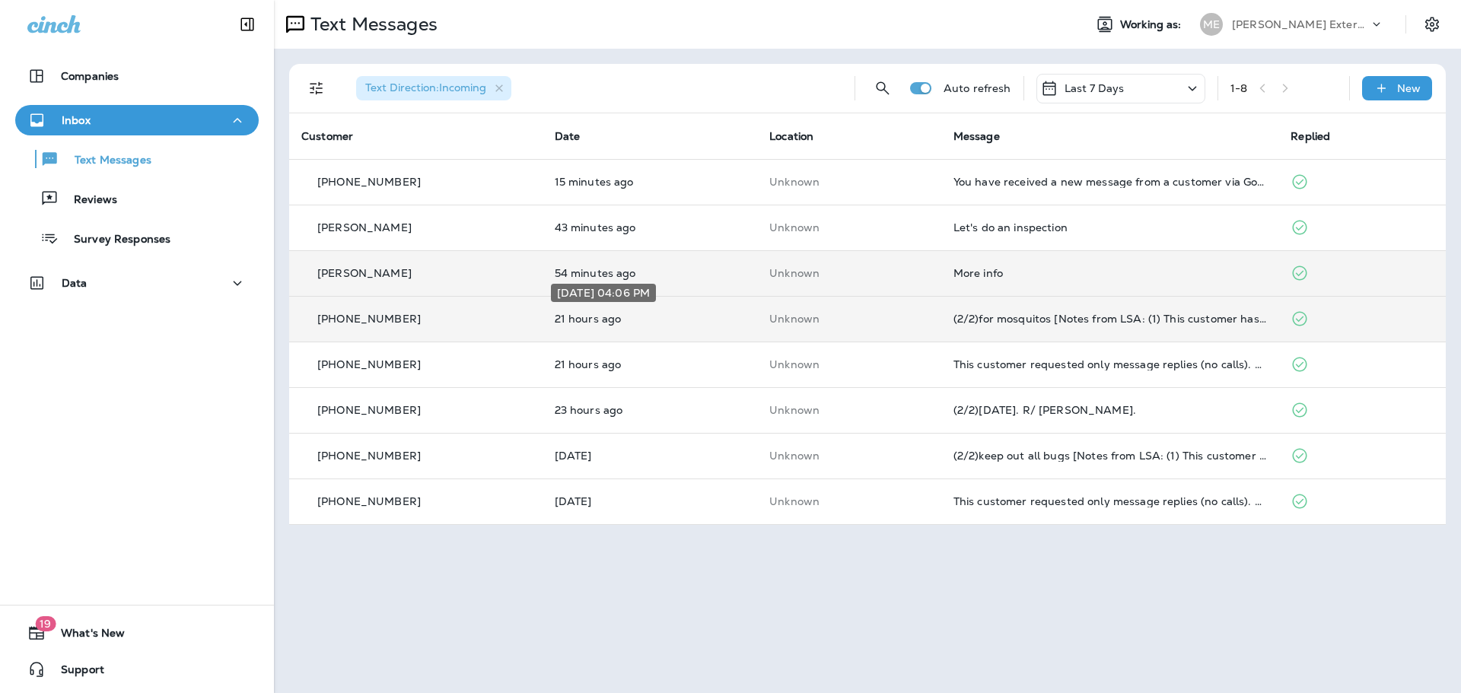
click at [683, 322] on p "21 hours ago" at bounding box center [650, 319] width 191 height 12
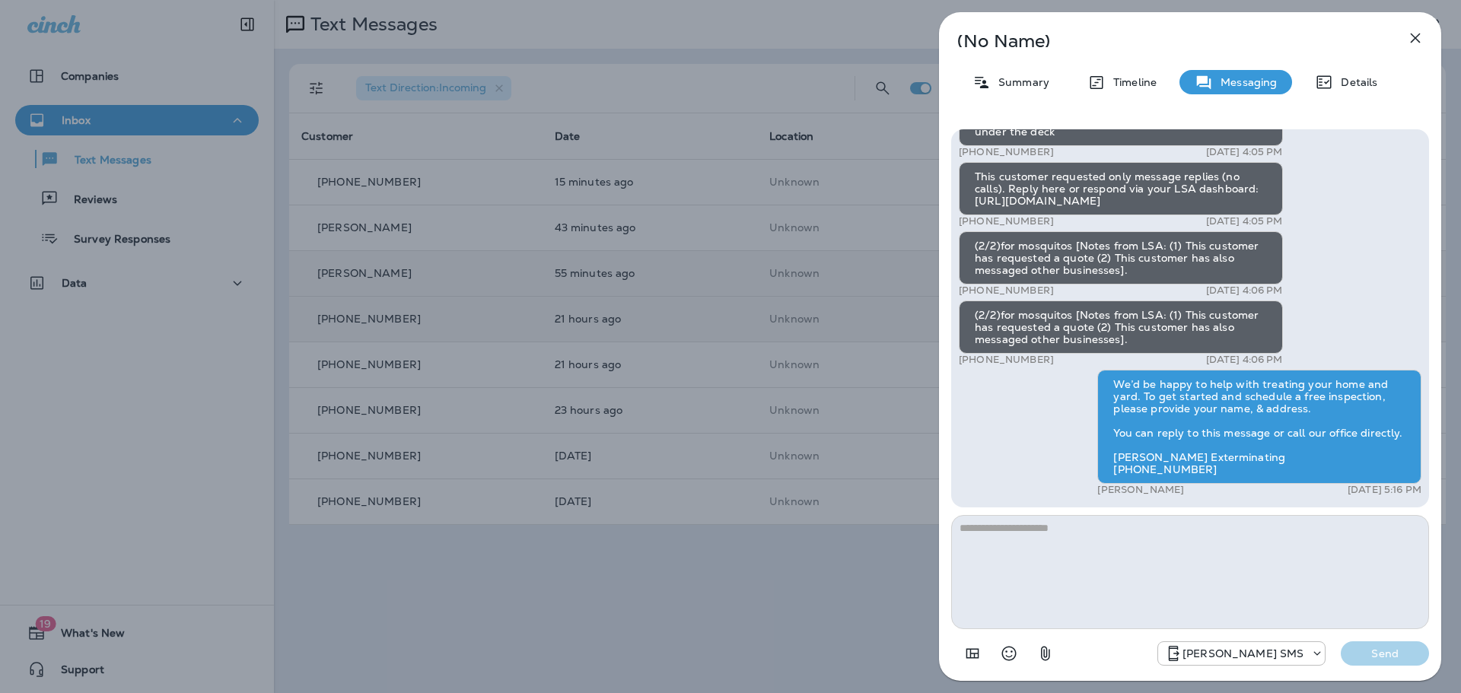
click at [752, 556] on div "(No Name) Summary Timeline Messaging Details (1/2)You have received a new messa…" at bounding box center [730, 346] width 1461 height 693
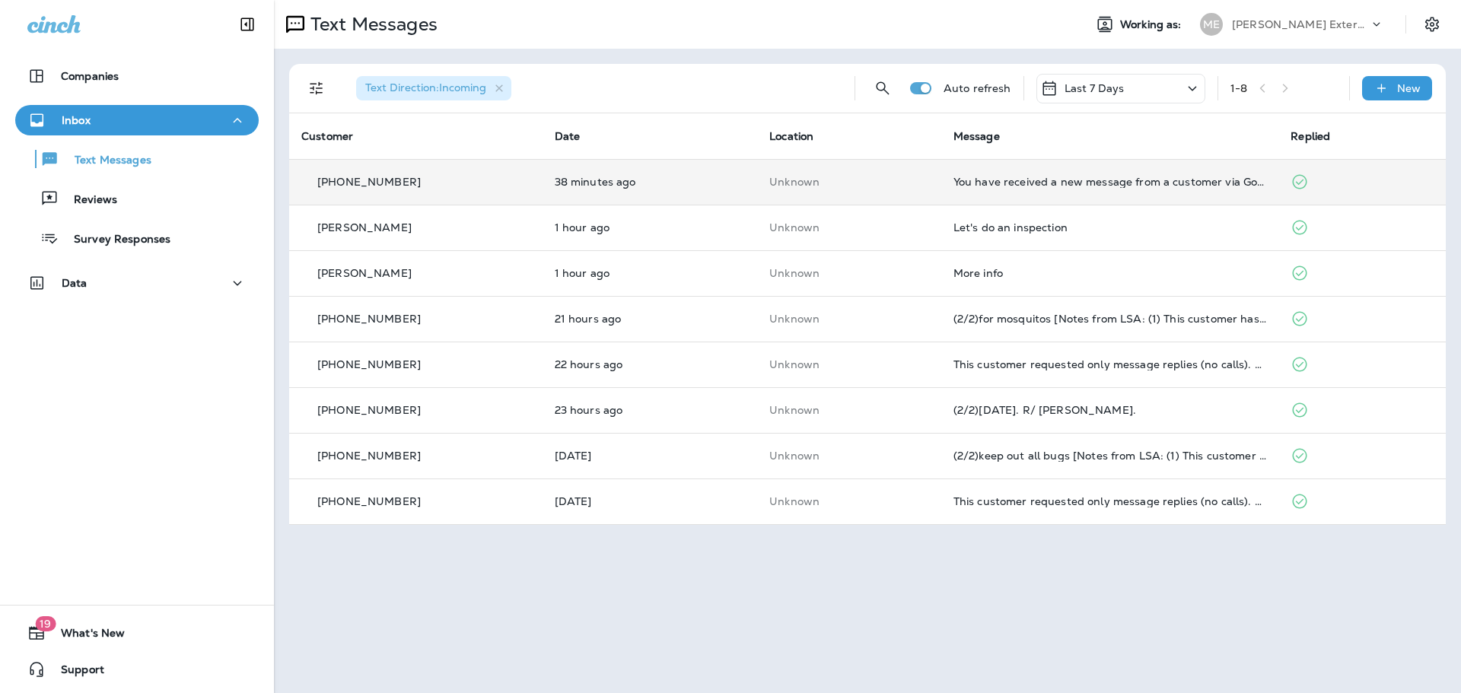
click at [846, 192] on td "Unknown" at bounding box center [849, 182] width 184 height 46
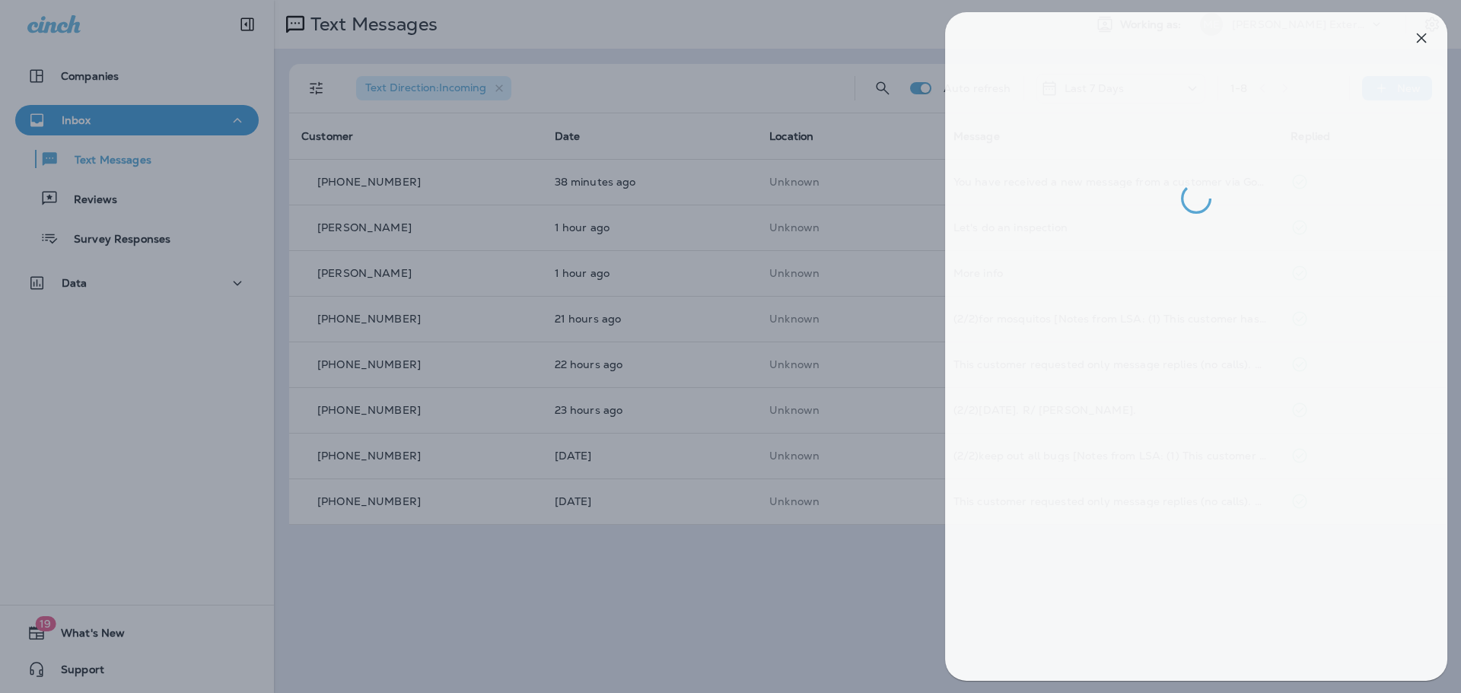
click at [863, 305] on div at bounding box center [736, 346] width 1461 height 693
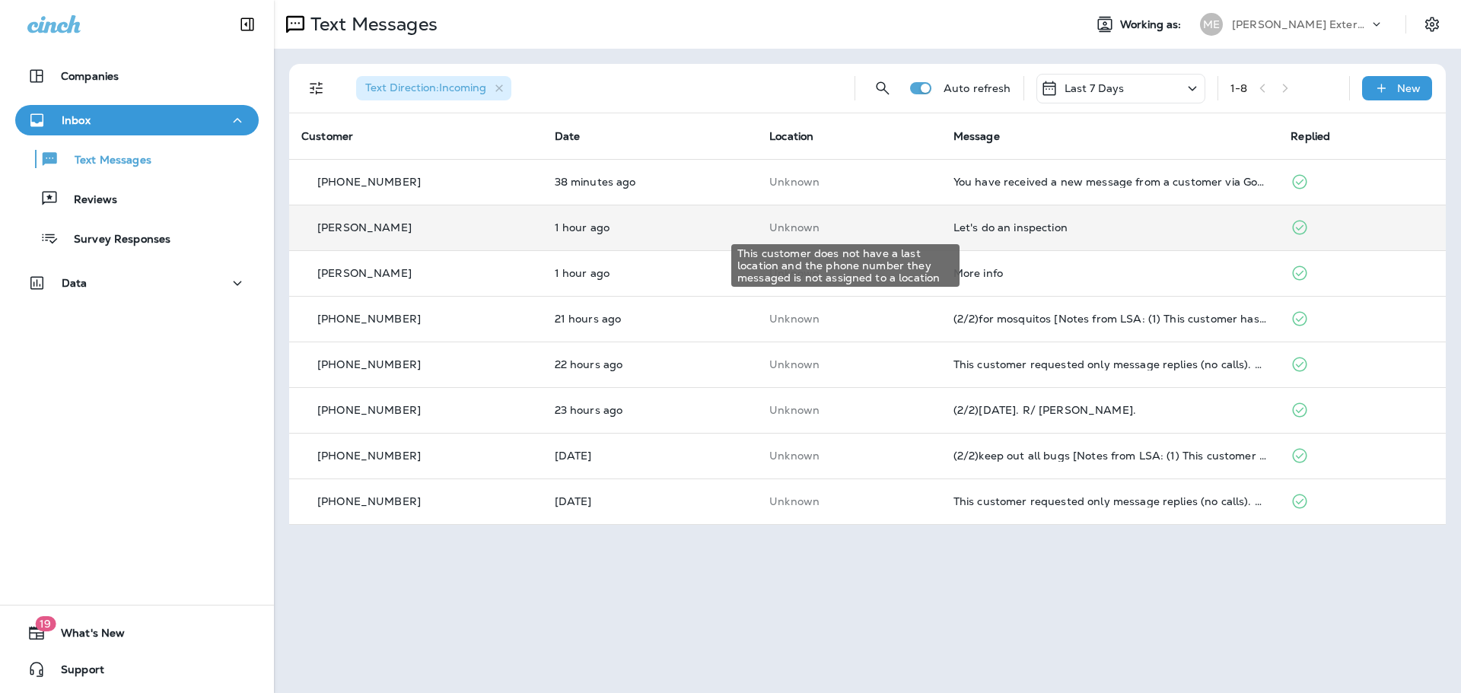
click at [854, 226] on p "Unknown" at bounding box center [849, 227] width 160 height 12
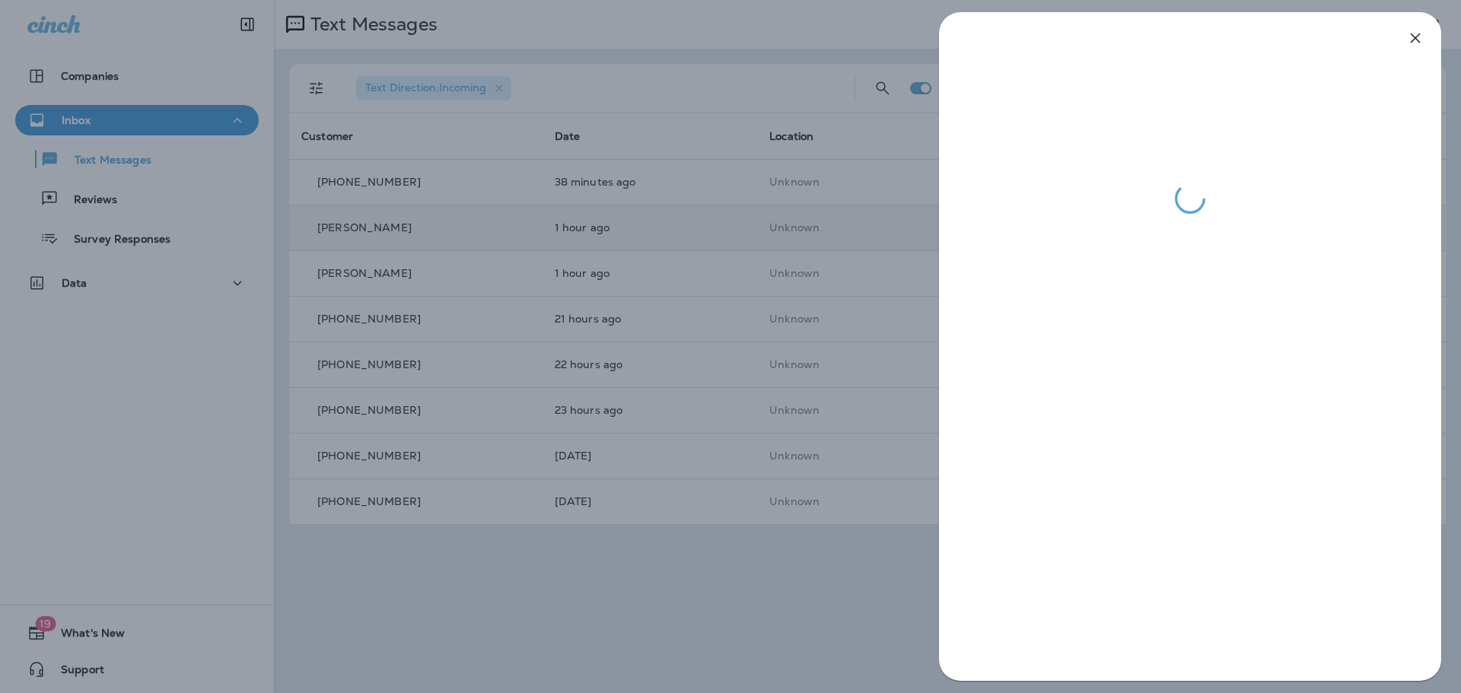
click at [811, 336] on div at bounding box center [730, 346] width 1461 height 693
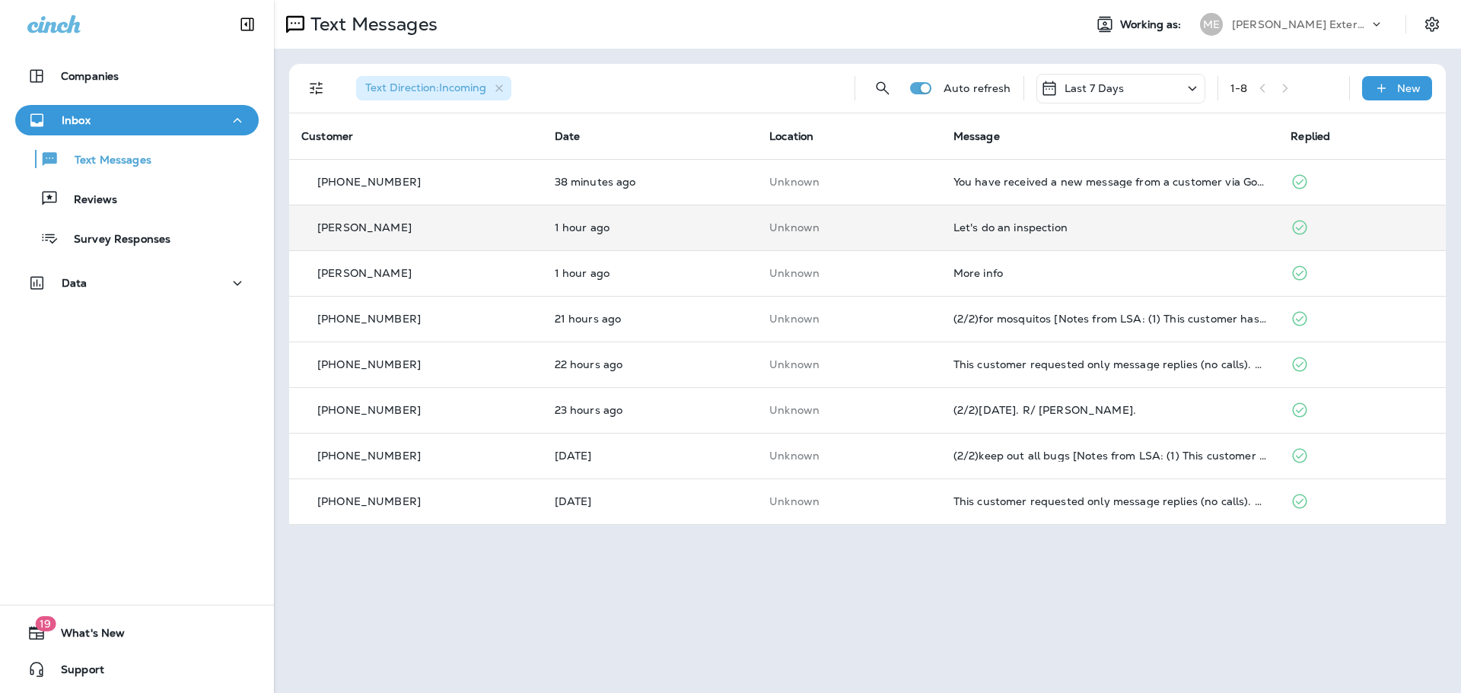
click at [893, 276] on p "Unknown" at bounding box center [849, 273] width 160 height 12
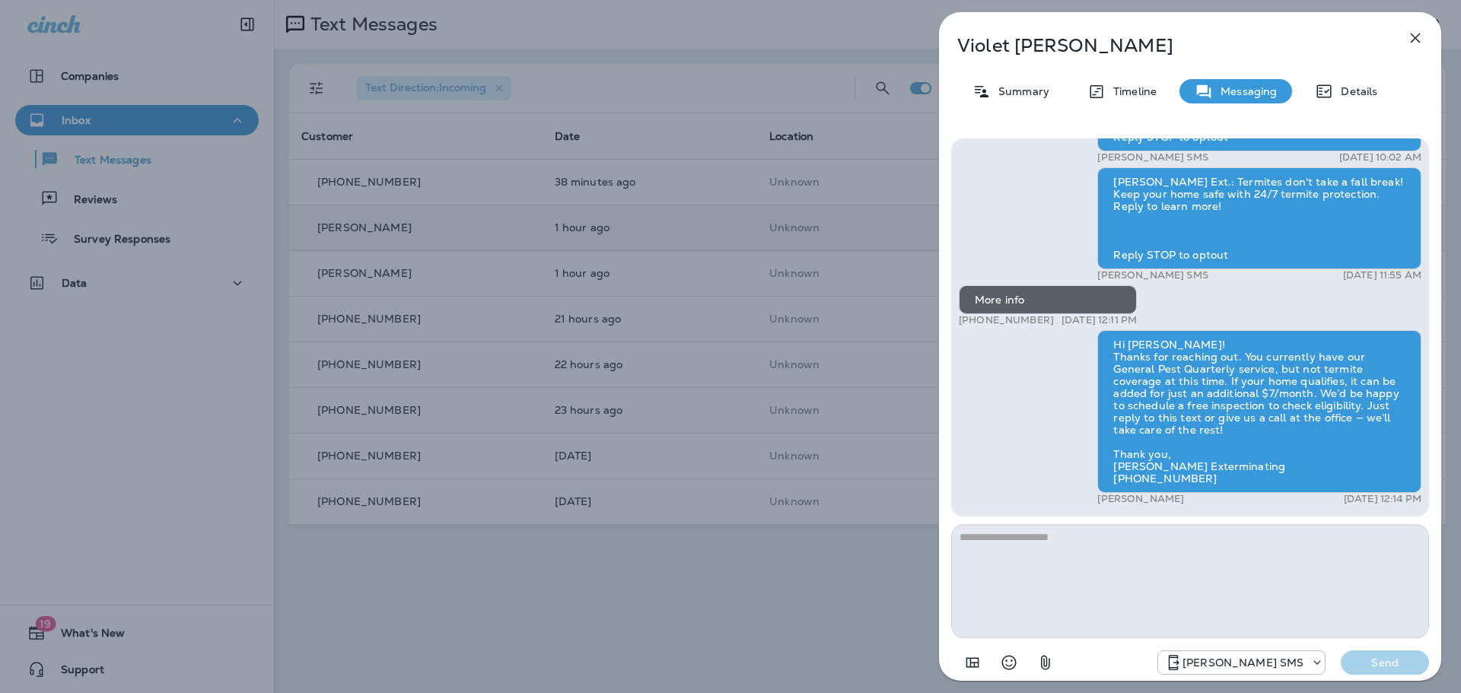
click at [881, 287] on div "[PERSON_NAME] Summary Timeline Messaging Details [PERSON_NAME] Ext.: Protect yo…" at bounding box center [730, 346] width 1461 height 693
